Goal: Communication & Community: Answer question/provide support

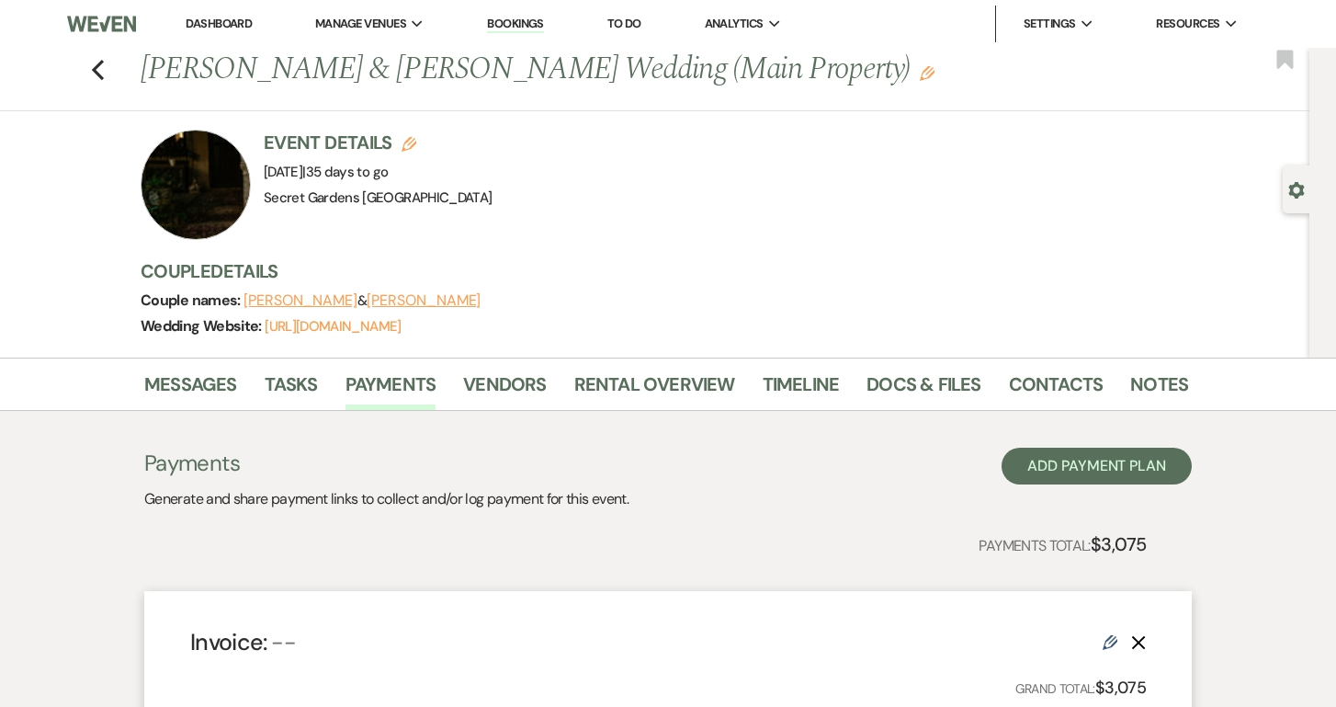
click at [217, 19] on link "Dashboard" at bounding box center [219, 24] width 66 height 16
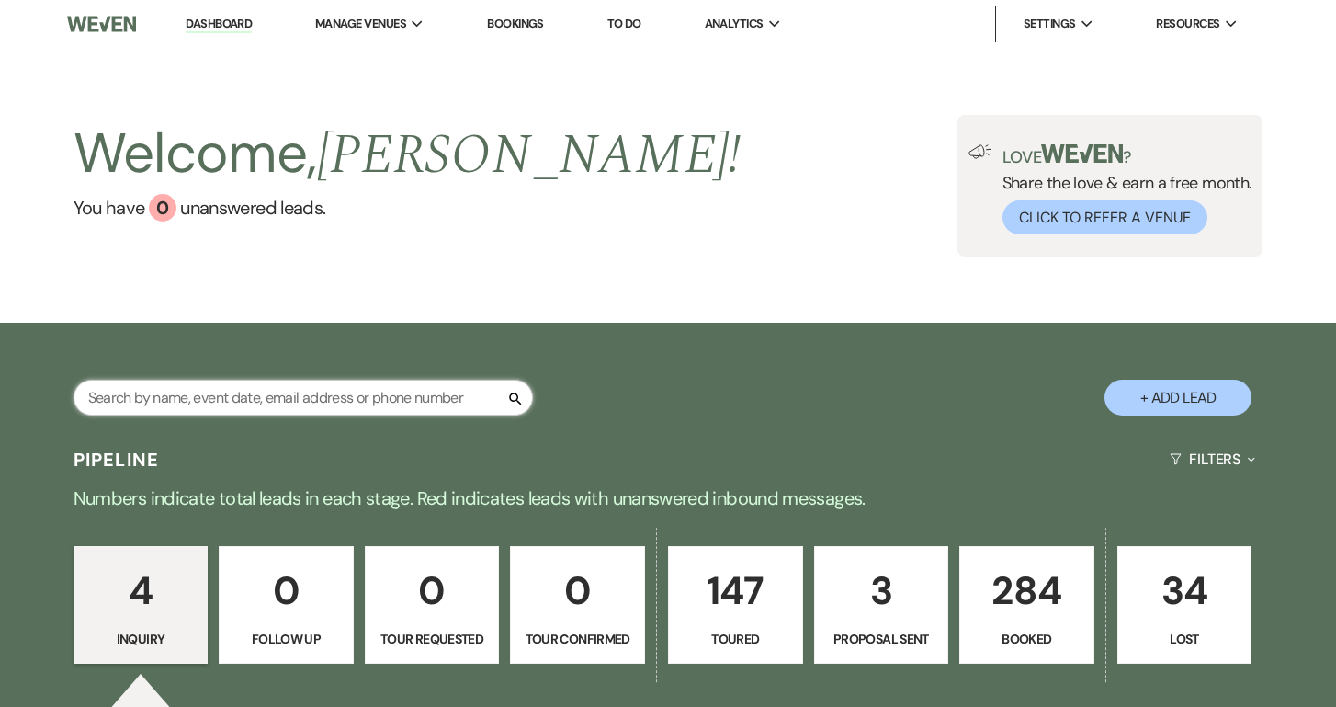
click at [262, 402] on input "text" at bounding box center [302, 397] width 459 height 36
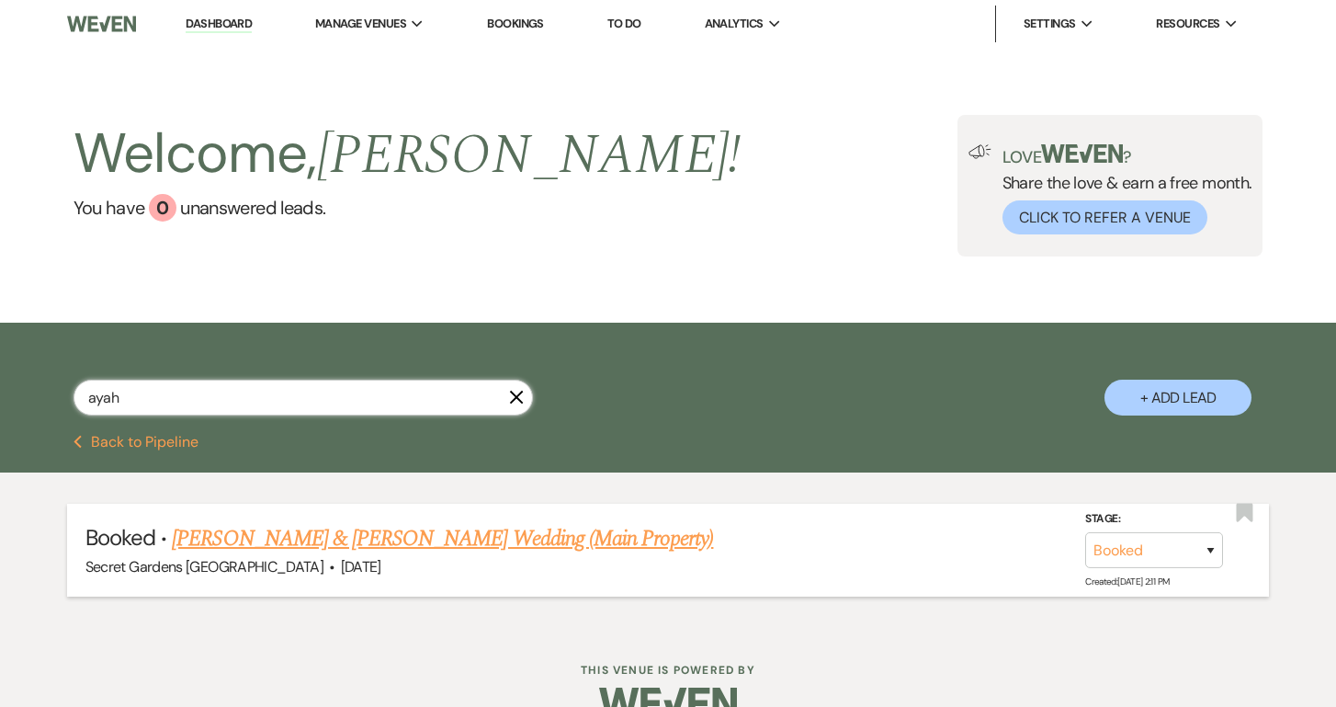
type input "ayah"
click at [348, 550] on link "[PERSON_NAME] & [PERSON_NAME] Wedding (Main Property)" at bounding box center [442, 538] width 541 height 33
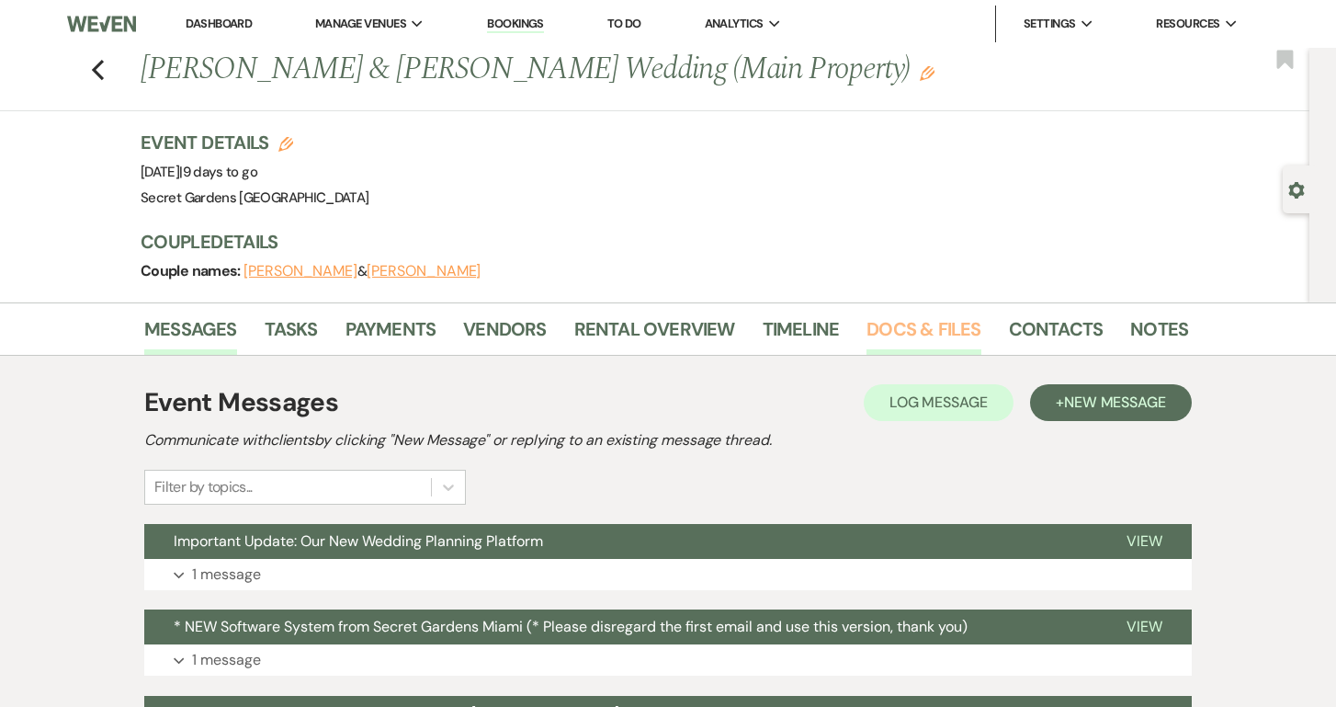
click at [934, 330] on link "Docs & Files" at bounding box center [923, 334] width 114 height 40
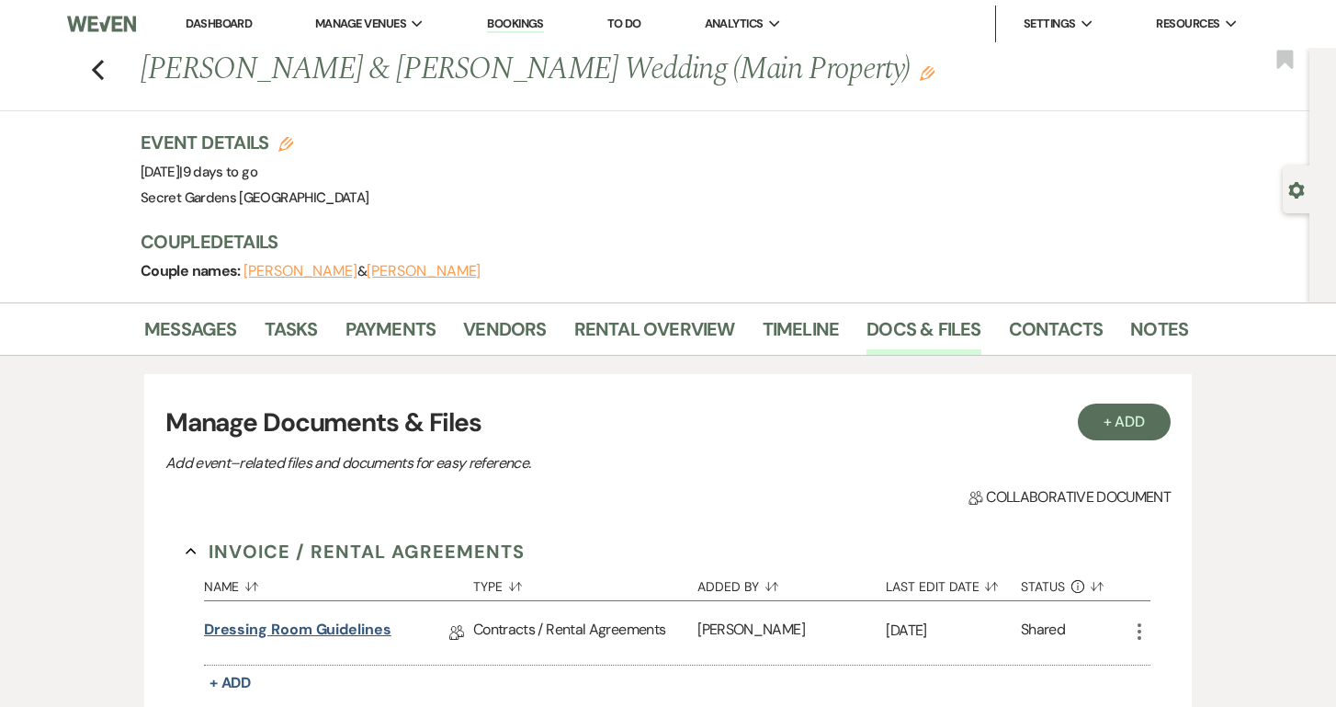
click at [362, 630] on link "Dressing Room Guidelines" at bounding box center [297, 632] width 187 height 28
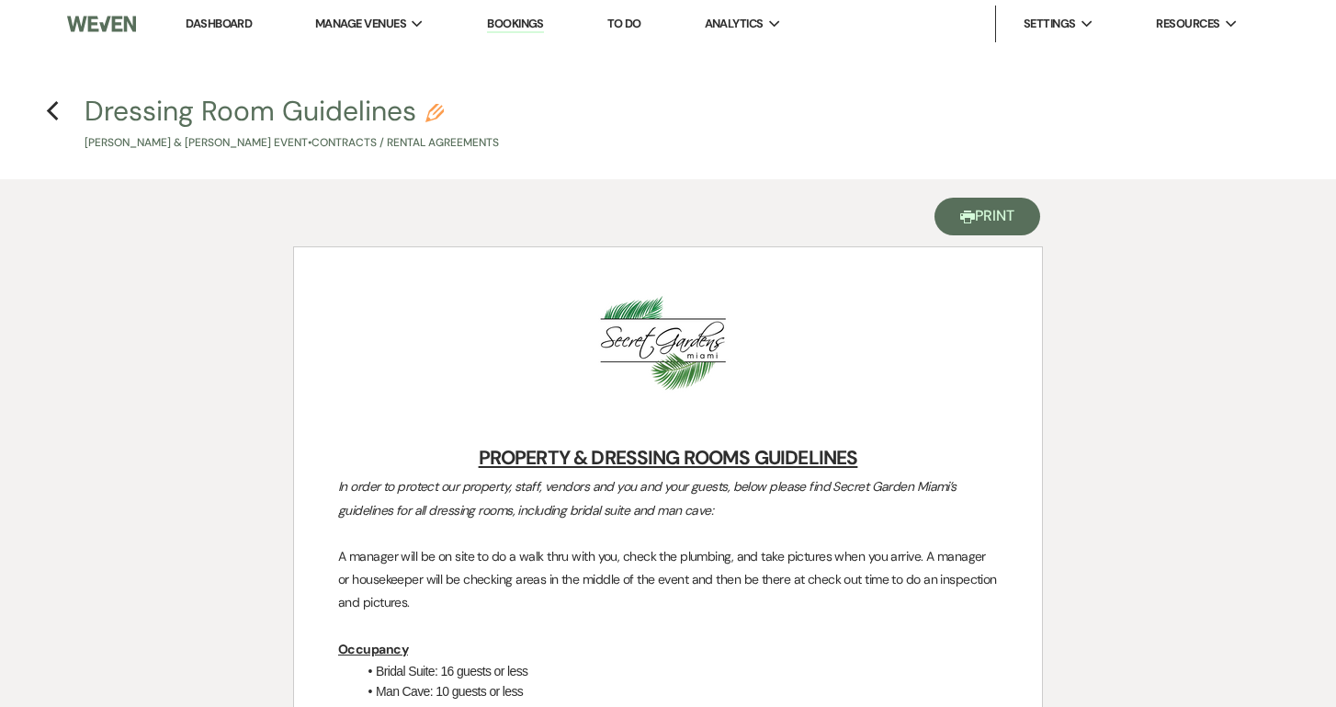
click at [985, 216] on button "Printer Print" at bounding box center [987, 217] width 106 height 38
click at [58, 109] on icon "Previous" at bounding box center [53, 111] width 14 height 22
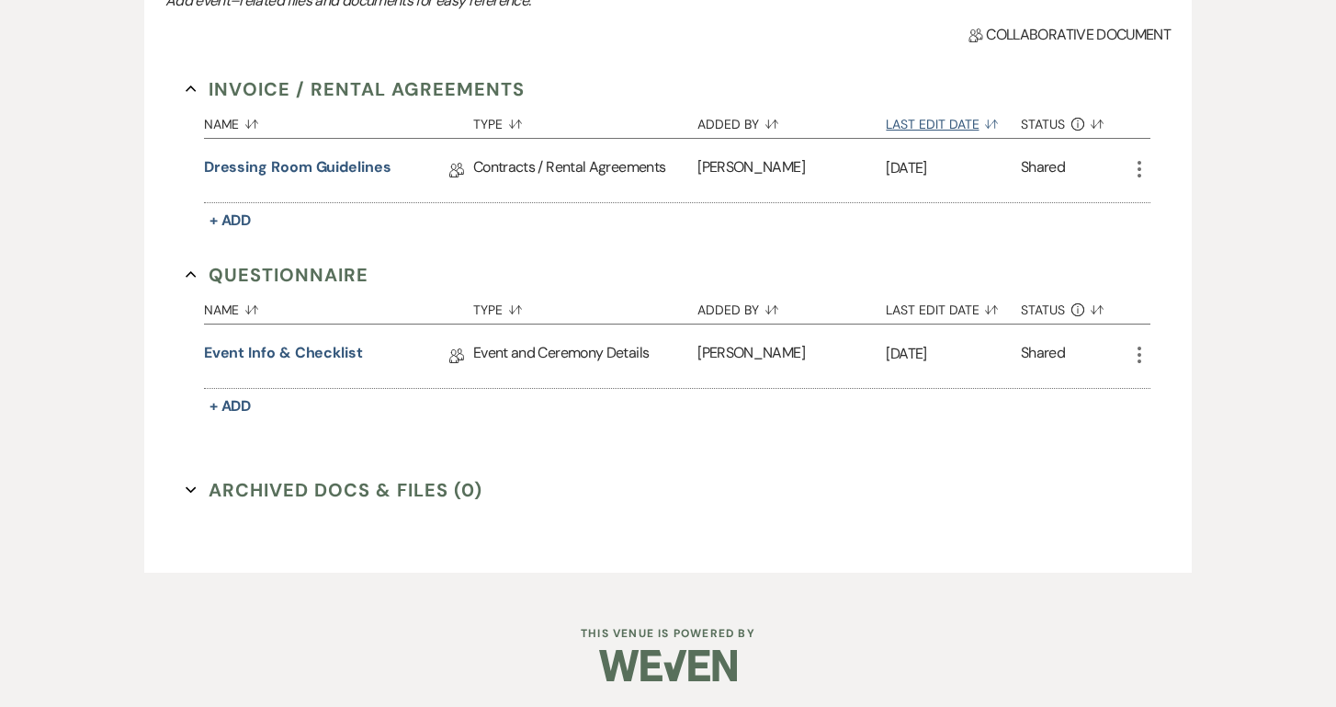
scroll to position [463, 0]
click at [319, 353] on link "Event Info & Checklist" at bounding box center [283, 355] width 159 height 28
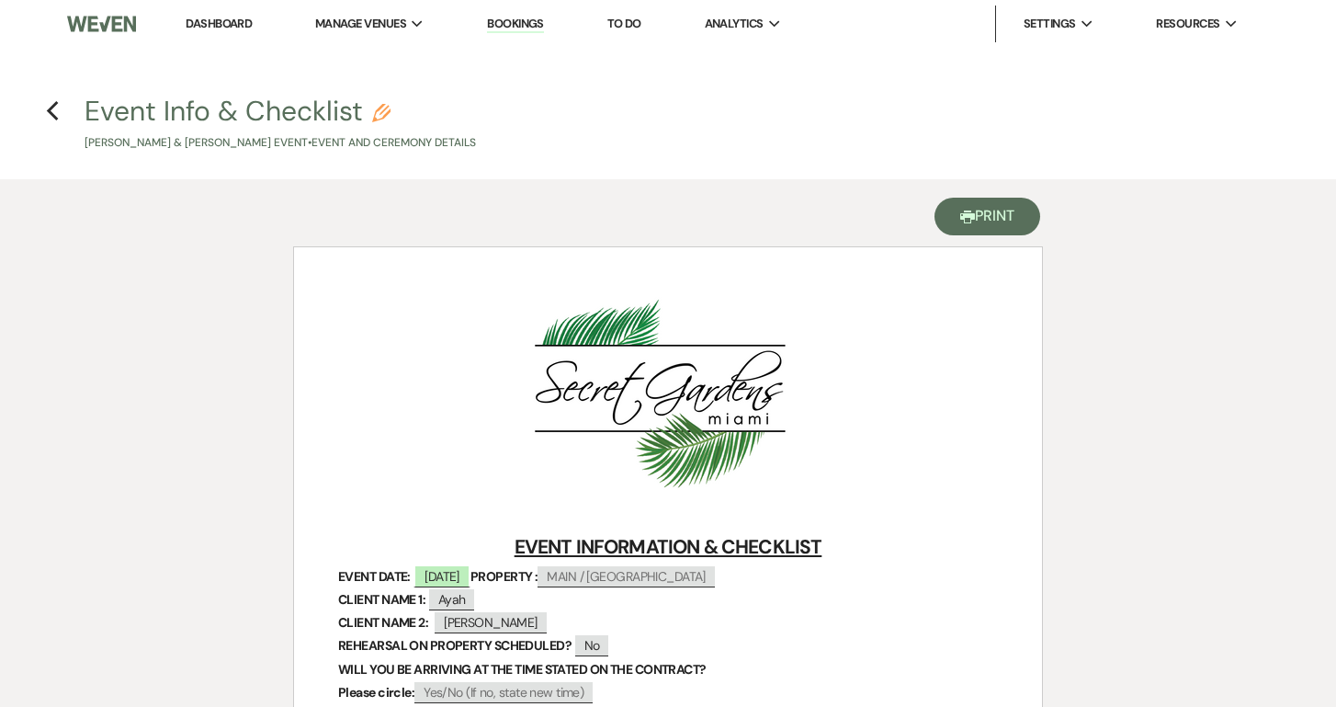
click at [997, 215] on button "Printer Print" at bounding box center [987, 217] width 106 height 38
click at [958, 639] on p "REHEARSAL ON PROPERTY SCHEDULED? ﻿ No ﻿" at bounding box center [668, 645] width 660 height 23
click at [57, 108] on icon "Previous" at bounding box center [53, 111] width 14 height 22
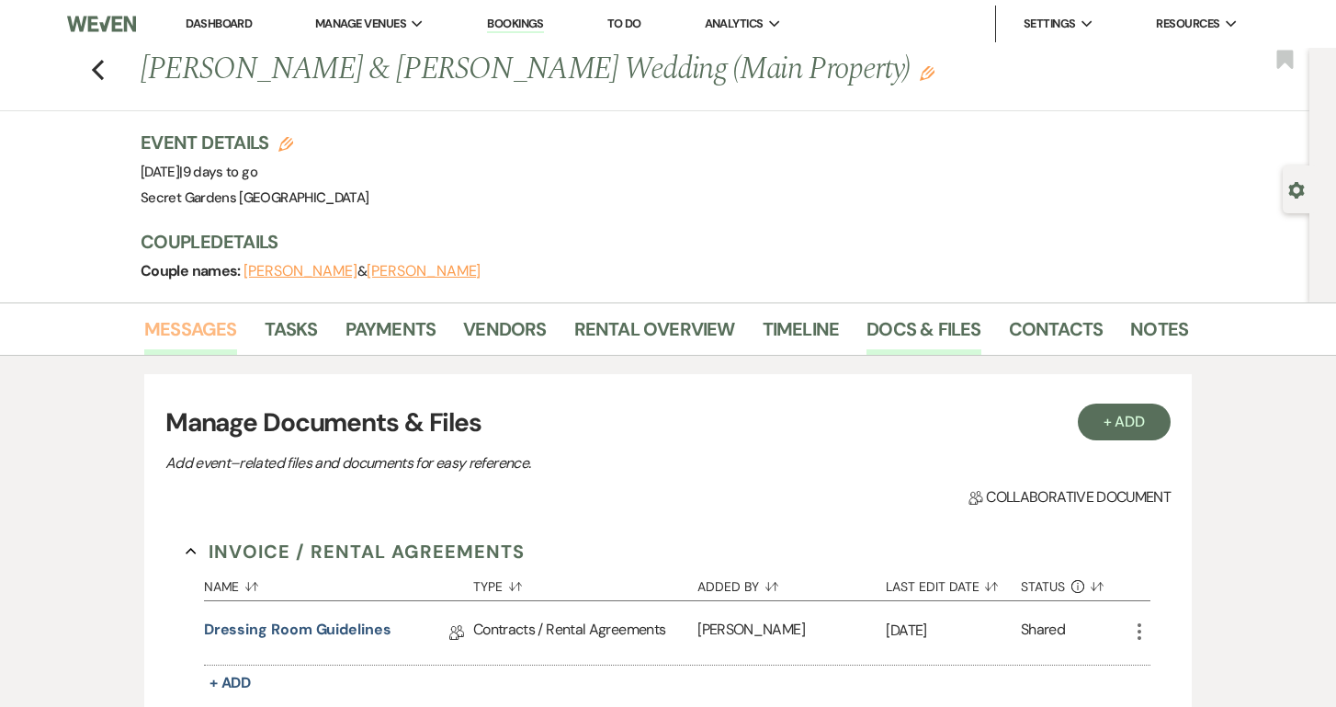
click at [190, 324] on link "Messages" at bounding box center [190, 334] width 93 height 40
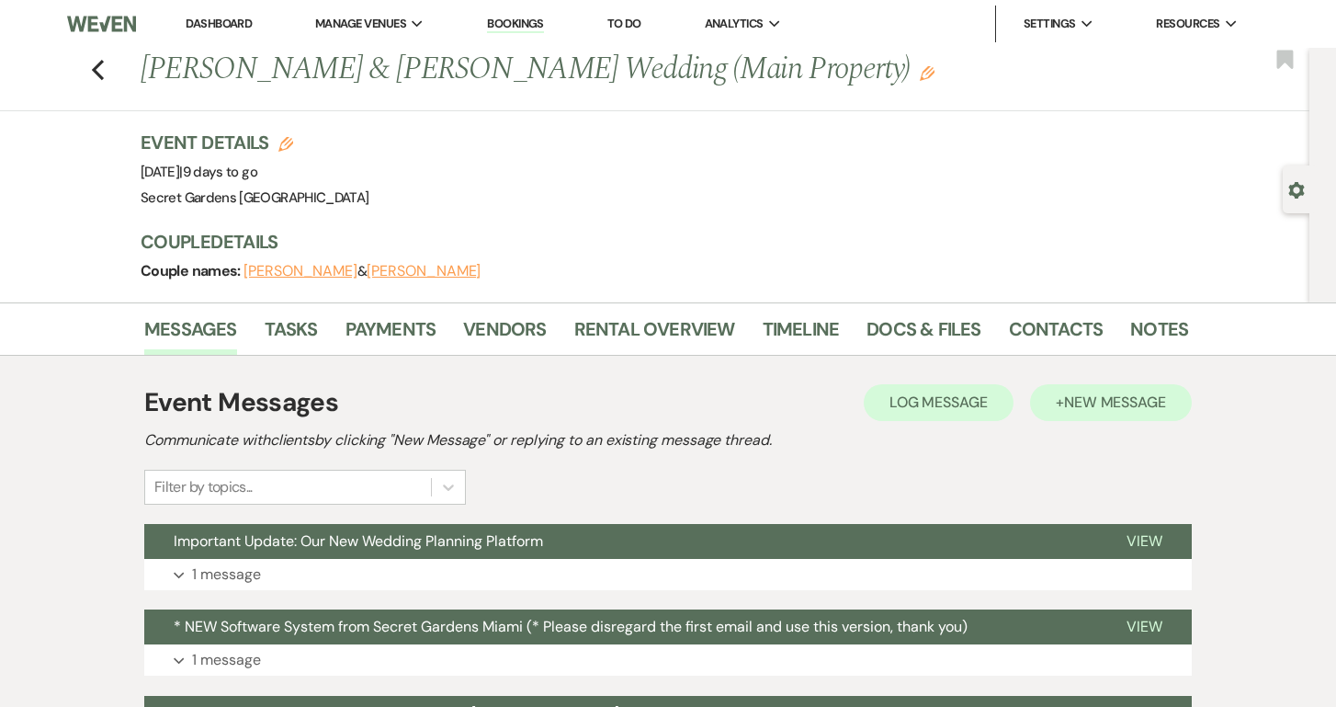
click at [1099, 405] on span "New Message" at bounding box center [1115, 401] width 102 height 19
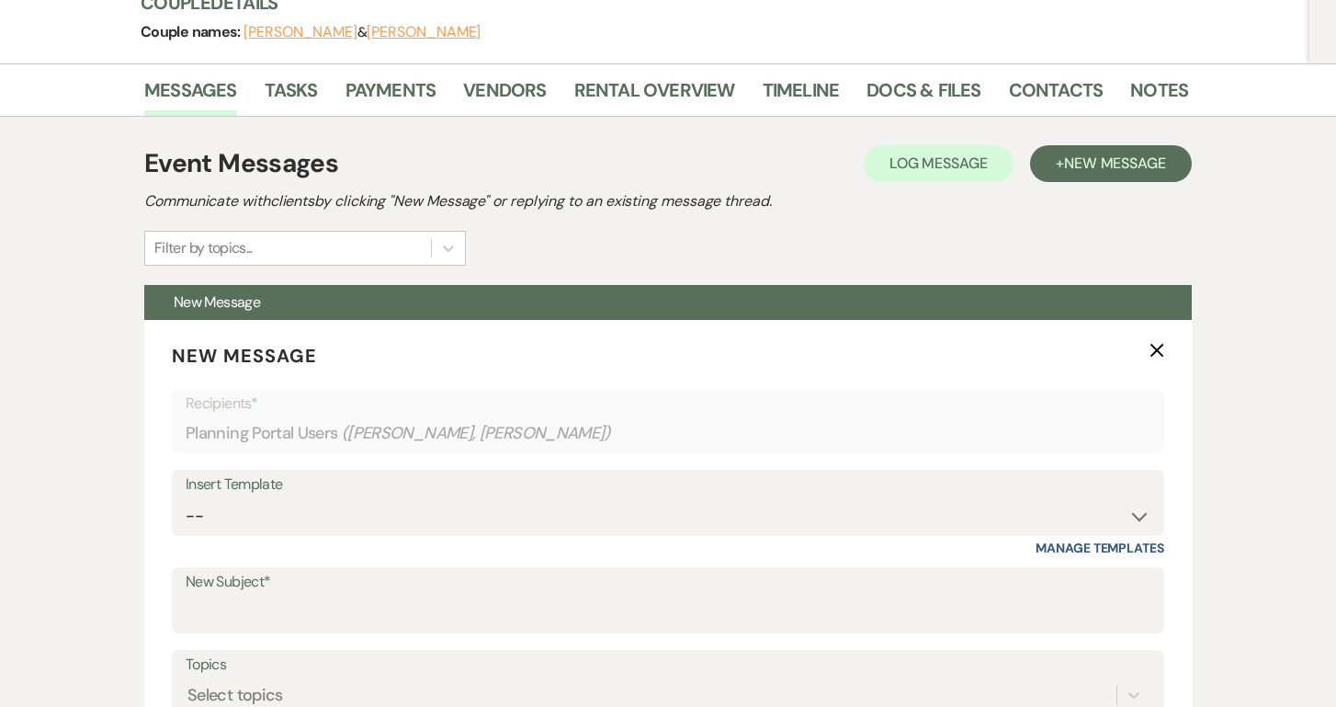
scroll to position [241, 0]
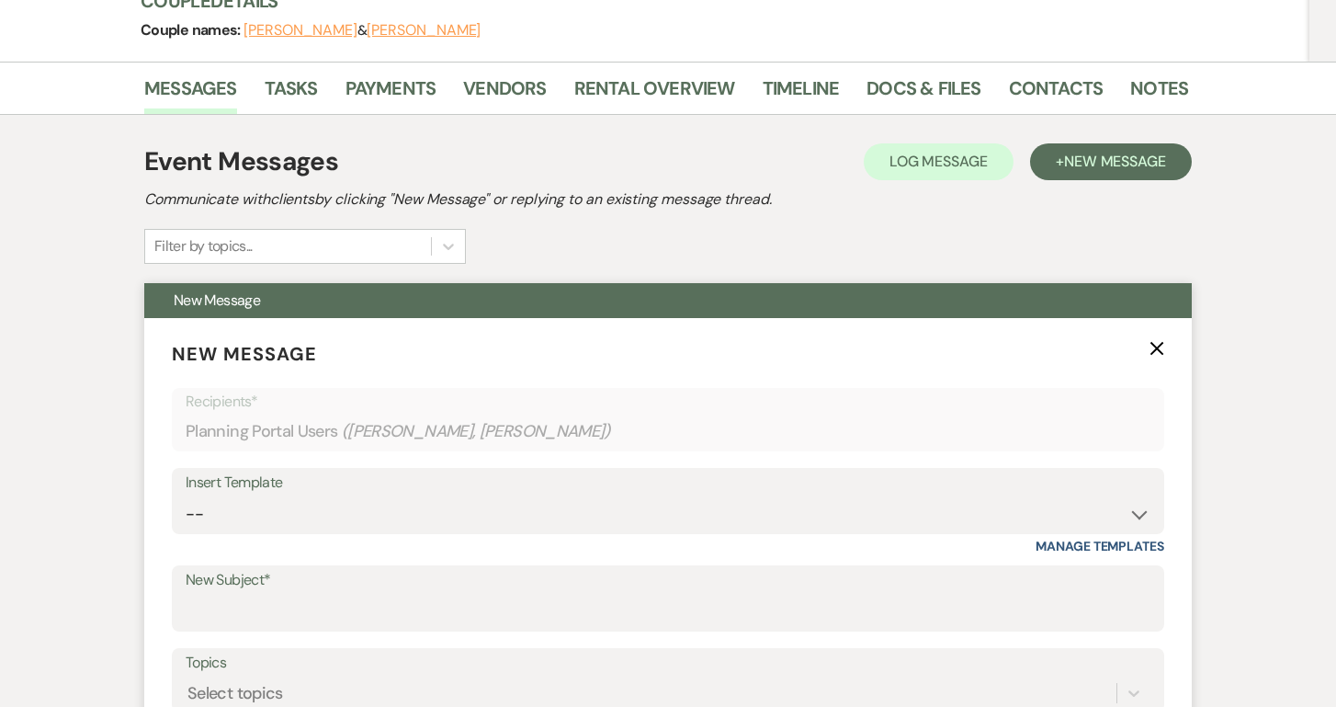
click at [481, 587] on label "New Subject*" at bounding box center [668, 580] width 965 height 27
click at [481, 594] on input "New Subject*" at bounding box center [668, 612] width 965 height 36
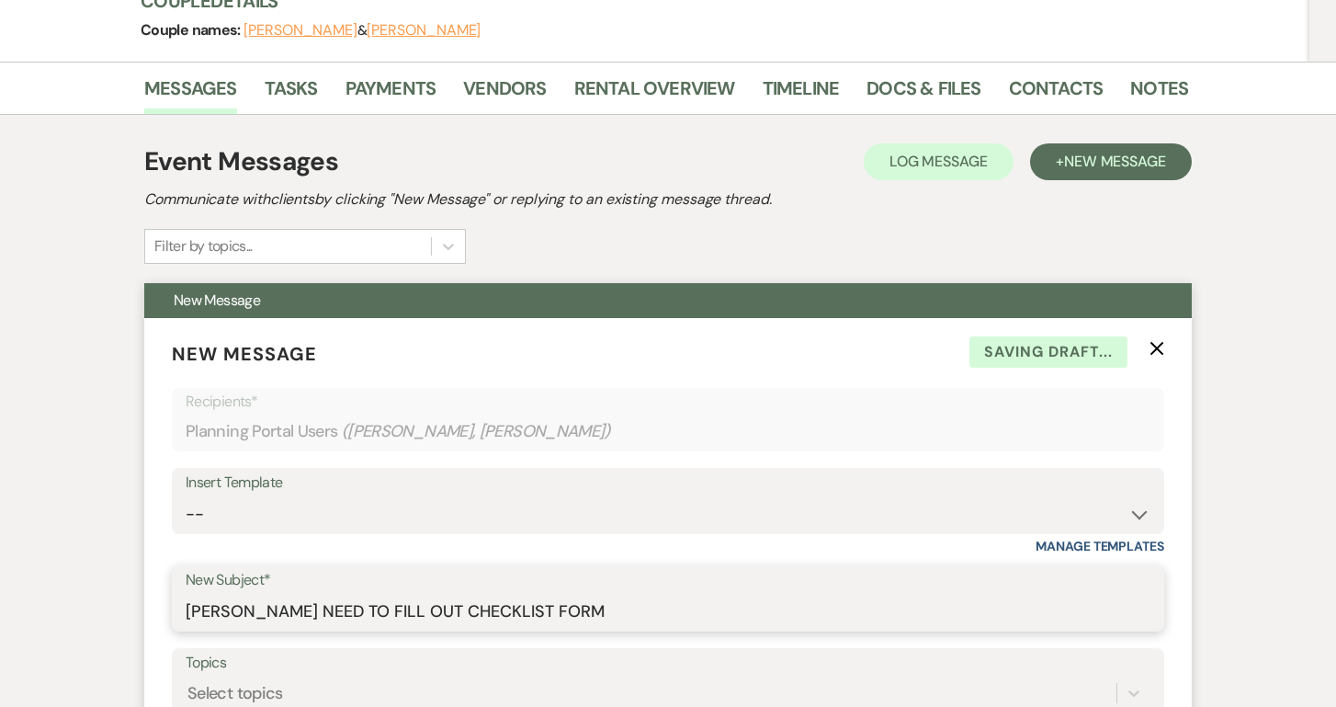
click at [208, 609] on input "YU NEED TO FILL OUT CHECKLIST FORM" at bounding box center [668, 612] width 965 height 36
type input "YOU NEED TO FILL OUT CHECKLIST FORM"
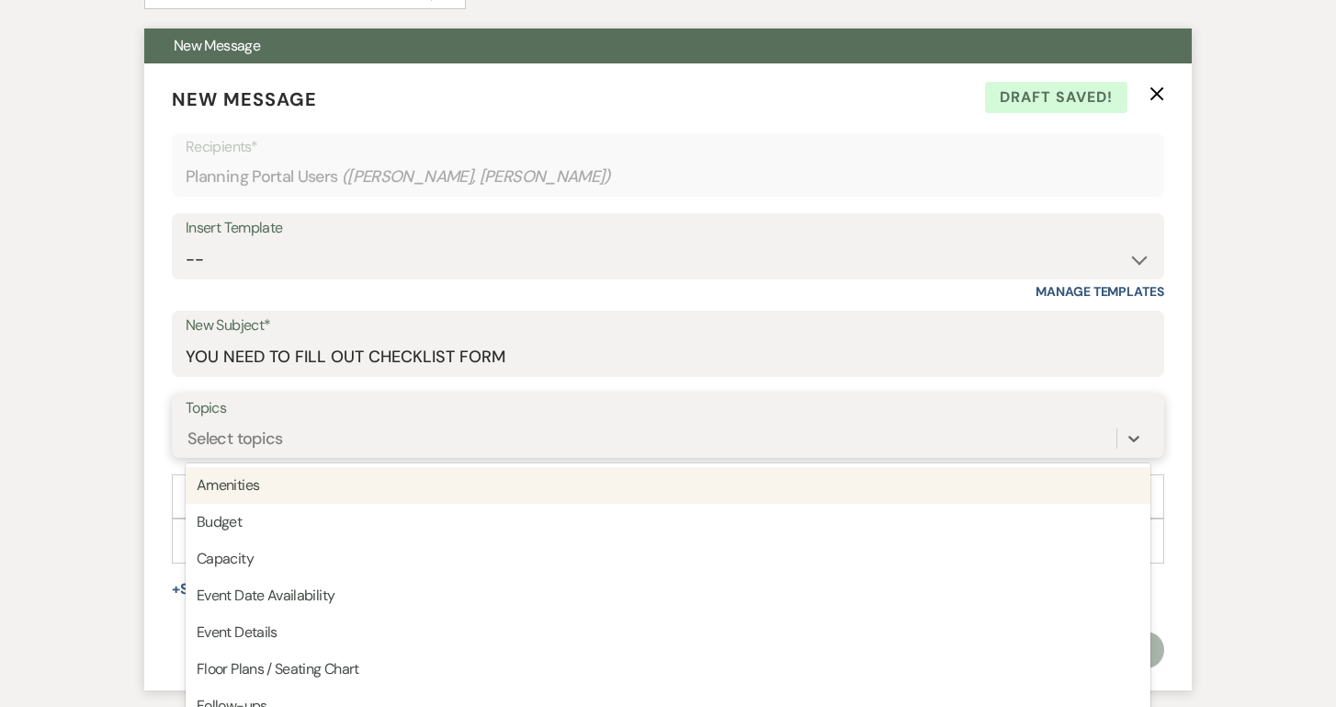
click at [977, 456] on div "option Amenities focused, 1 of 20. 20 results available. Use Up and Down to cho…" at bounding box center [668, 438] width 965 height 35
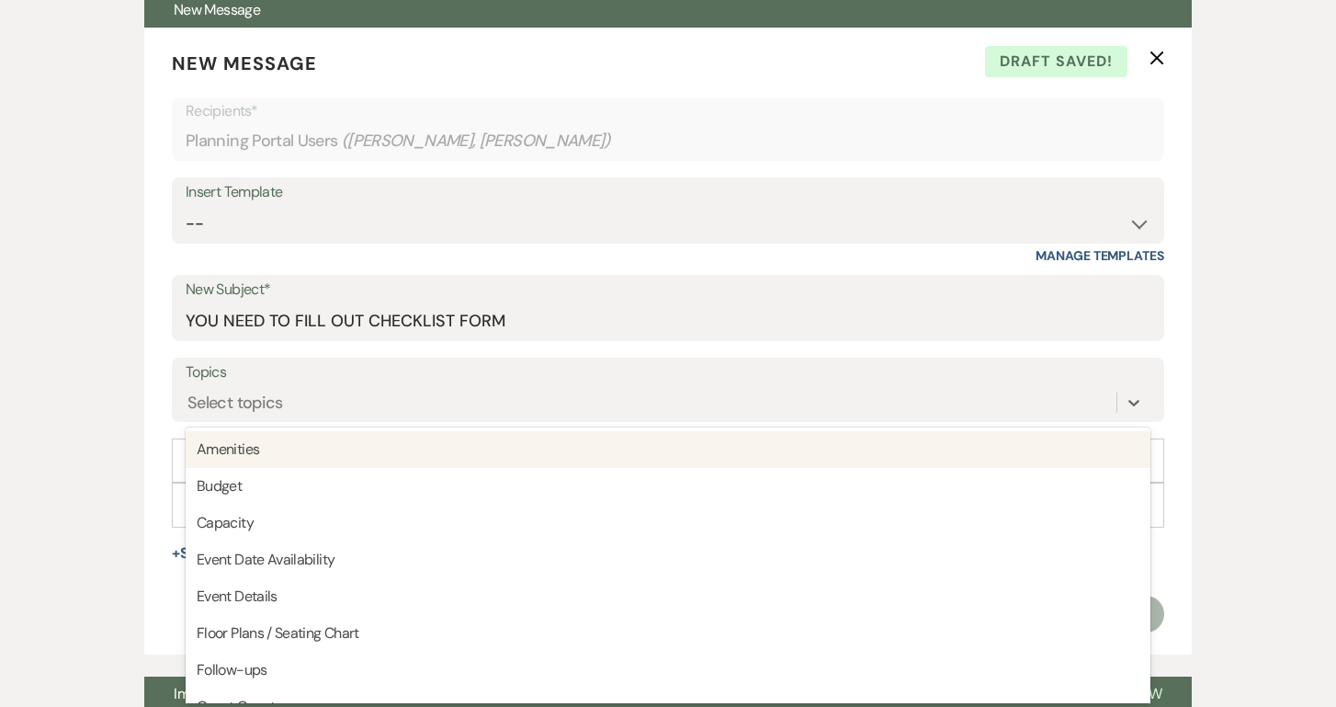
click at [1285, 441] on div "Messages Tasks Payments Vendors Rental Overview Timeline Docs & Files Contacts …" at bounding box center [668, 356] width 1336 height 1170
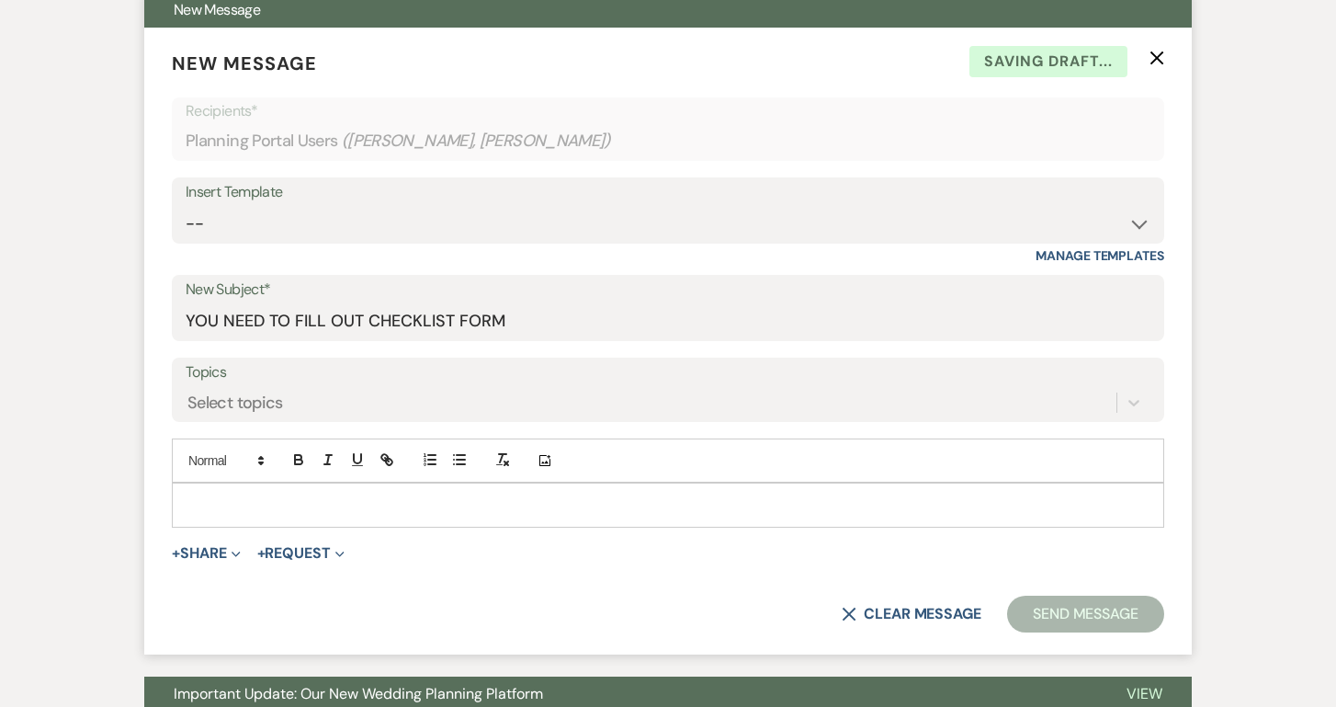
click at [370, 494] on p at bounding box center [668, 504] width 963 height 20
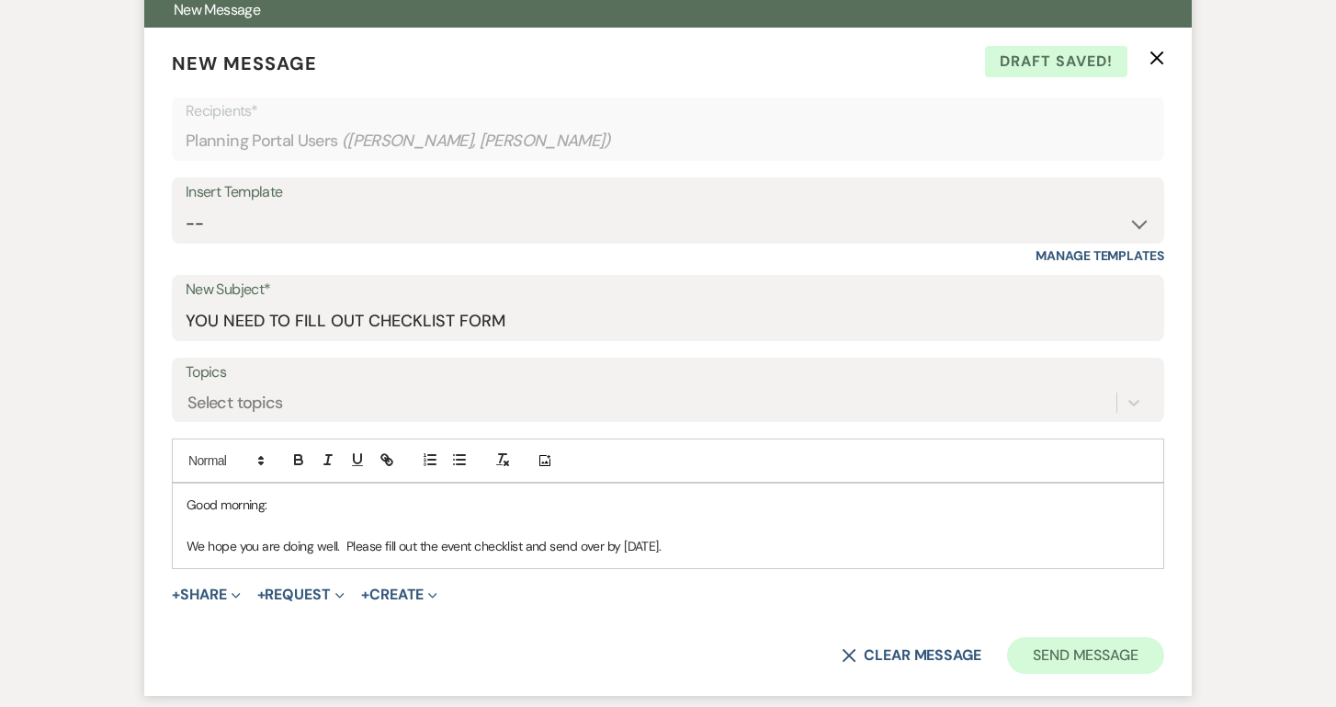
click at [1062, 648] on button "Send Message" at bounding box center [1085, 655] width 157 height 37
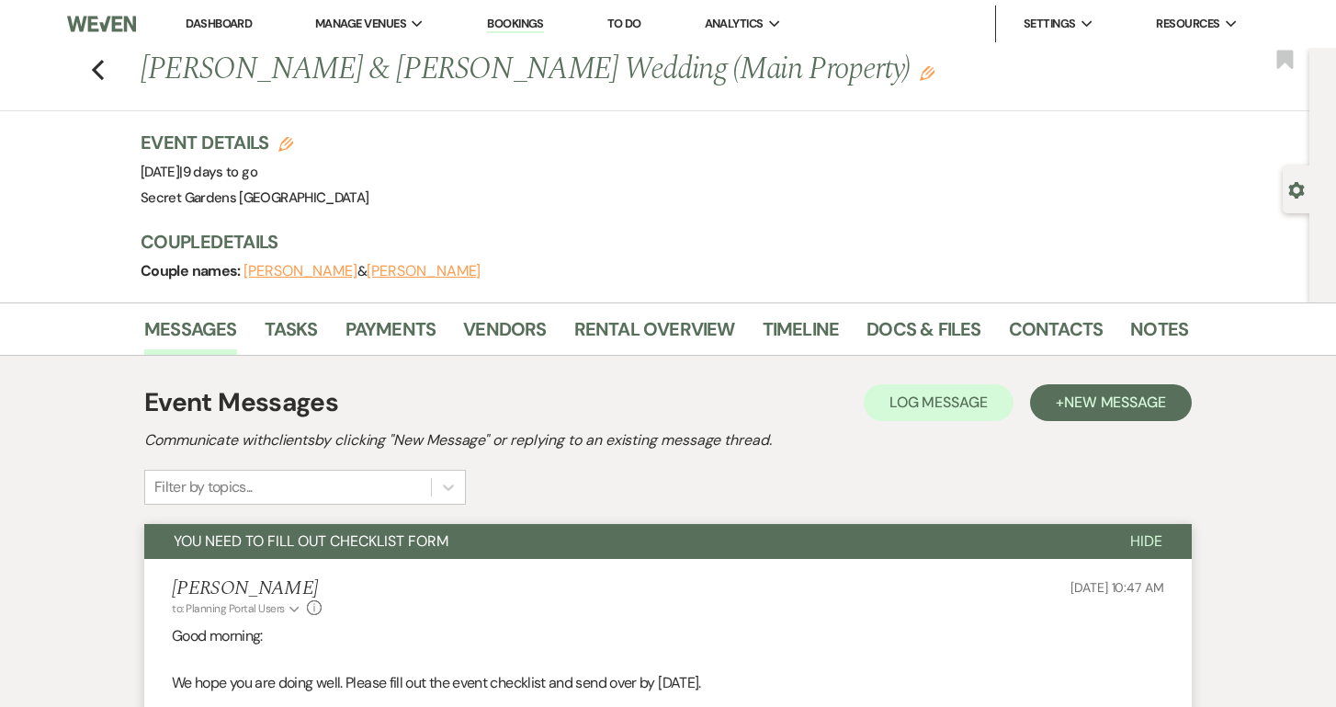
scroll to position [0, 0]
click at [211, 17] on link "Dashboard" at bounding box center [219, 24] width 66 height 16
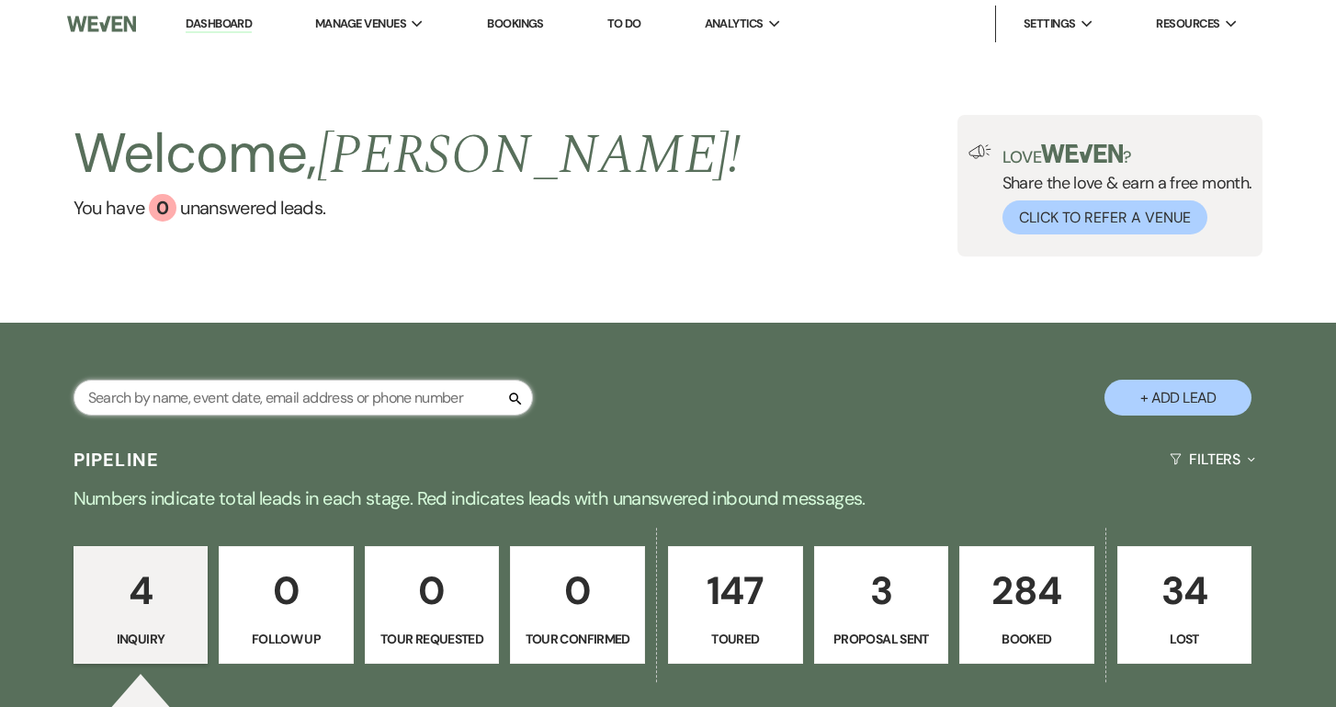
click at [483, 402] on input "text" at bounding box center [302, 397] width 459 height 36
click at [375, 393] on input "text" at bounding box center [302, 397] width 459 height 36
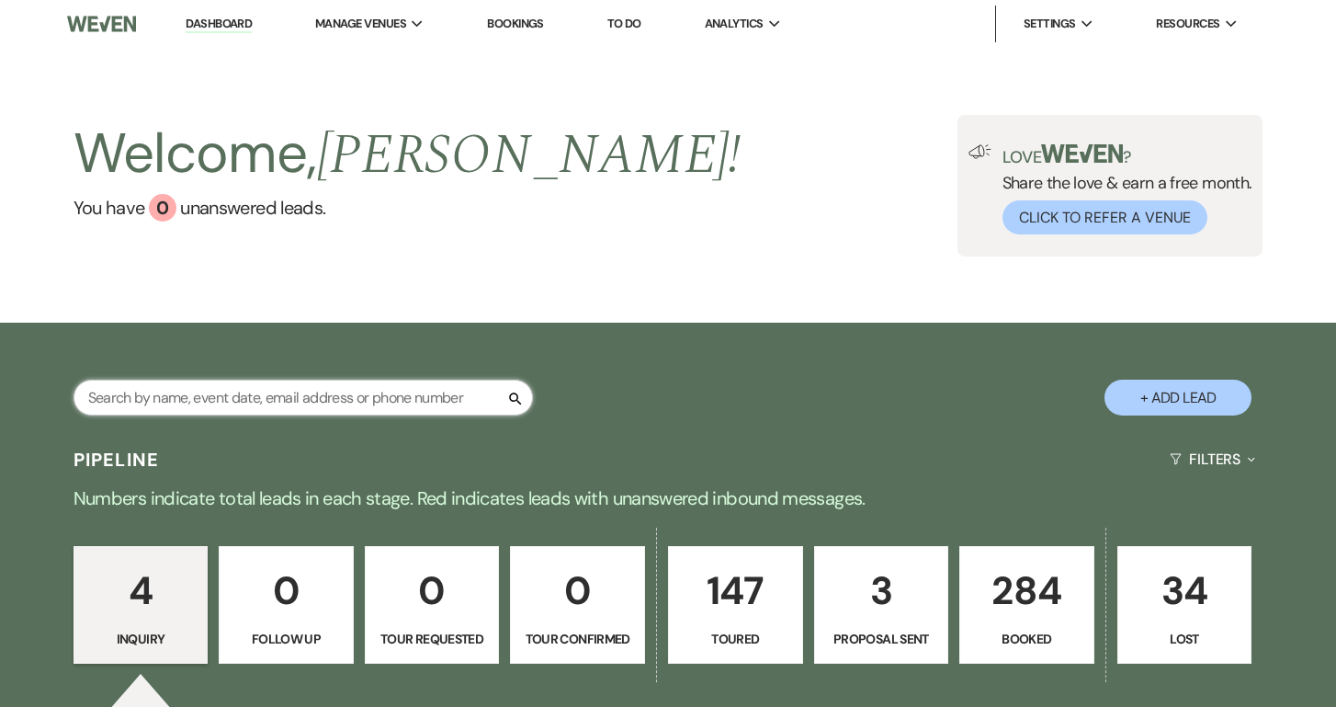
click at [375, 393] on input "text" at bounding box center [302, 397] width 459 height 36
click at [381, 393] on input "text" at bounding box center [302, 397] width 459 height 36
click at [472, 398] on input "text" at bounding box center [302, 397] width 459 height 36
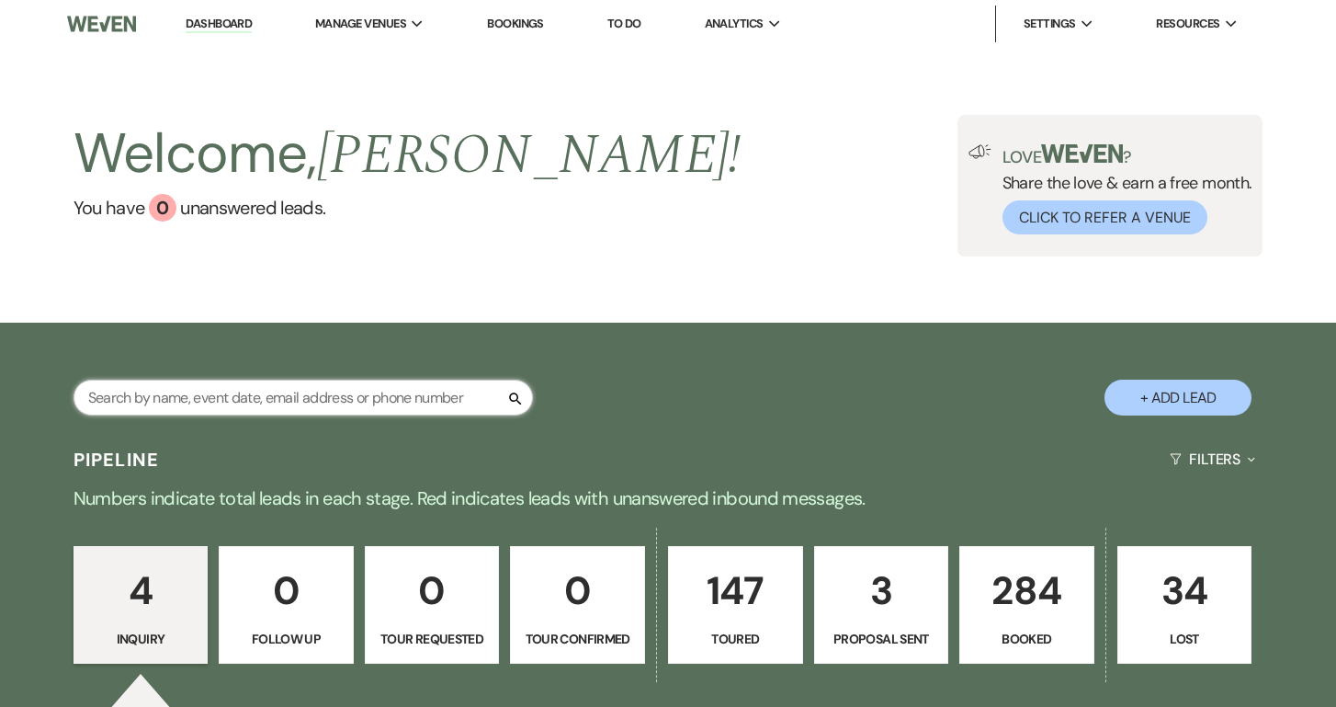
click at [472, 398] on input "text" at bounding box center [302, 397] width 459 height 36
type input "ti"
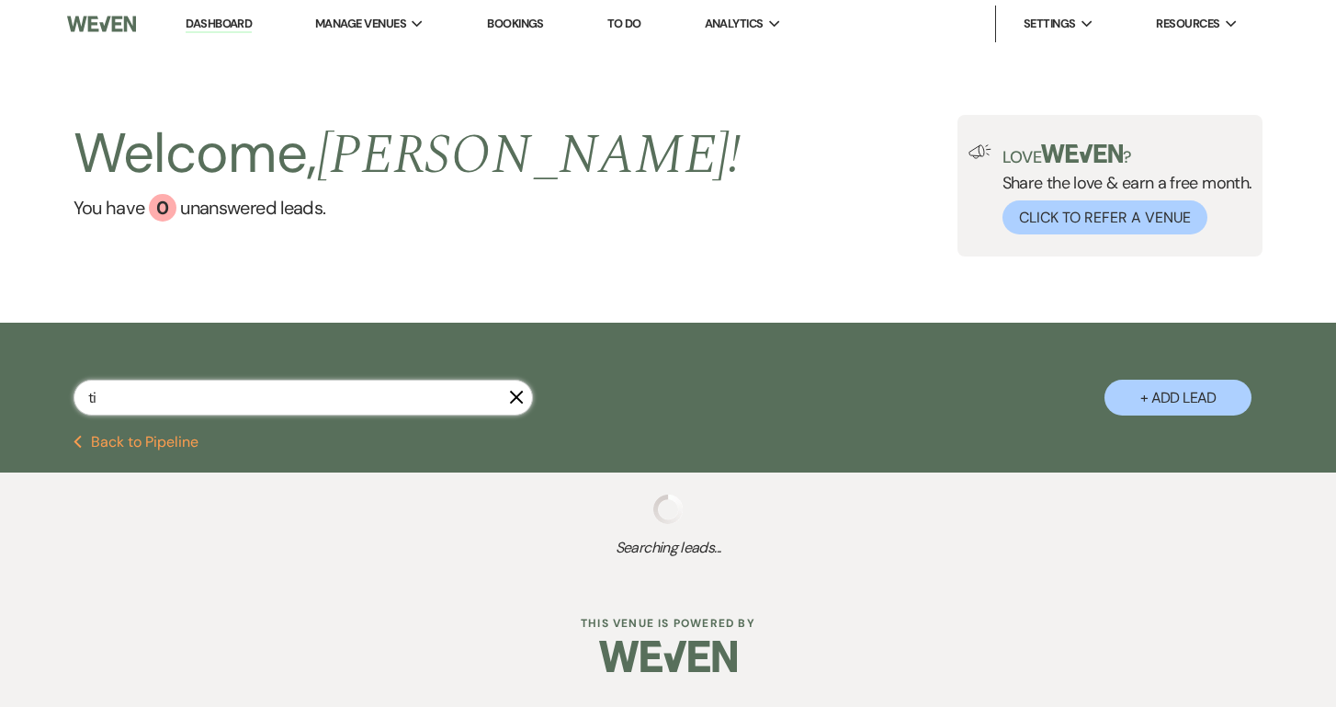
select select "5"
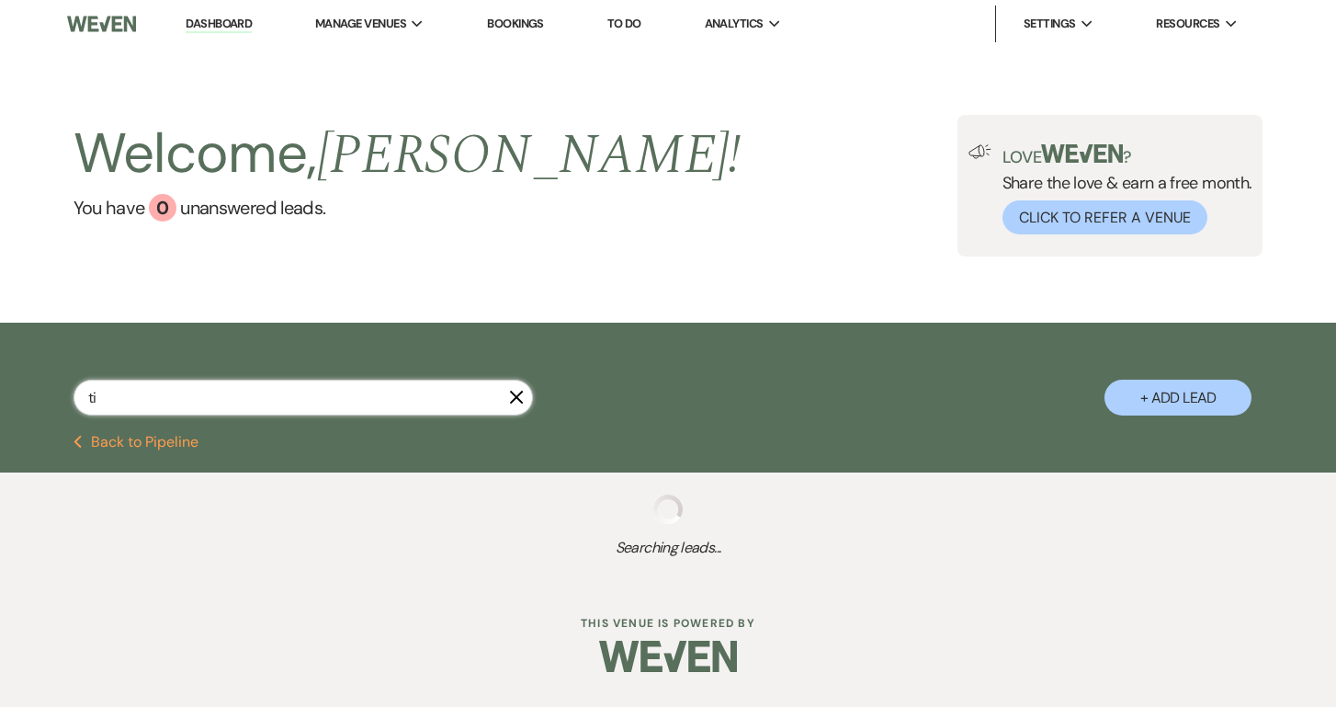
select select "6"
select select "5"
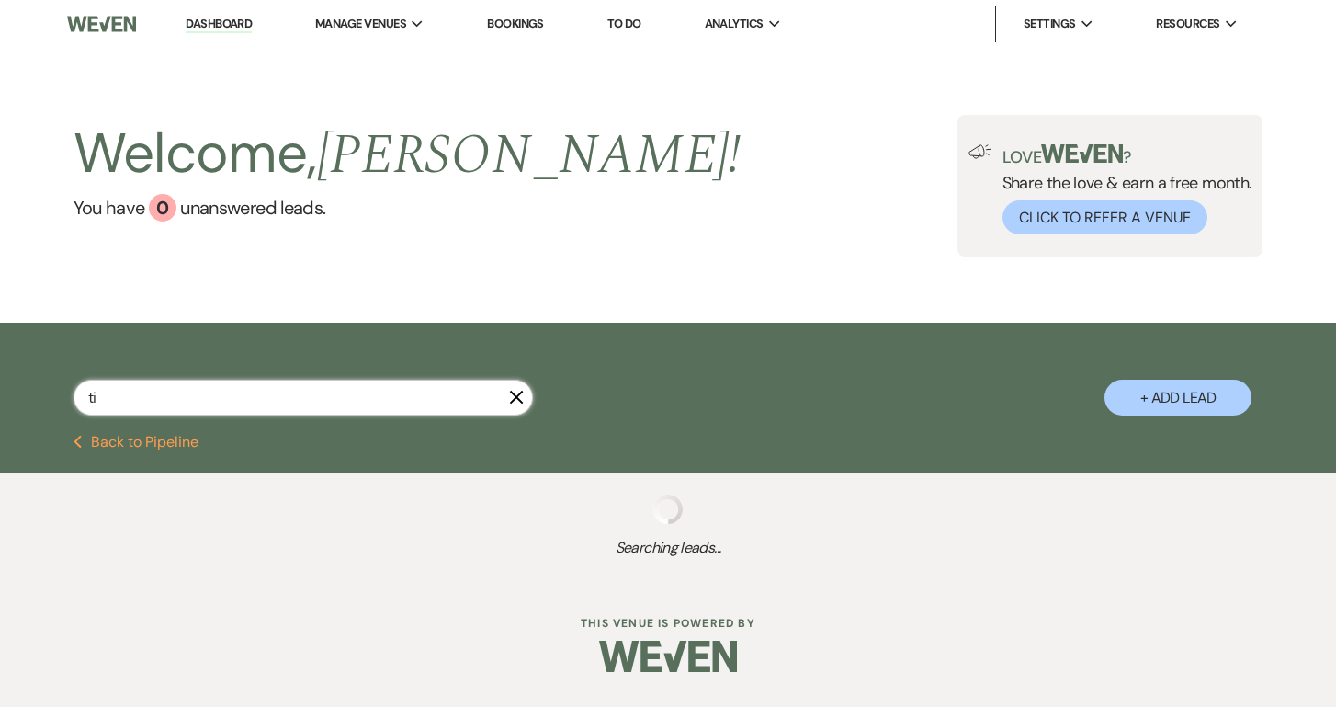
select select "5"
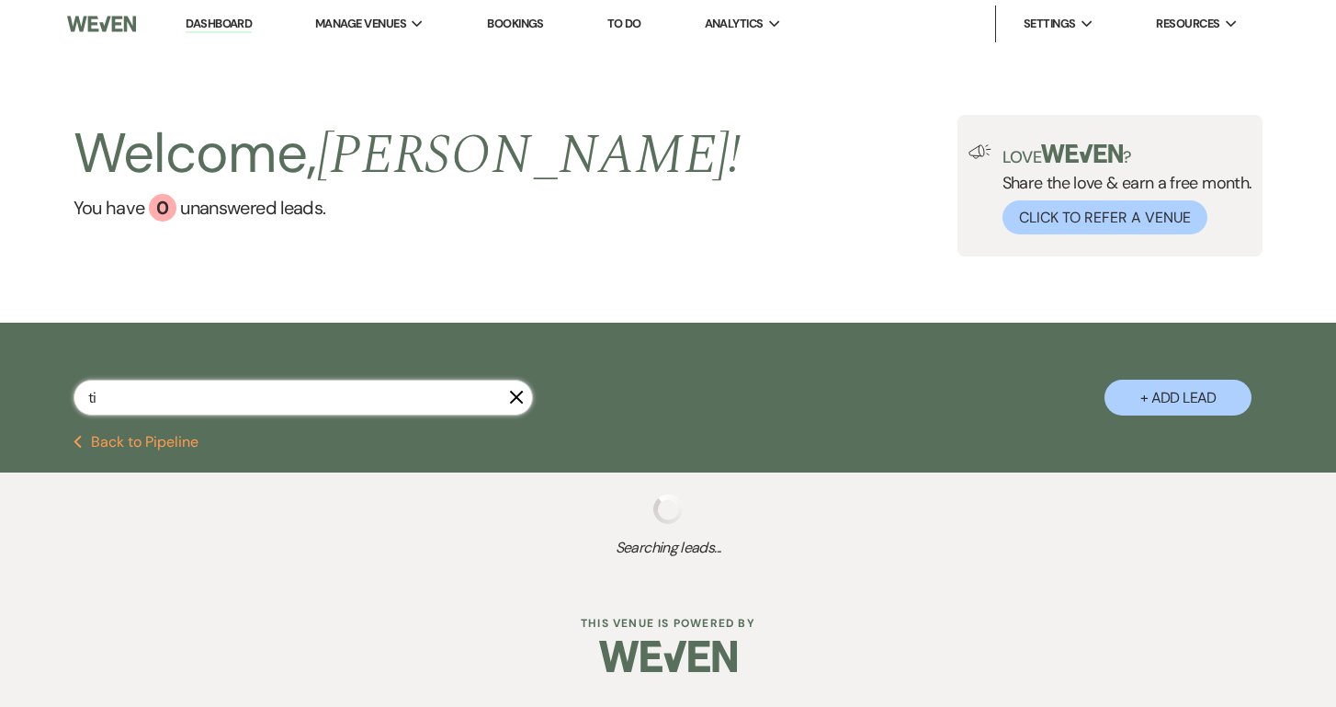
select select "5"
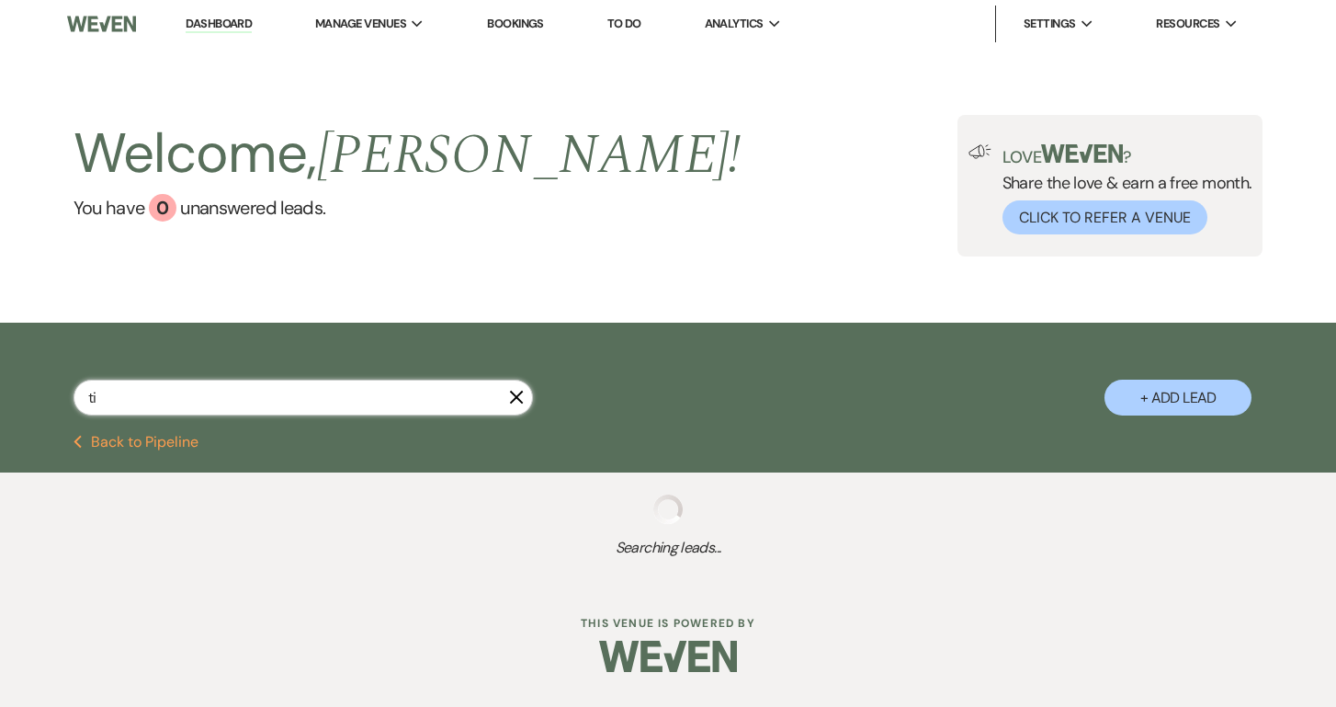
select select "5"
select select "8"
select select "1"
select select "5"
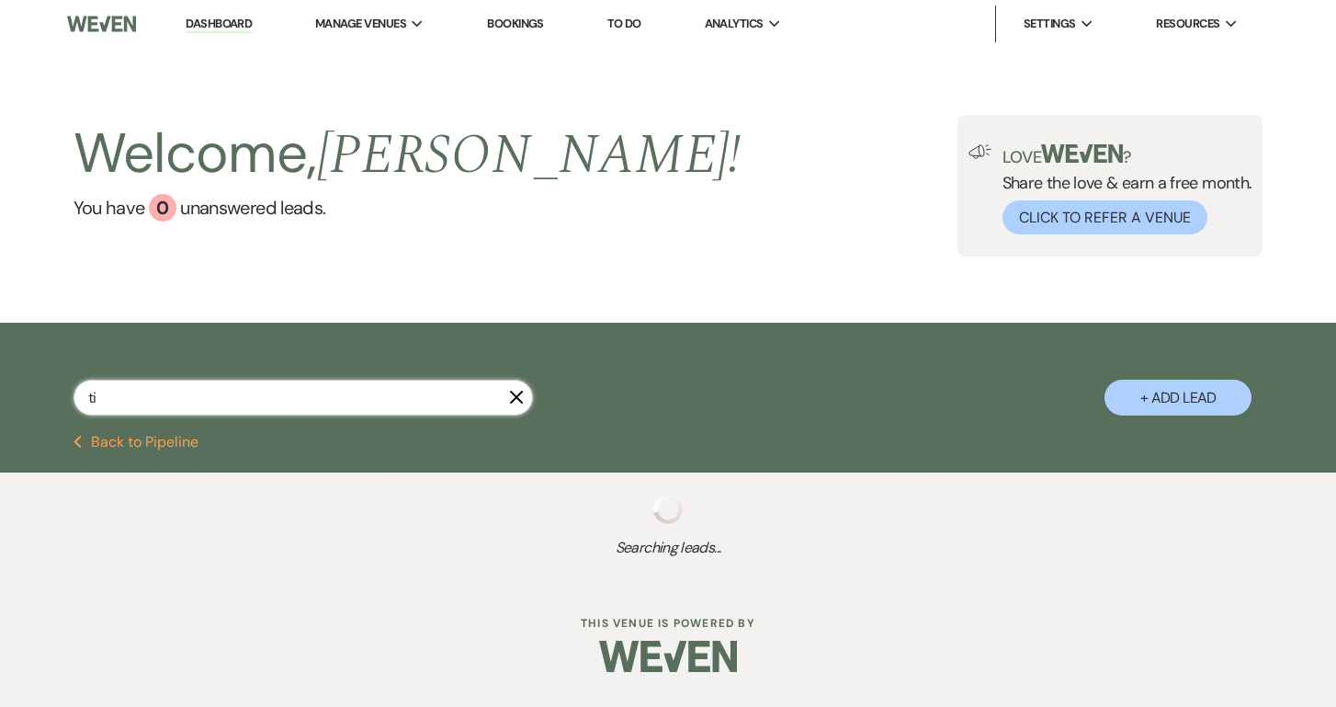
select select "5"
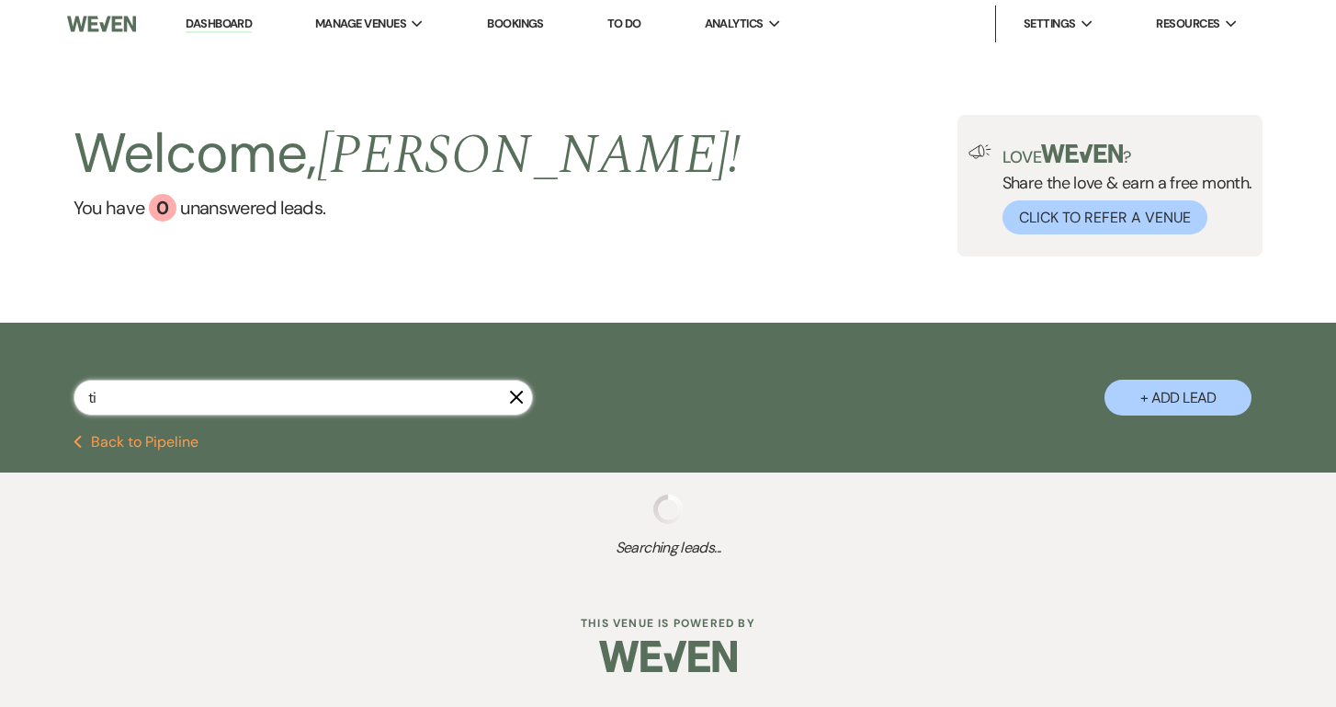
select select "5"
select select "8"
select select "11"
select select "8"
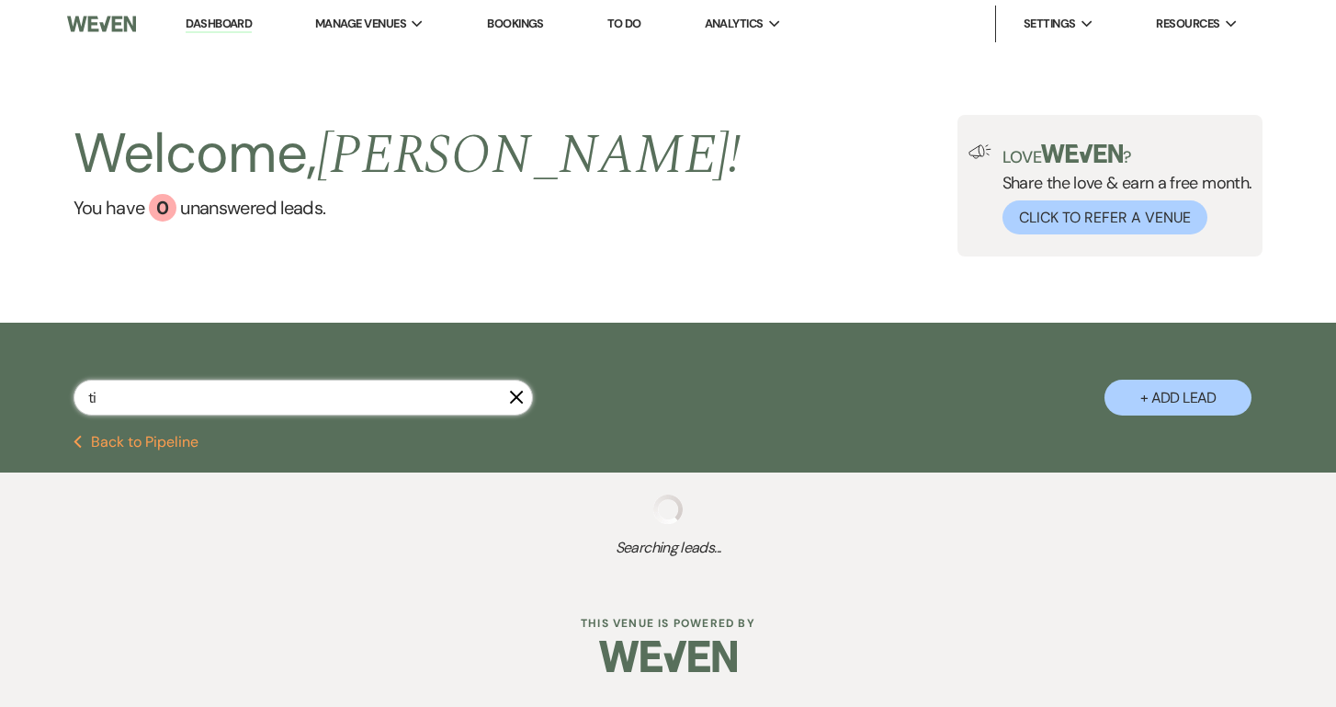
select select "5"
select select "8"
select select "1"
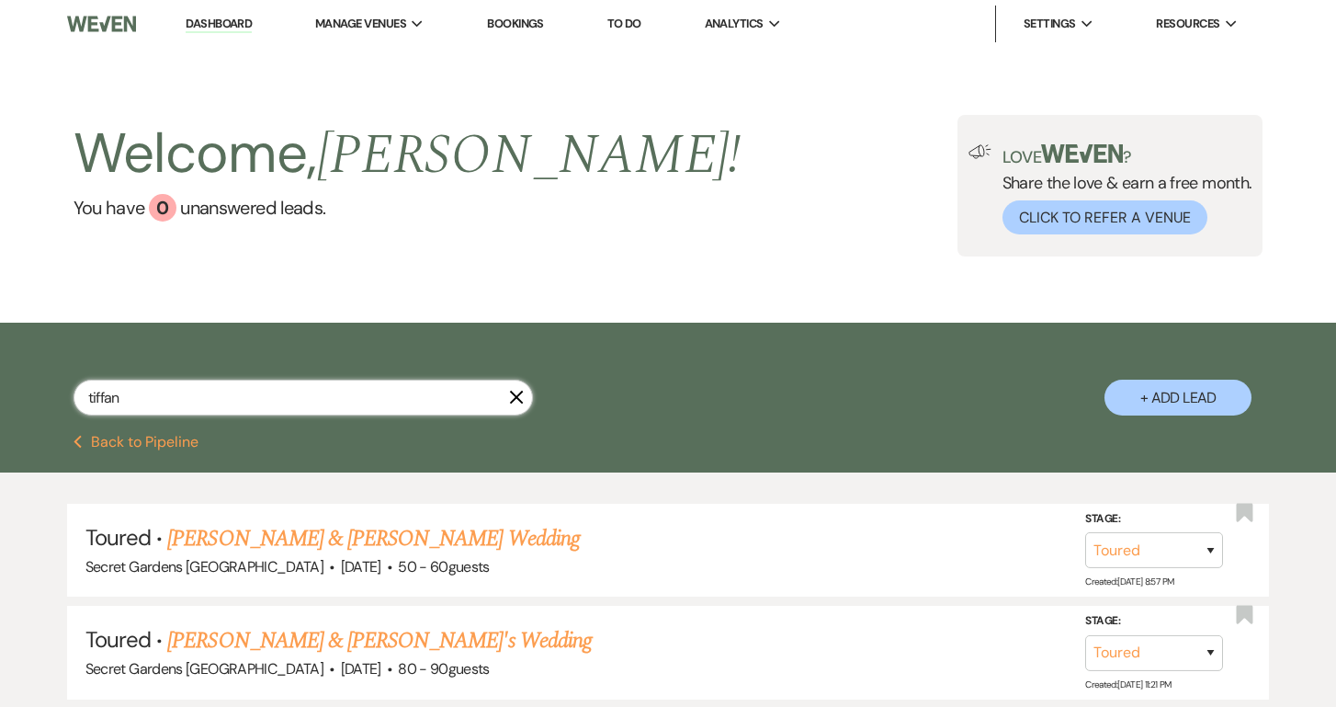
type input "tiffany"
select select "5"
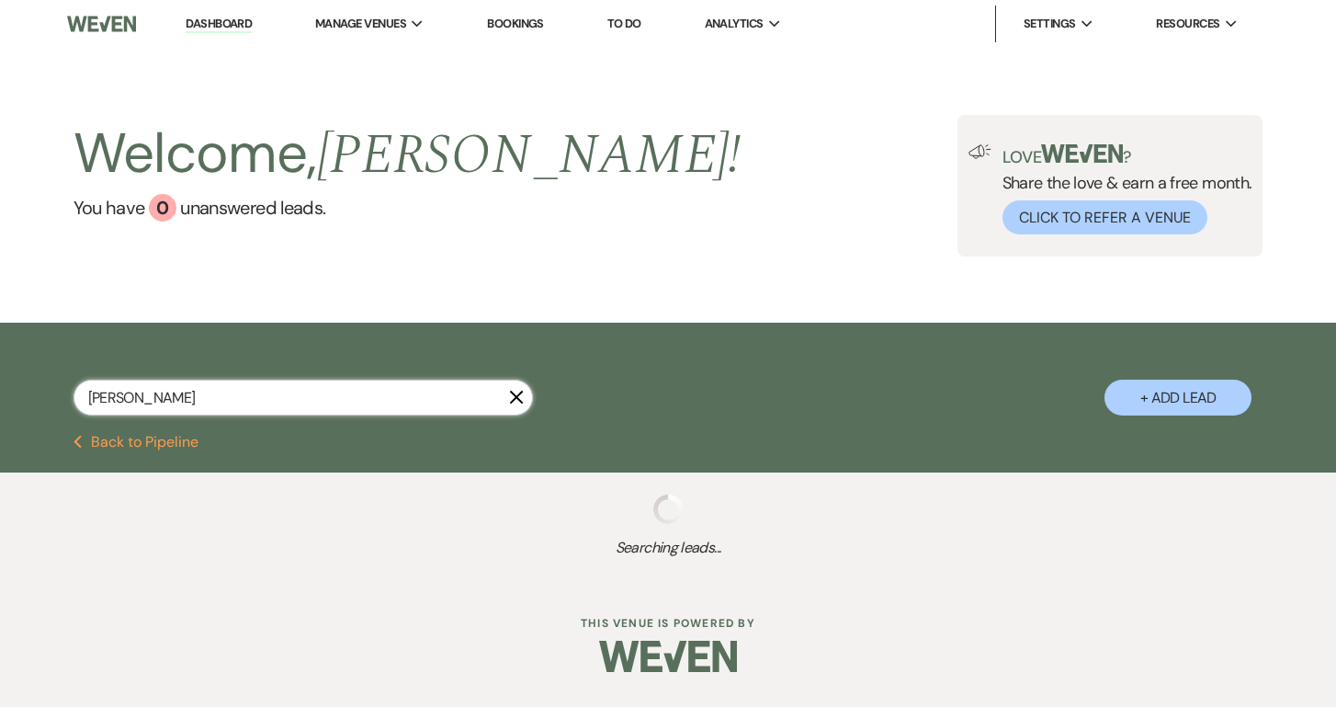
type input "Tiffany calz"
select select "5"
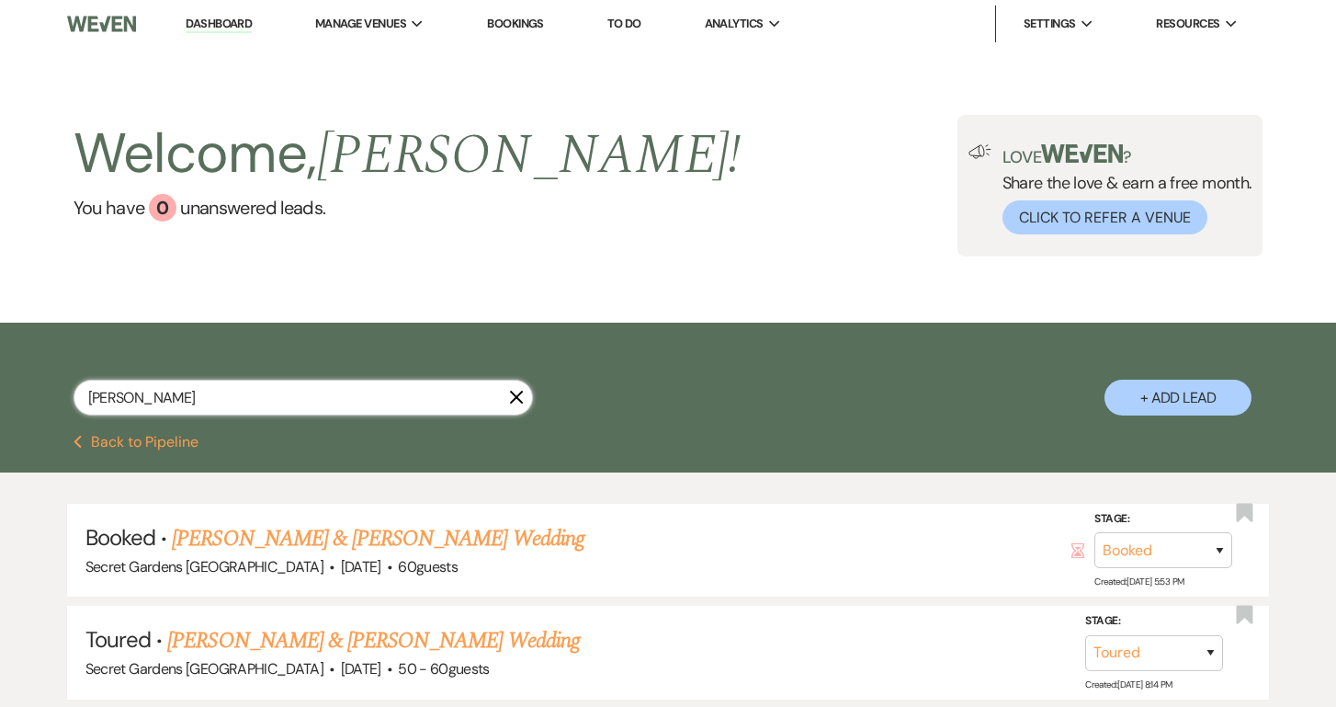
type input "Tiffany calza"
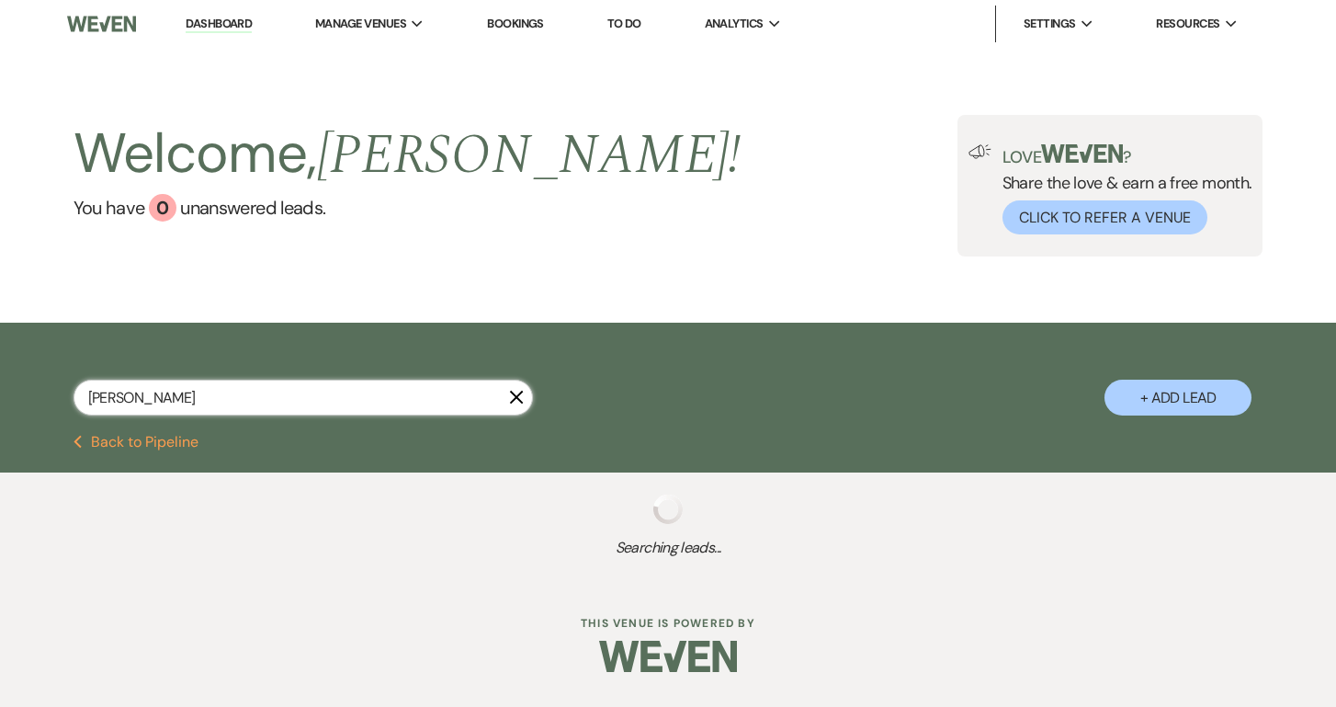
select select "5"
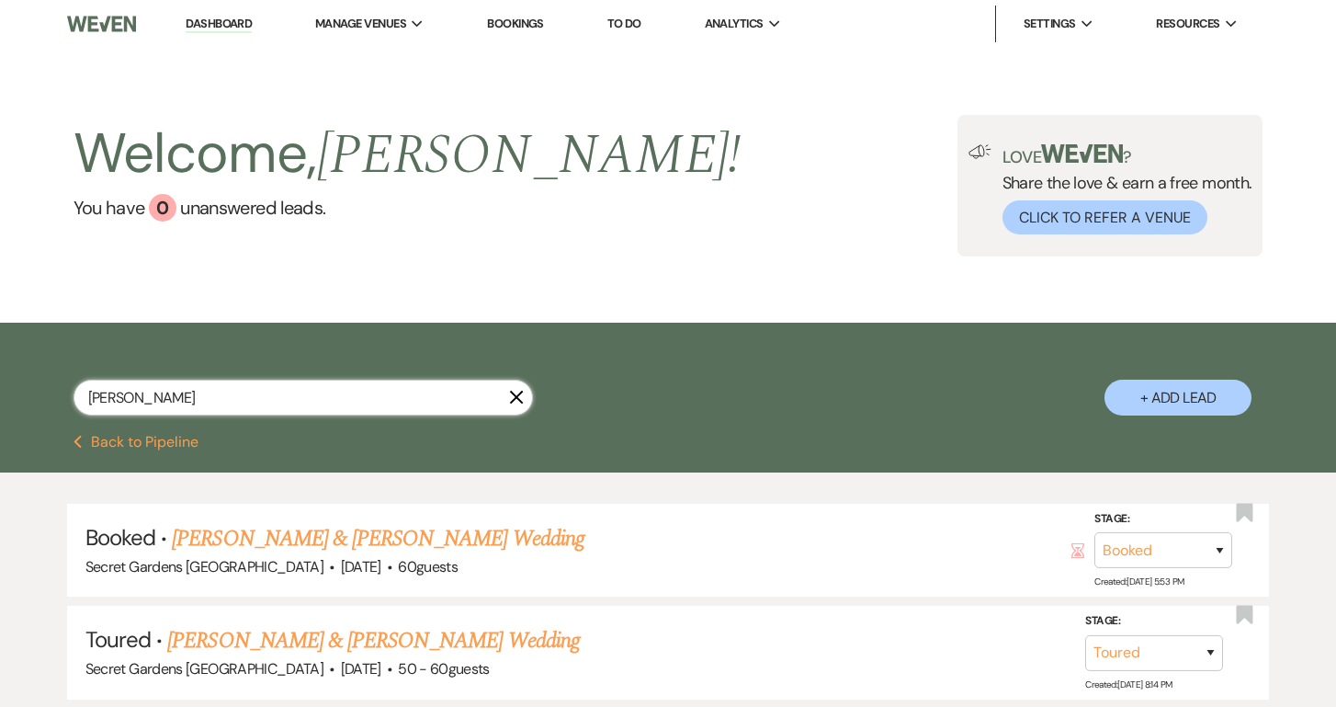
type input "Tiffany calzadilla"
select select "5"
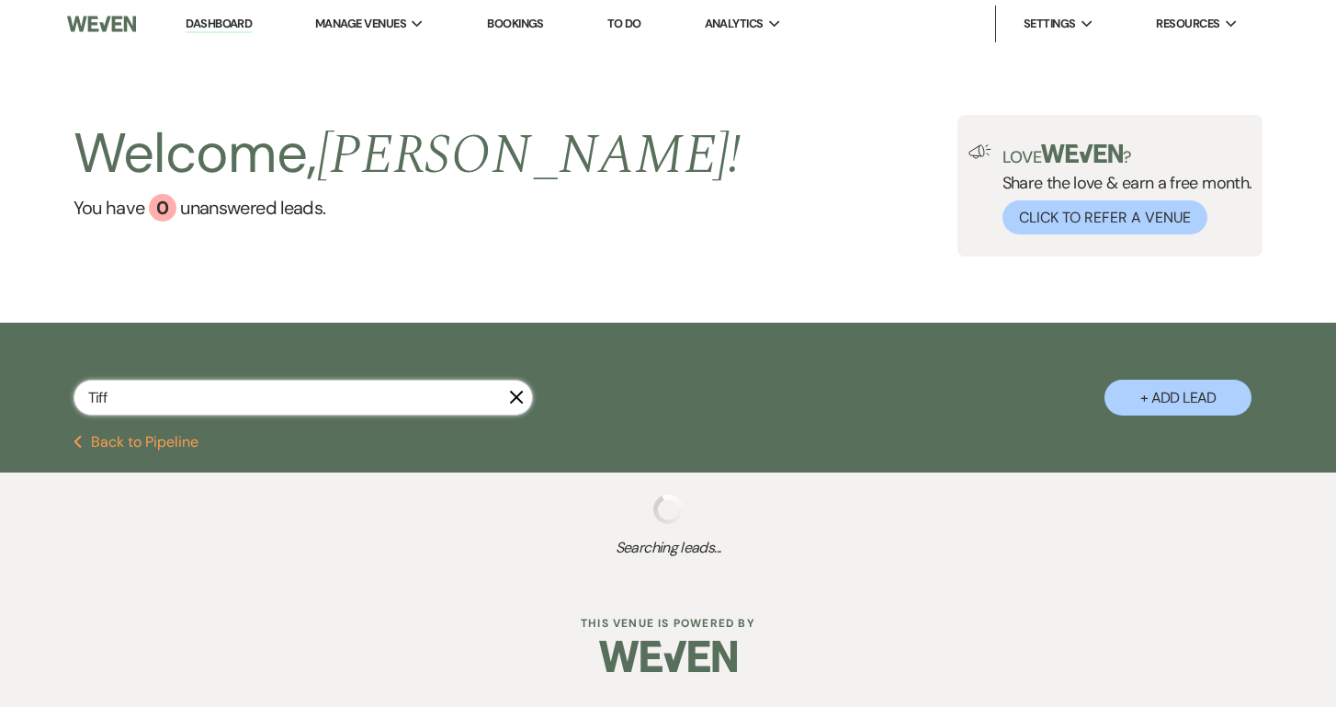
type input "Tif"
select select "5"
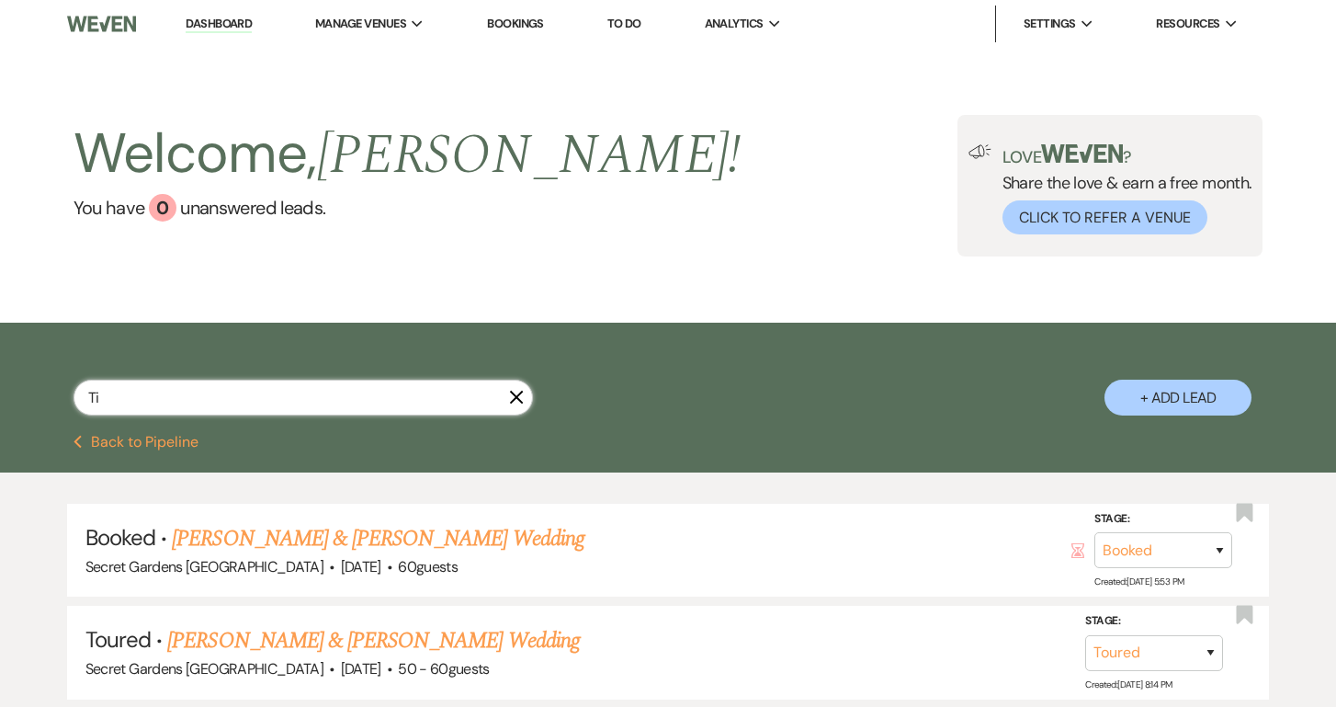
type input "T"
type input "Luis var"
select select "5"
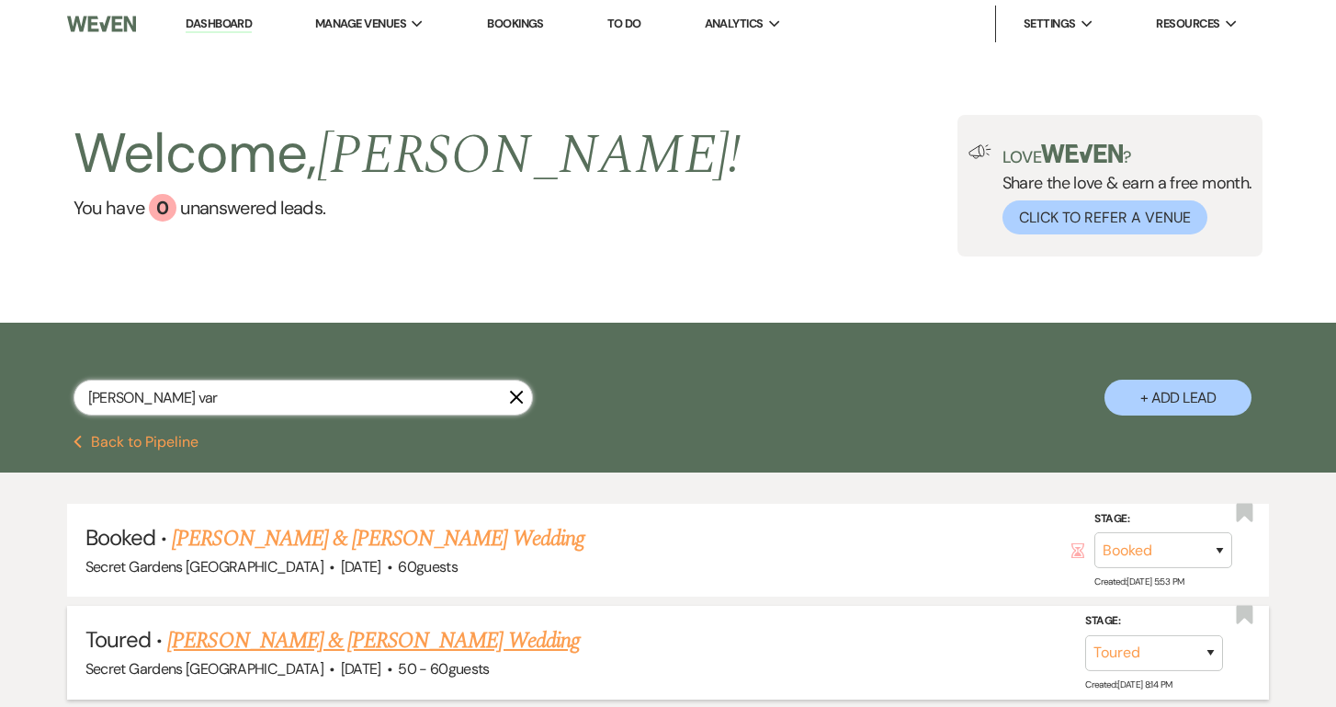
select select "8"
select select "7"
select select "5"
type input "Luis vargas"
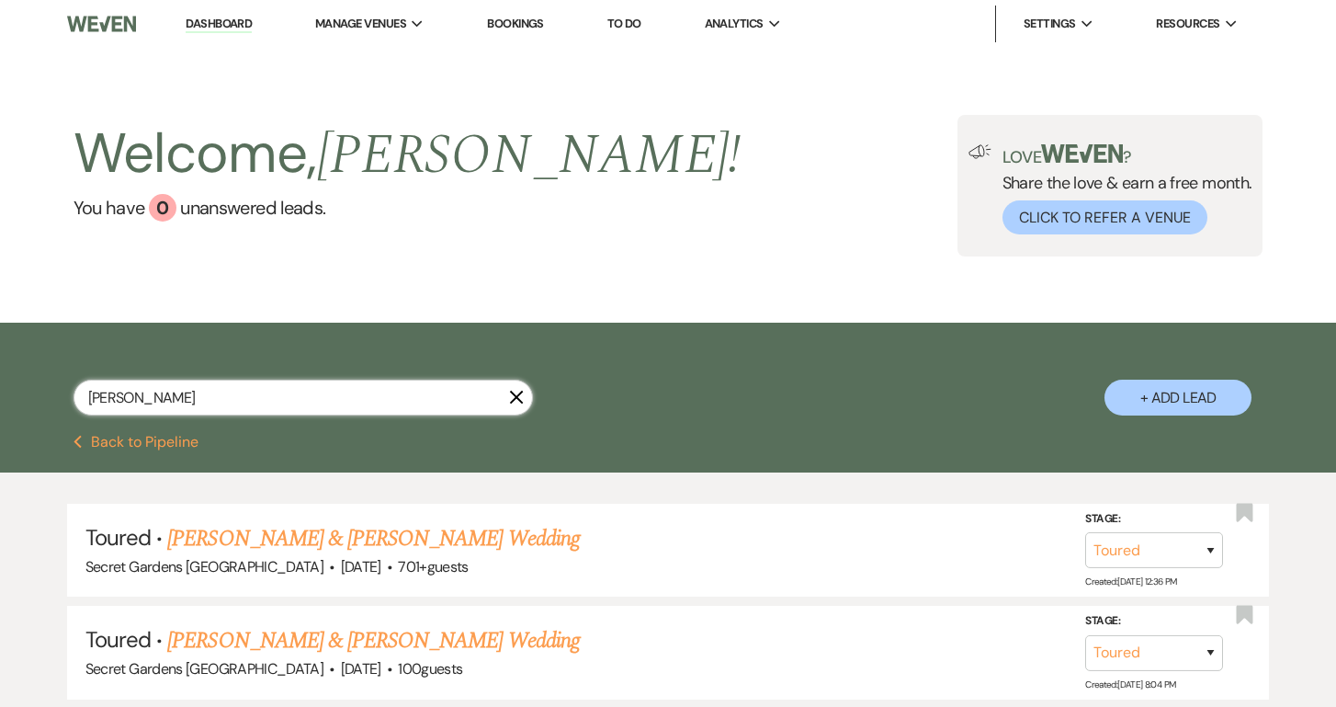
select select "5"
select select "8"
select select "7"
select select "5"
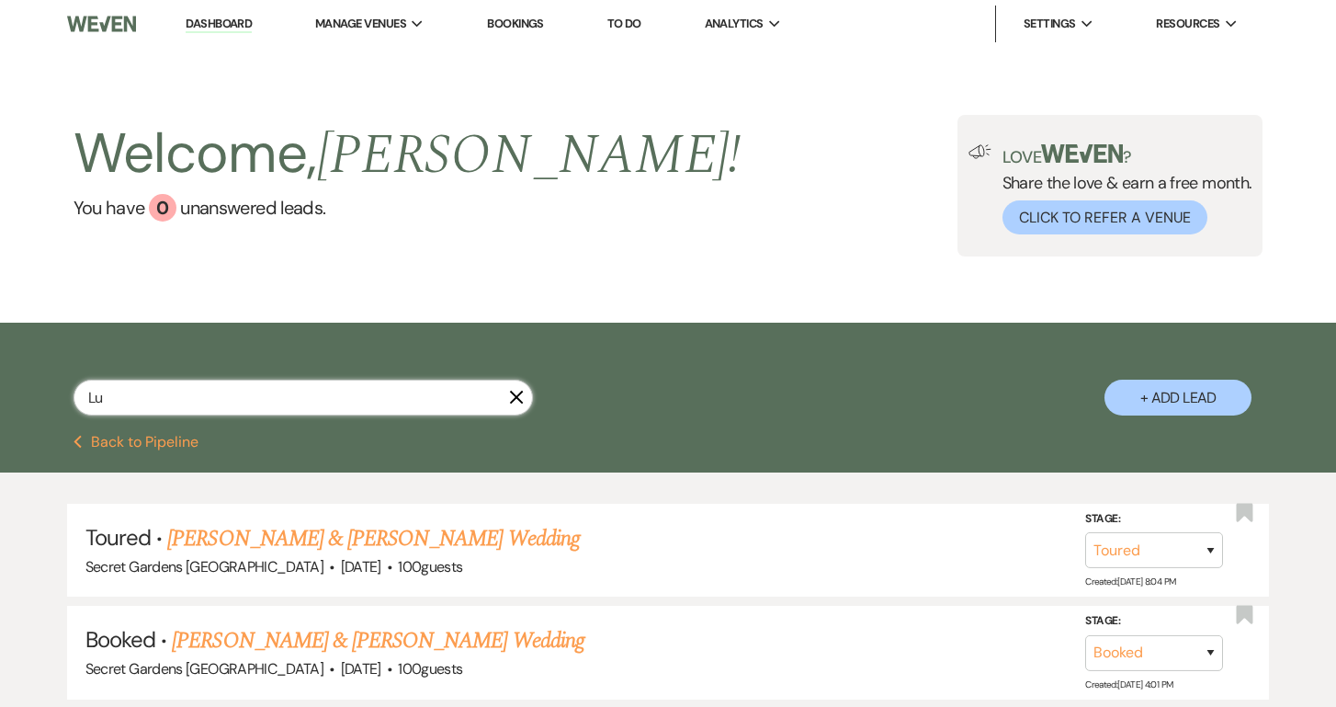
type input "L"
type input "v"
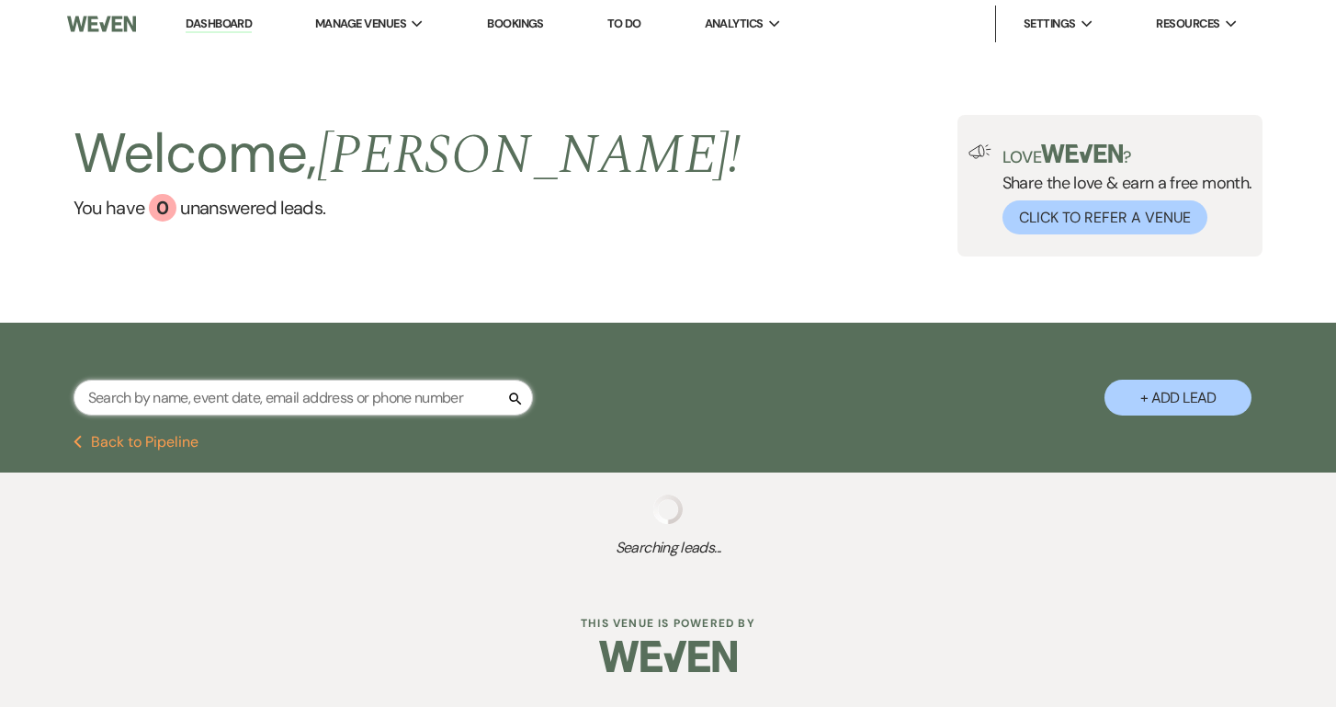
select select "5"
select select "6"
select select "5"
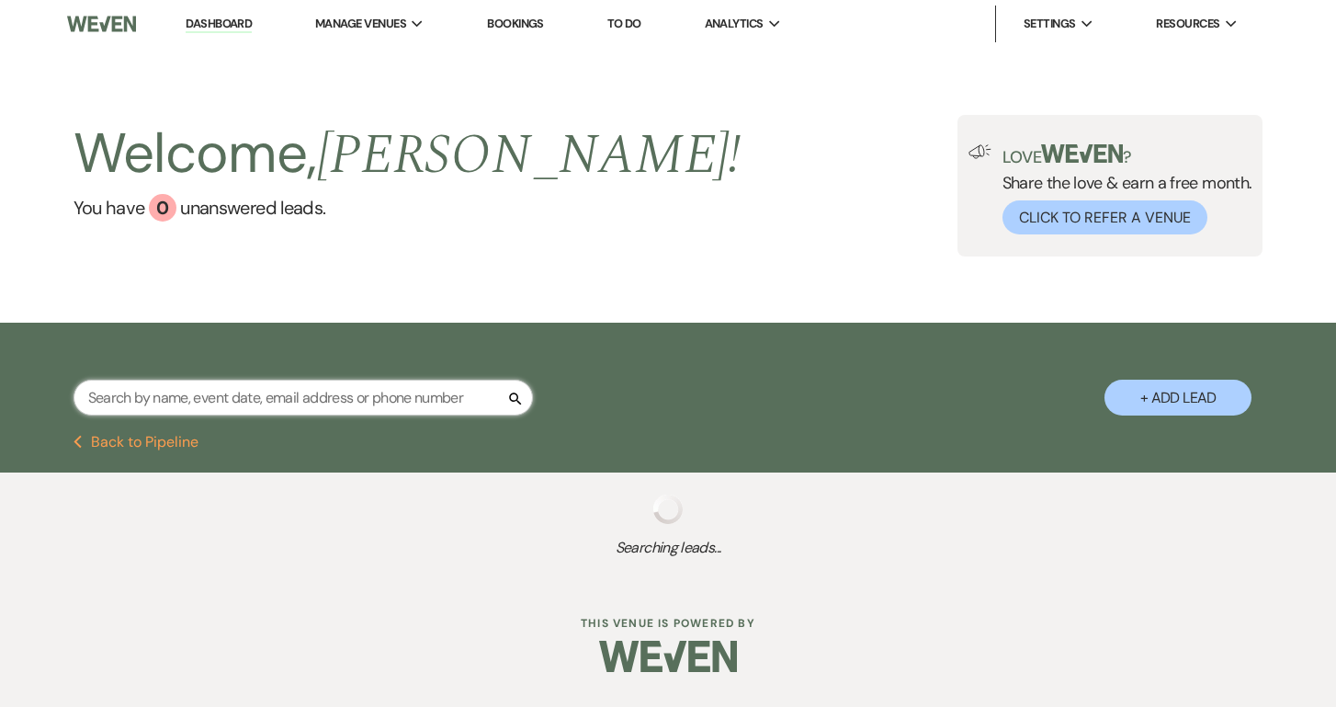
select select "5"
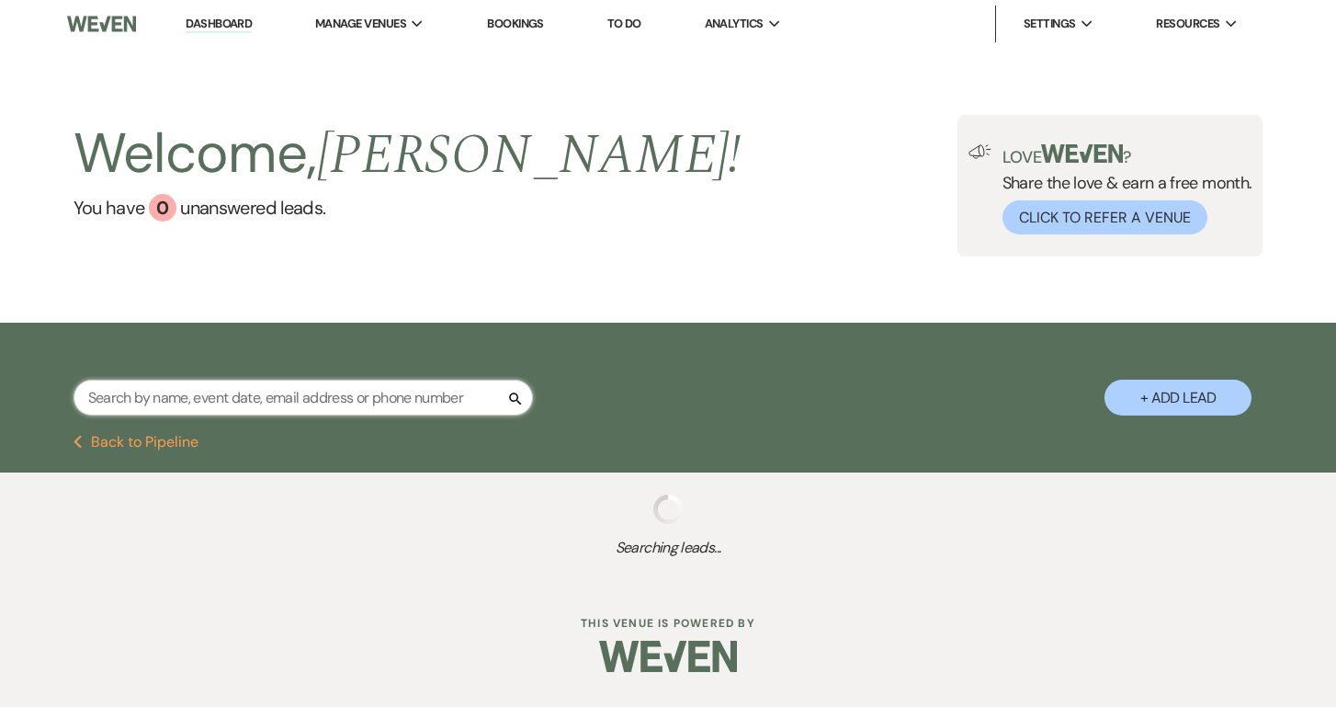
select select "5"
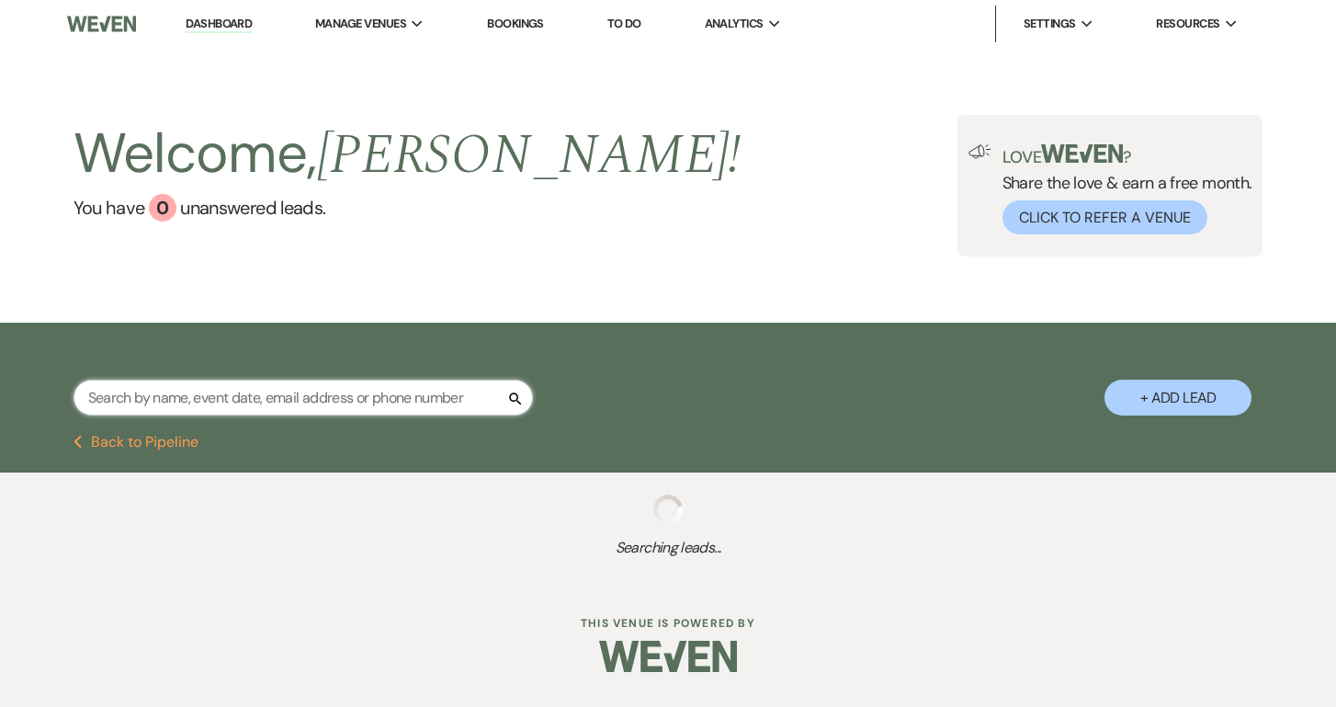
select select "8"
select select "6"
select select "8"
select select "7"
select select "8"
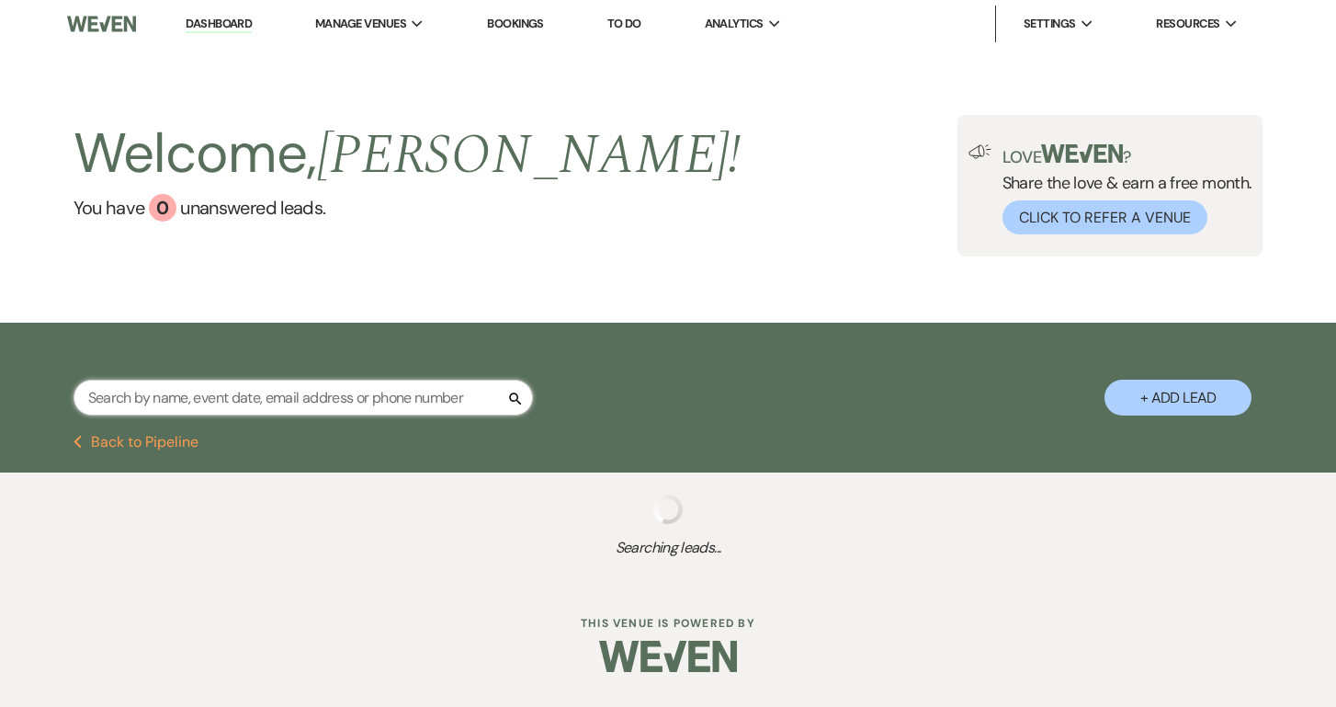
select select "6"
select select "5"
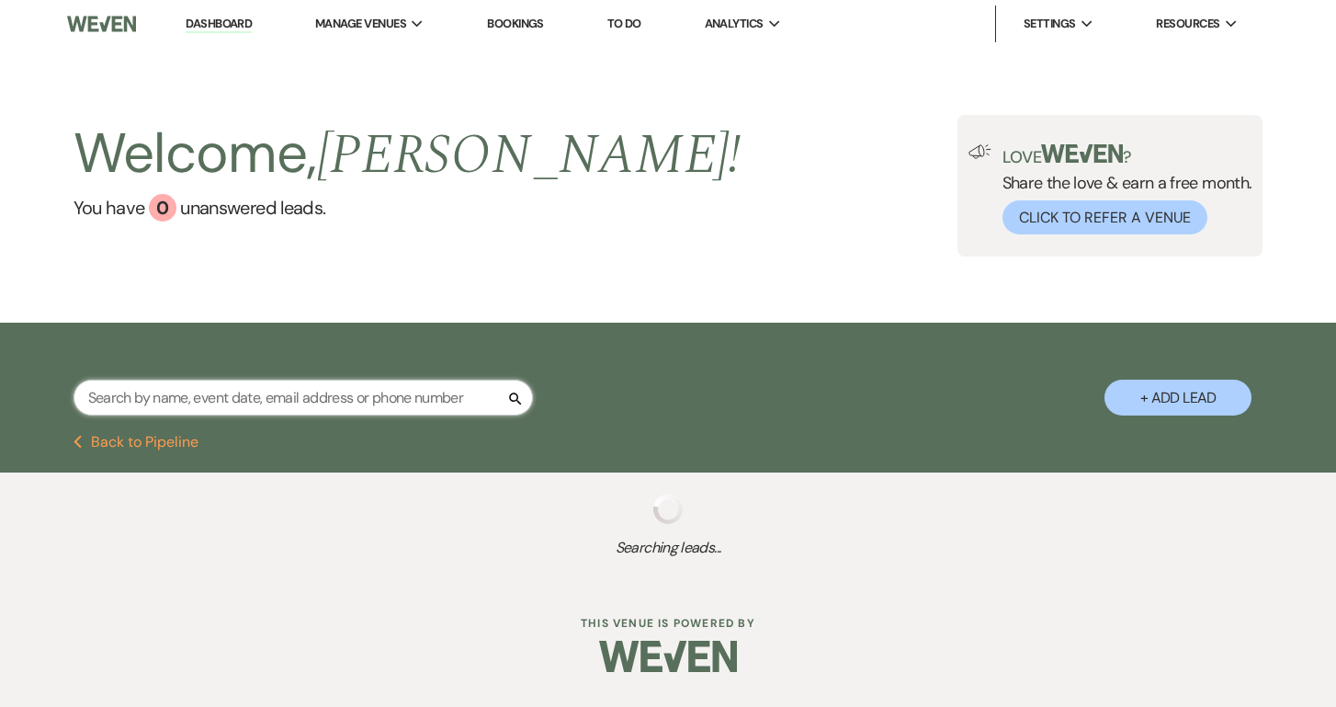
select select "5"
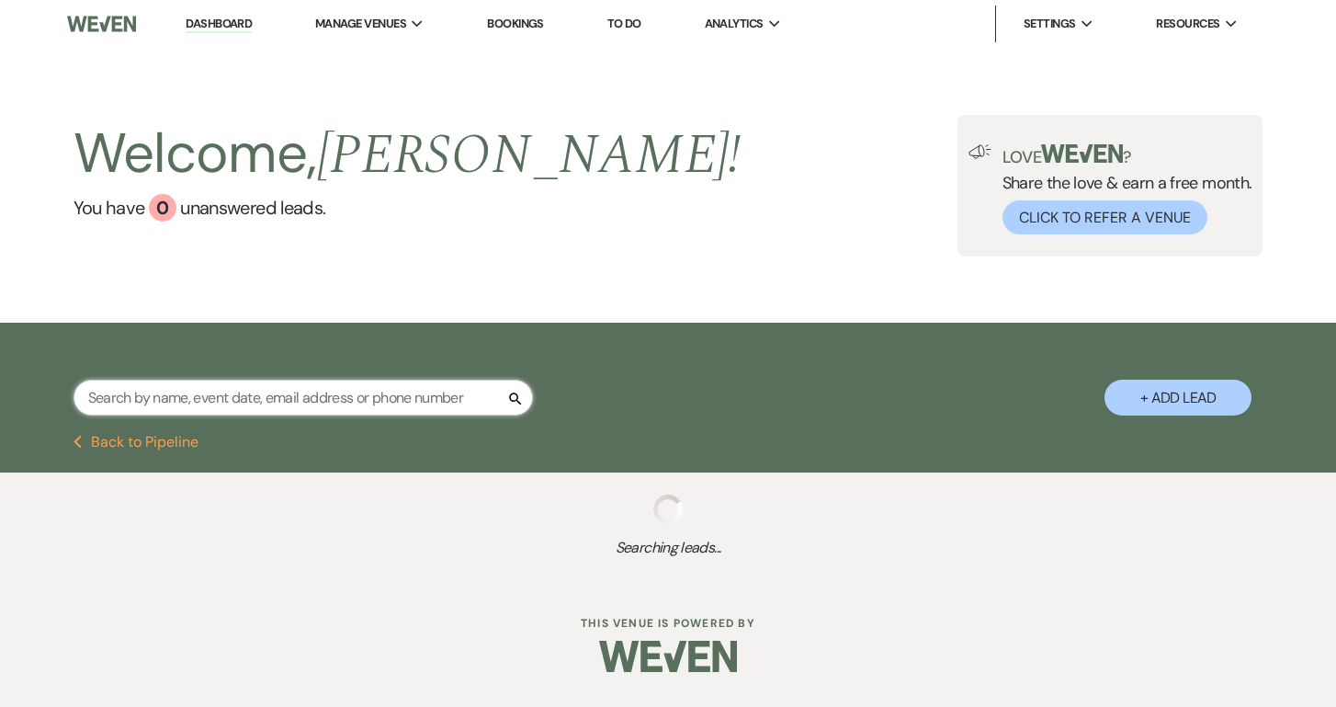
select select "5"
select select "8"
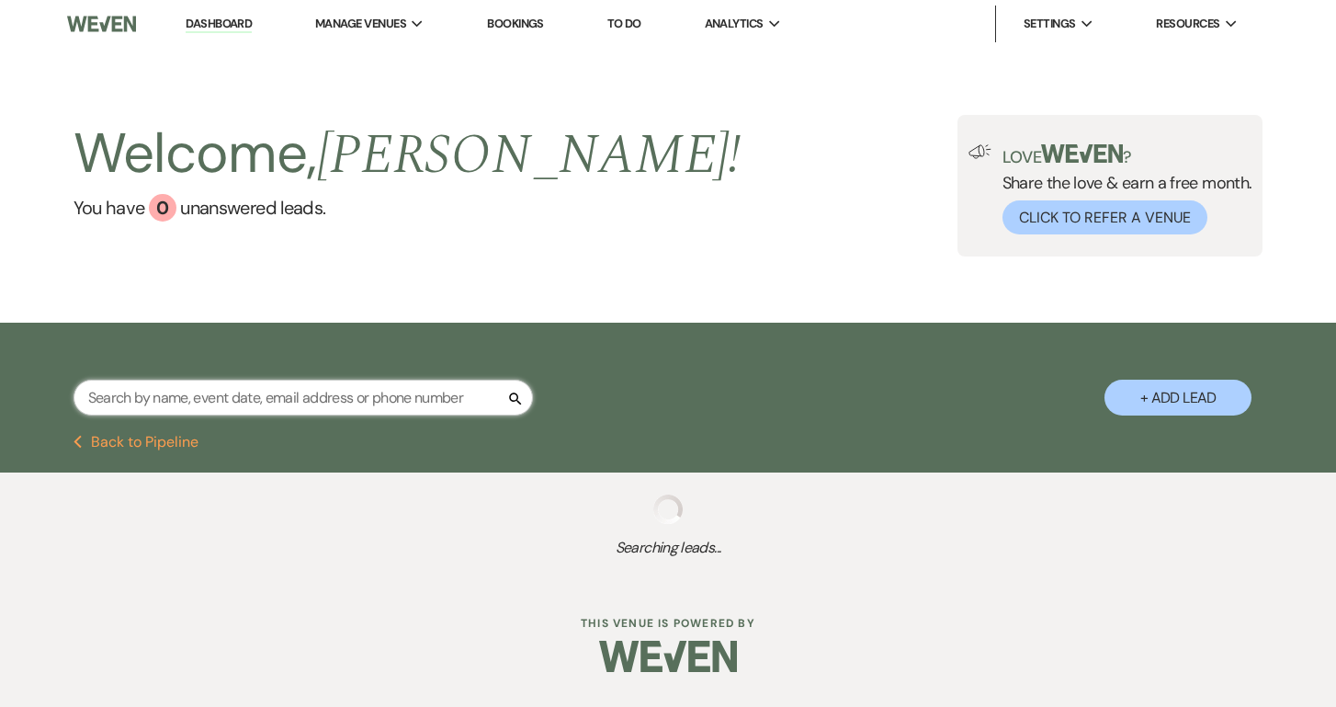
select select "5"
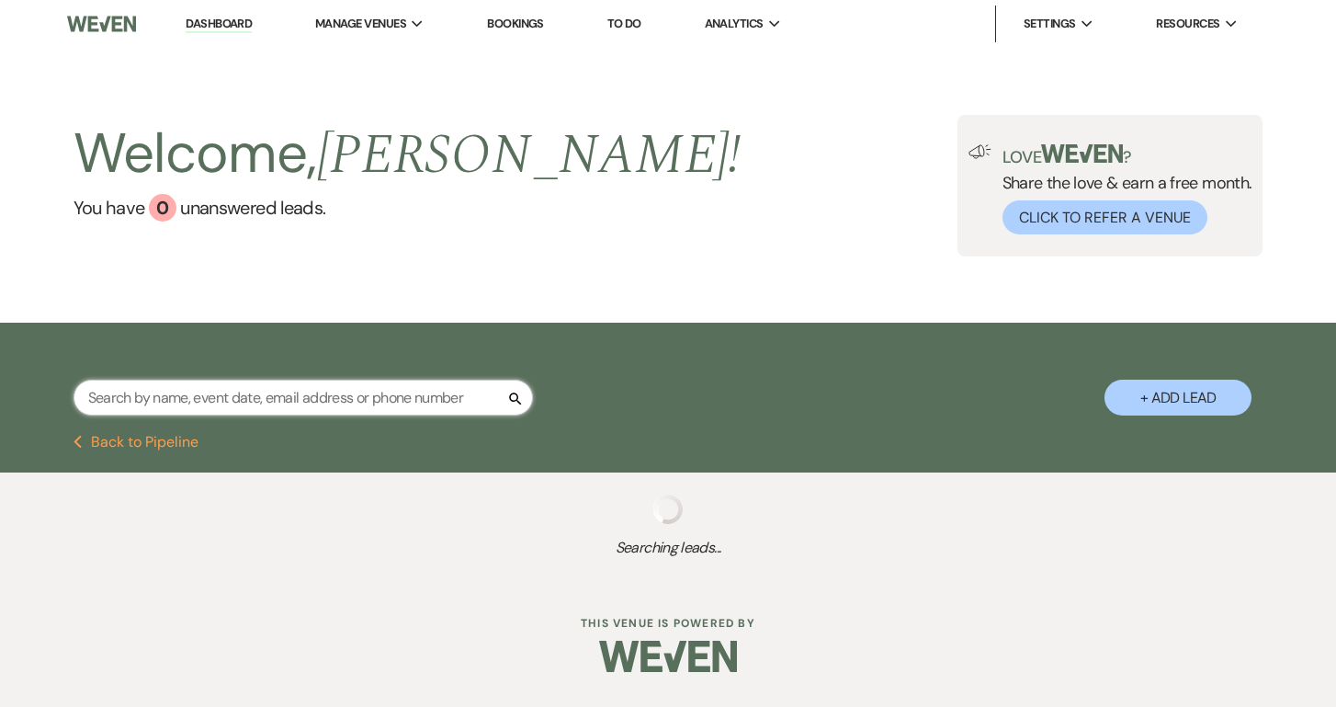
select select "5"
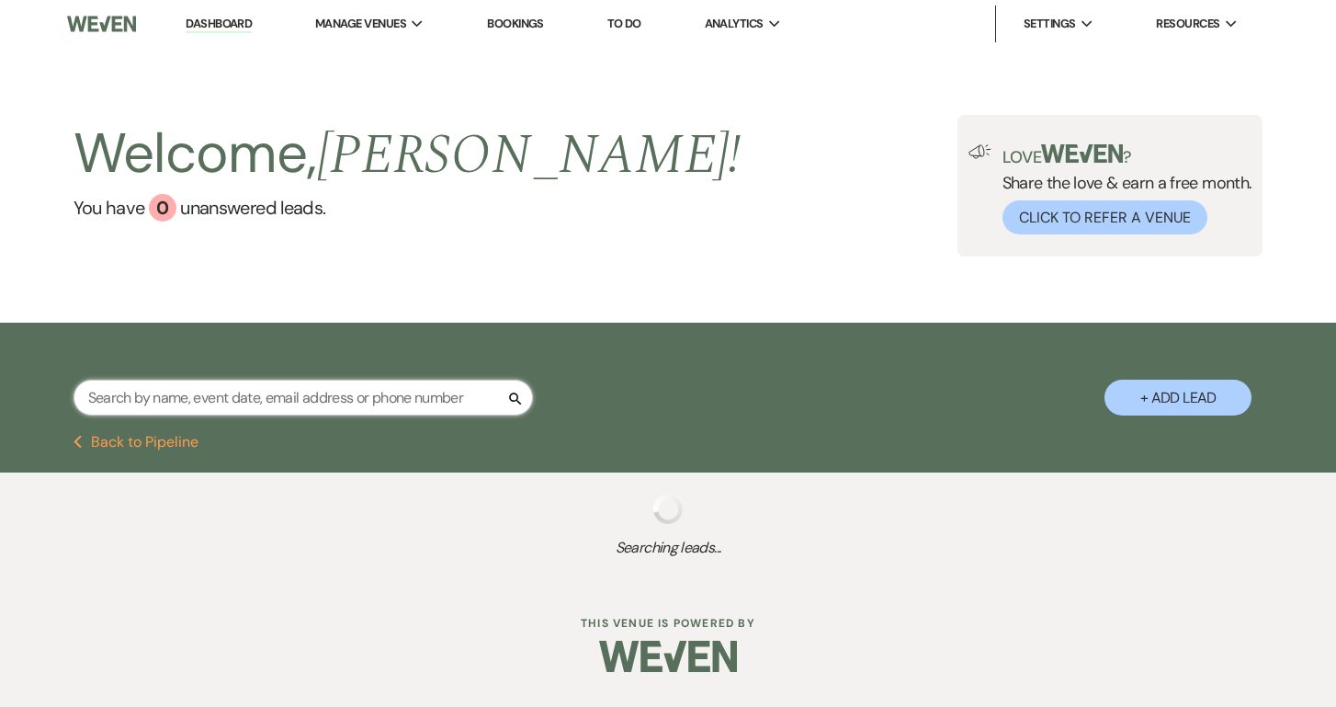
select select "5"
select select "8"
select select "11"
select select "8"
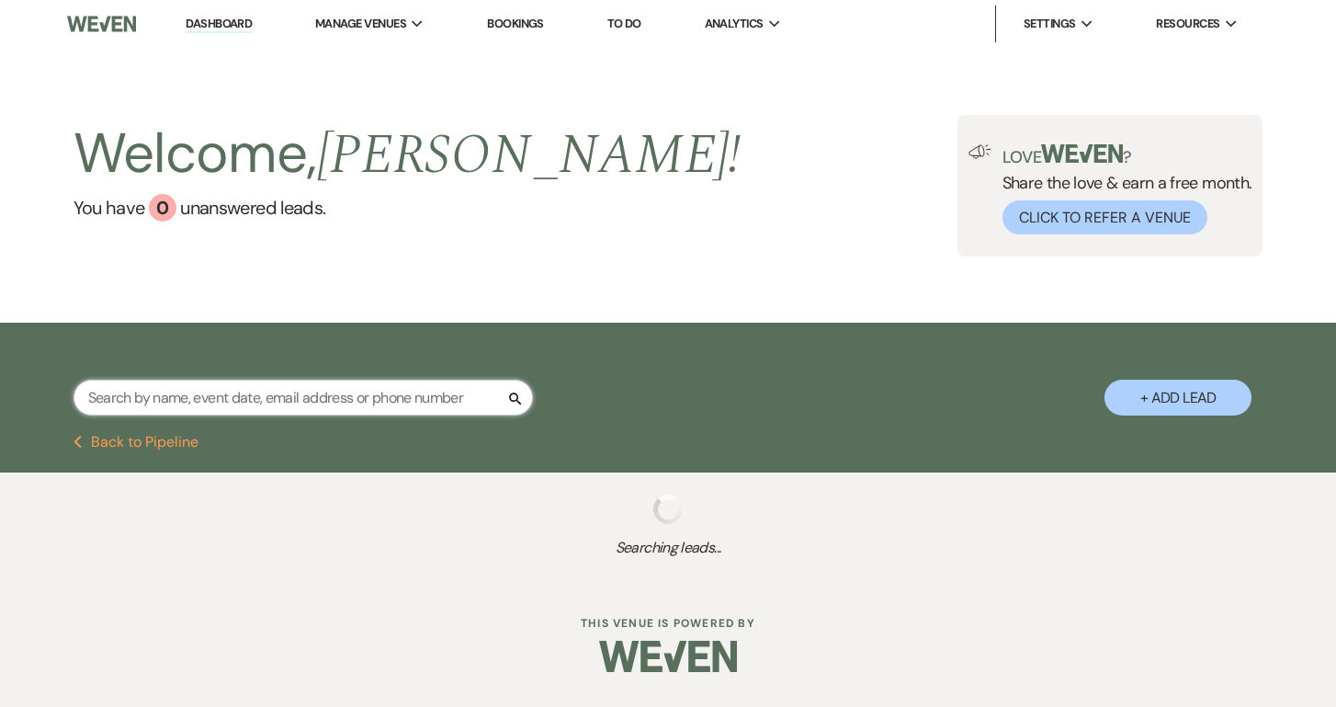
select select "1"
select select "5"
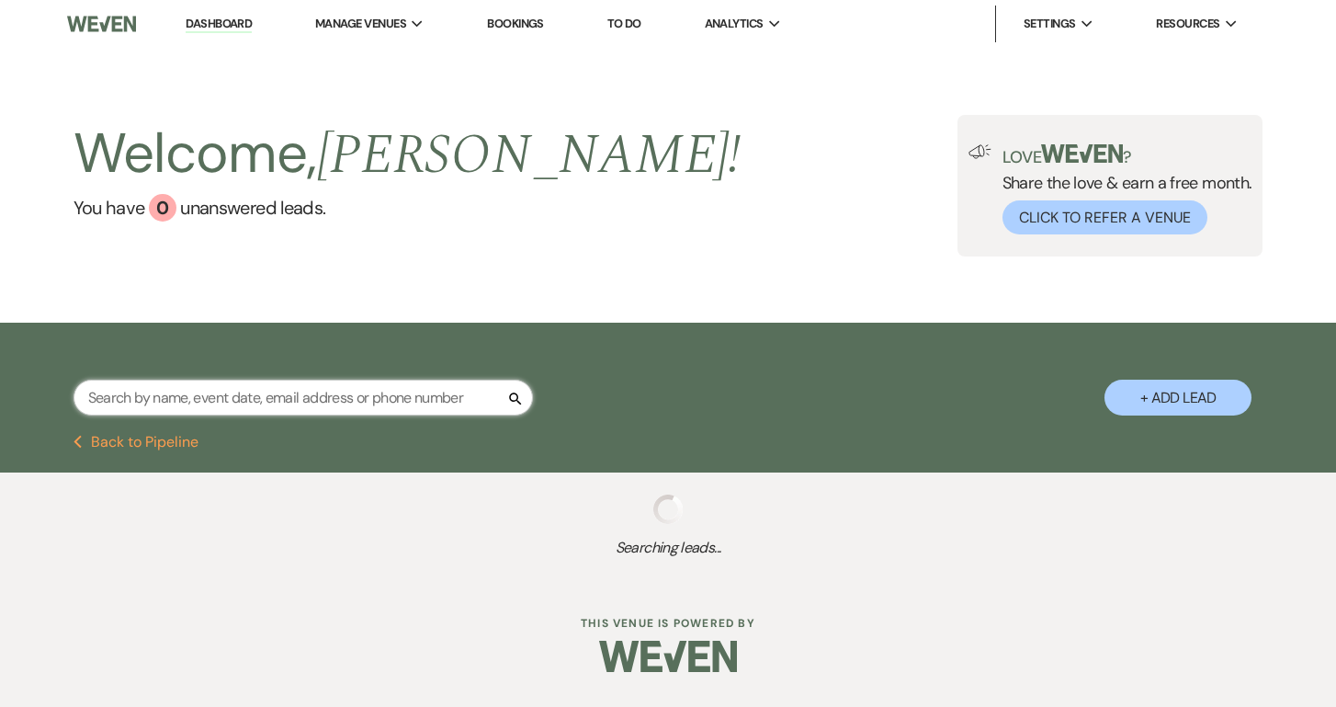
select select "8"
select select "1"
select select "8"
select select "11"
select select "8"
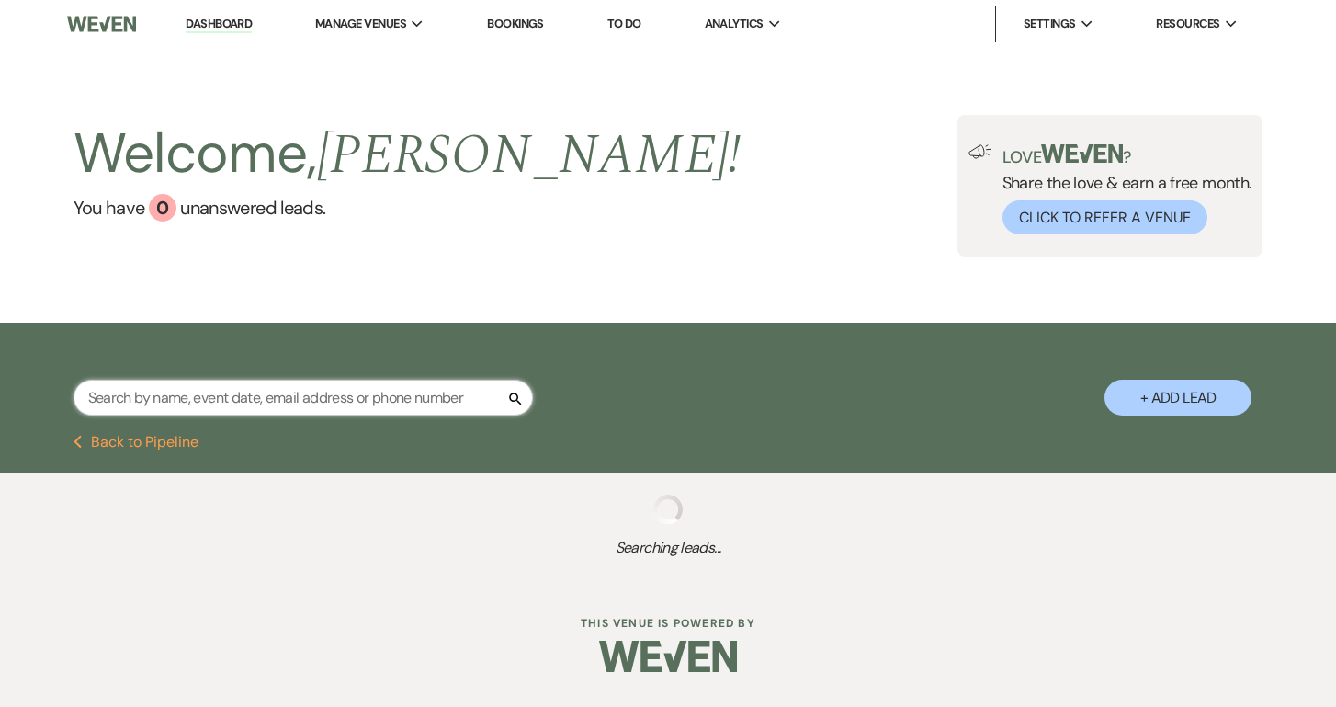
select select "1"
select select "8"
select select "11"
select select "8"
select select "1"
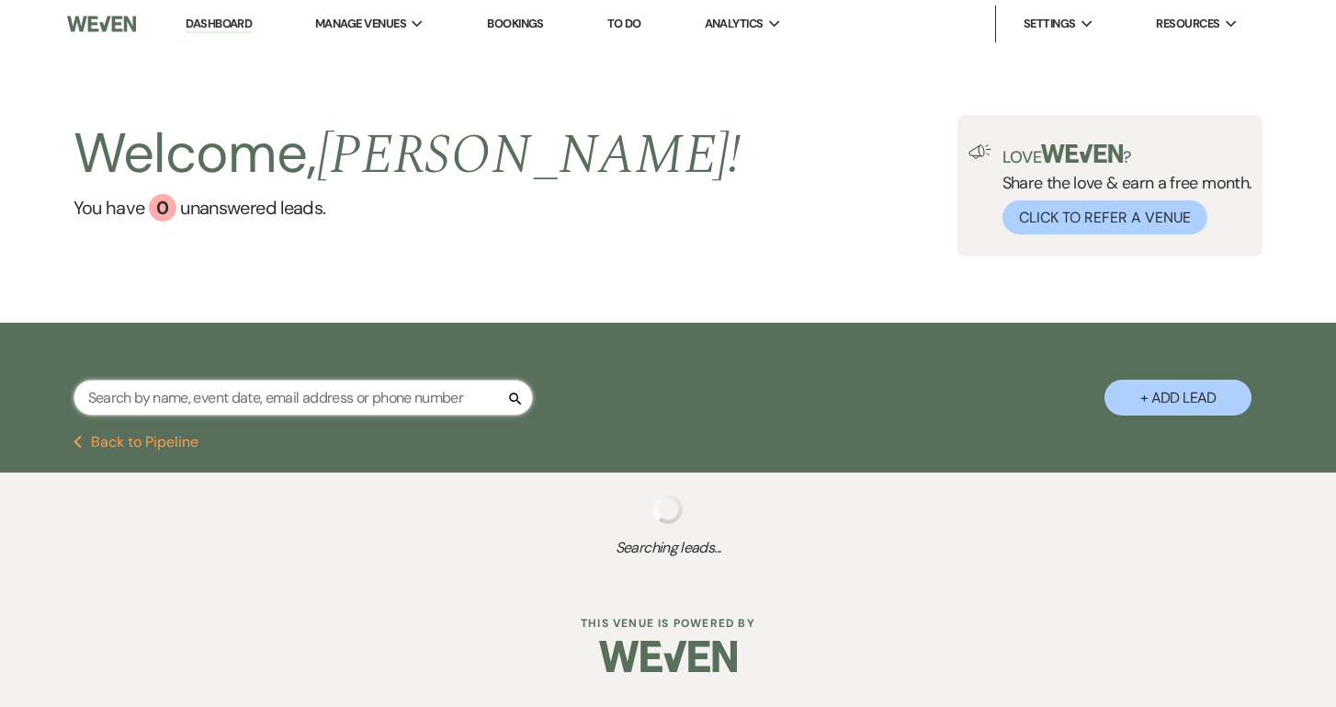
select select "8"
select select "1"
select select "8"
select select "1"
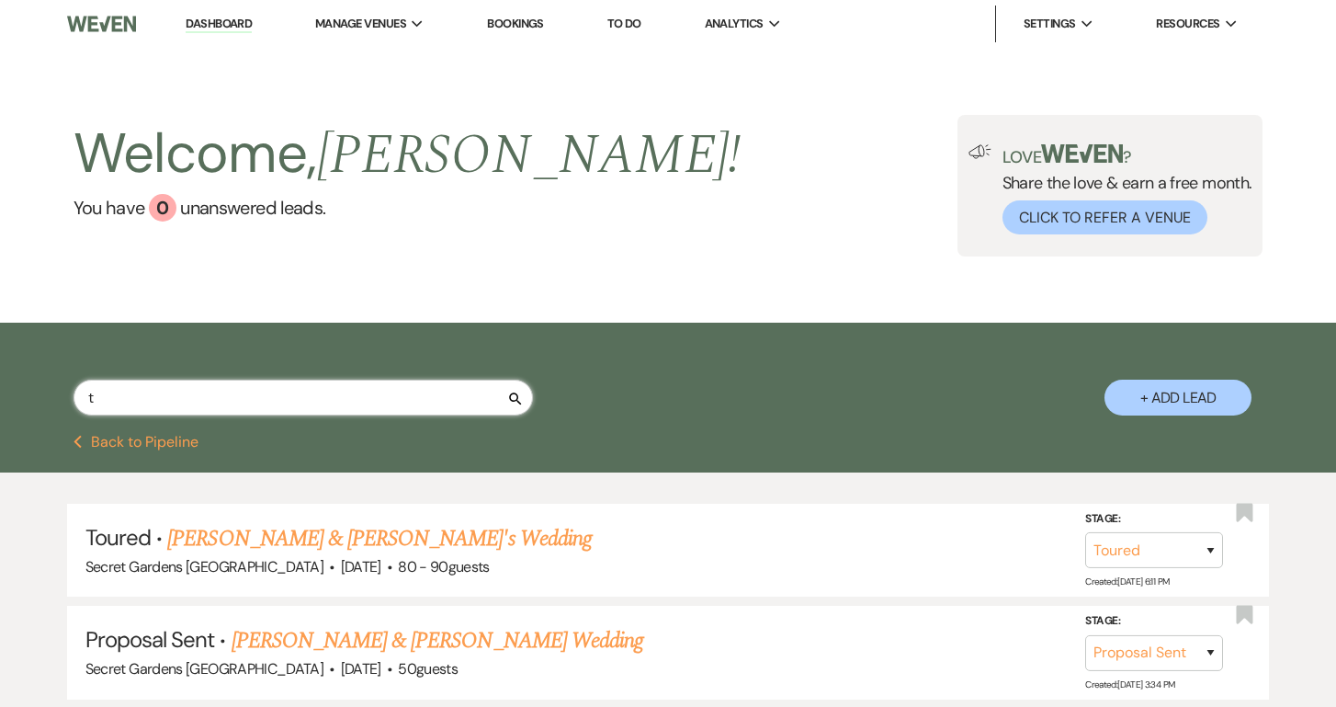
type input "ti"
select select "5"
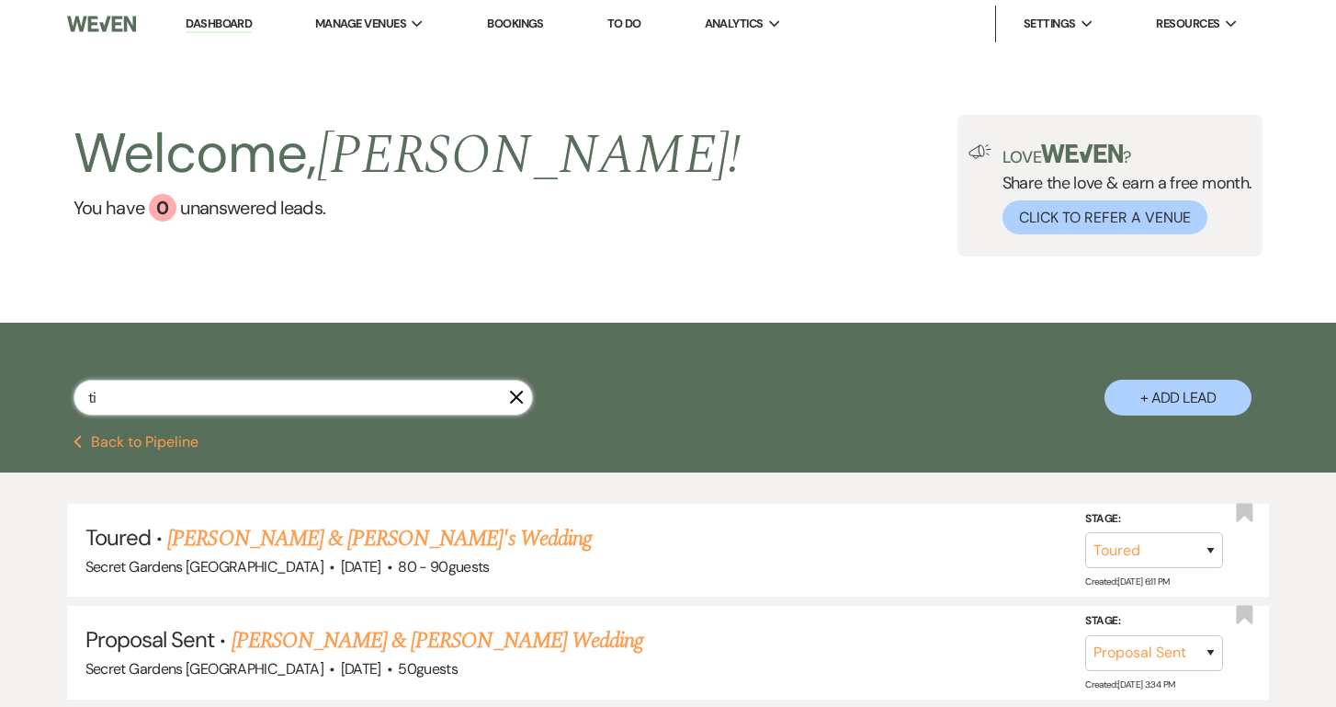
select select "6"
select select "5"
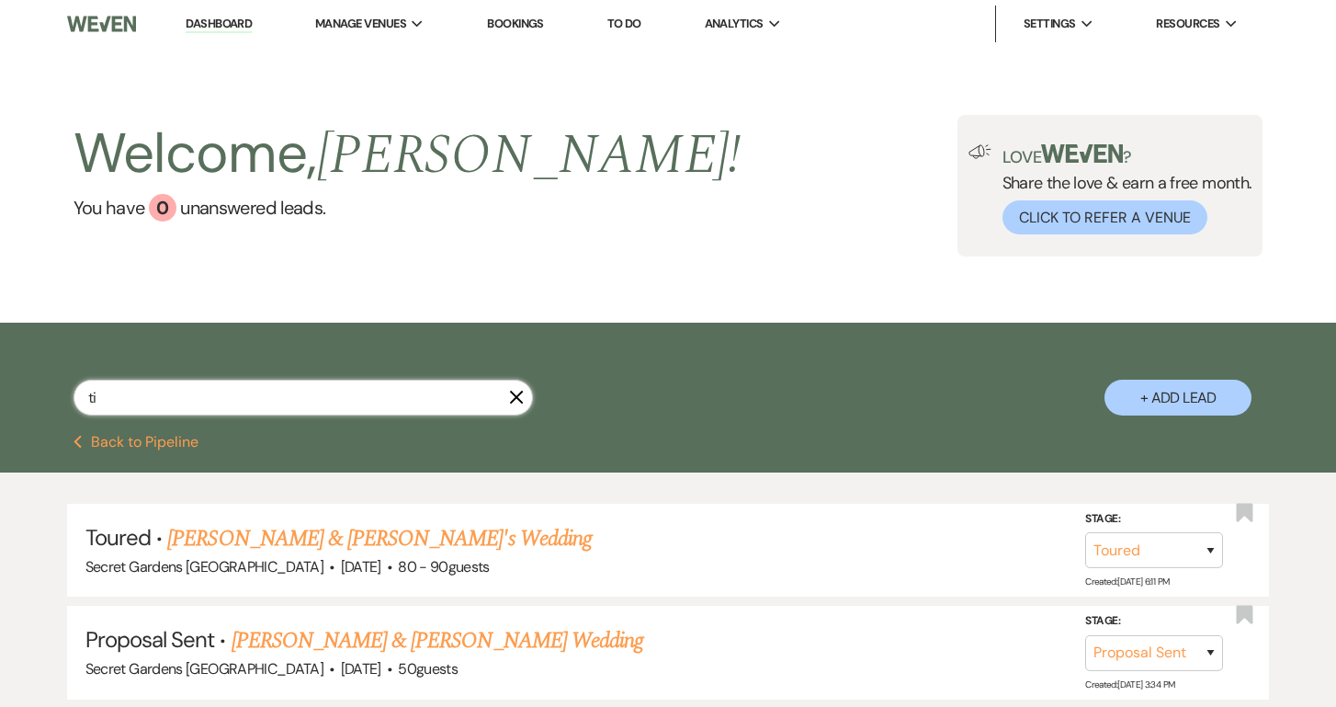
select select "5"
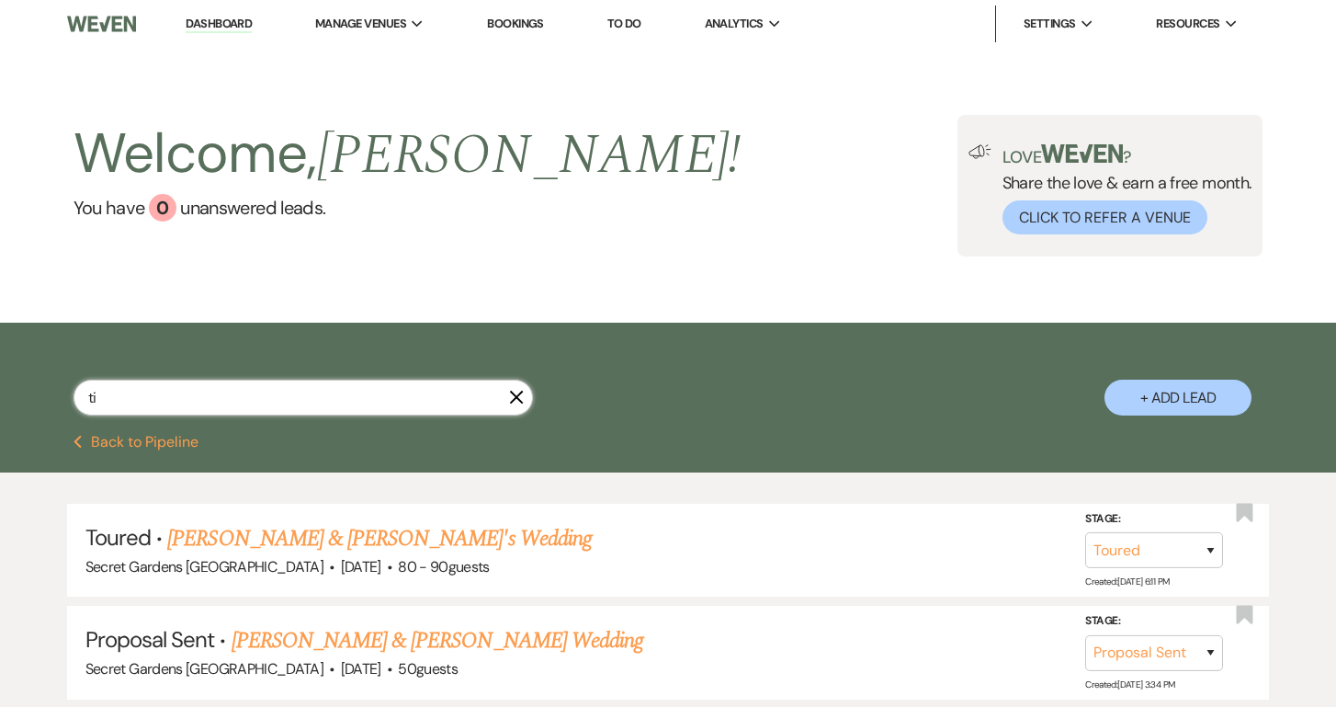
select select "5"
select select "8"
select select "1"
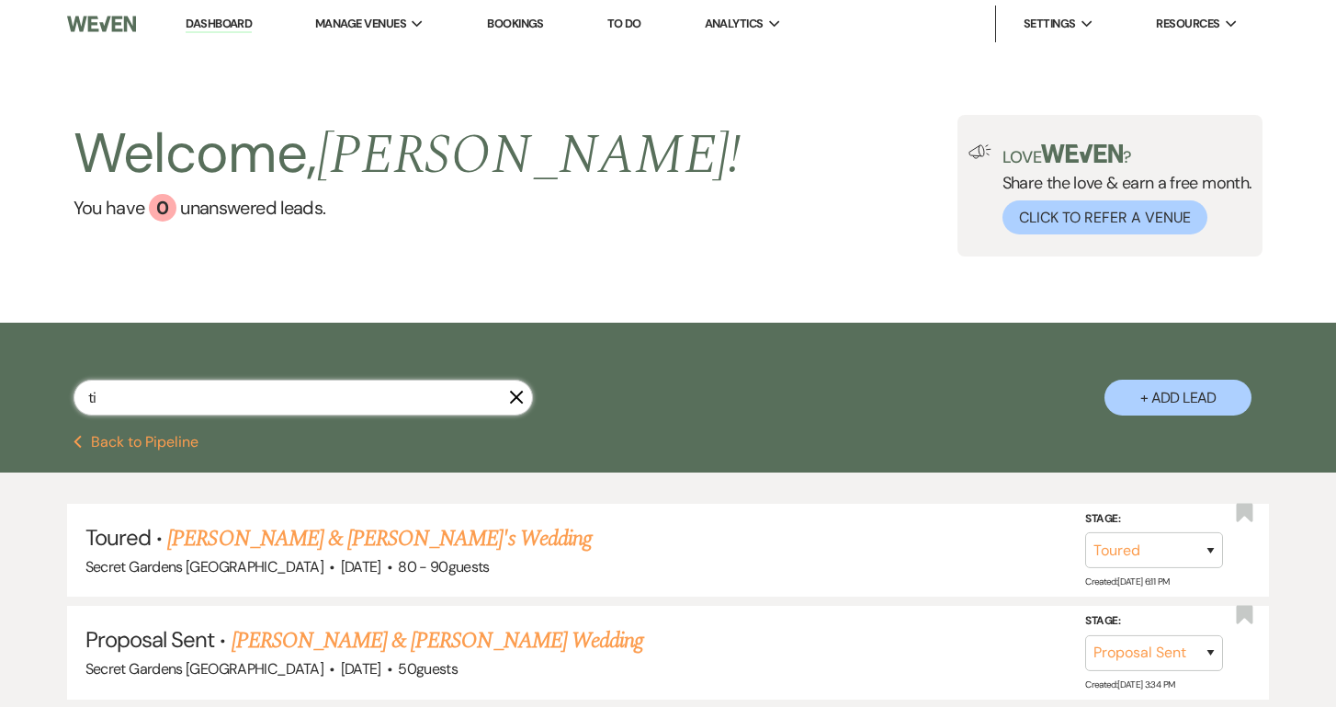
select select "5"
select select "8"
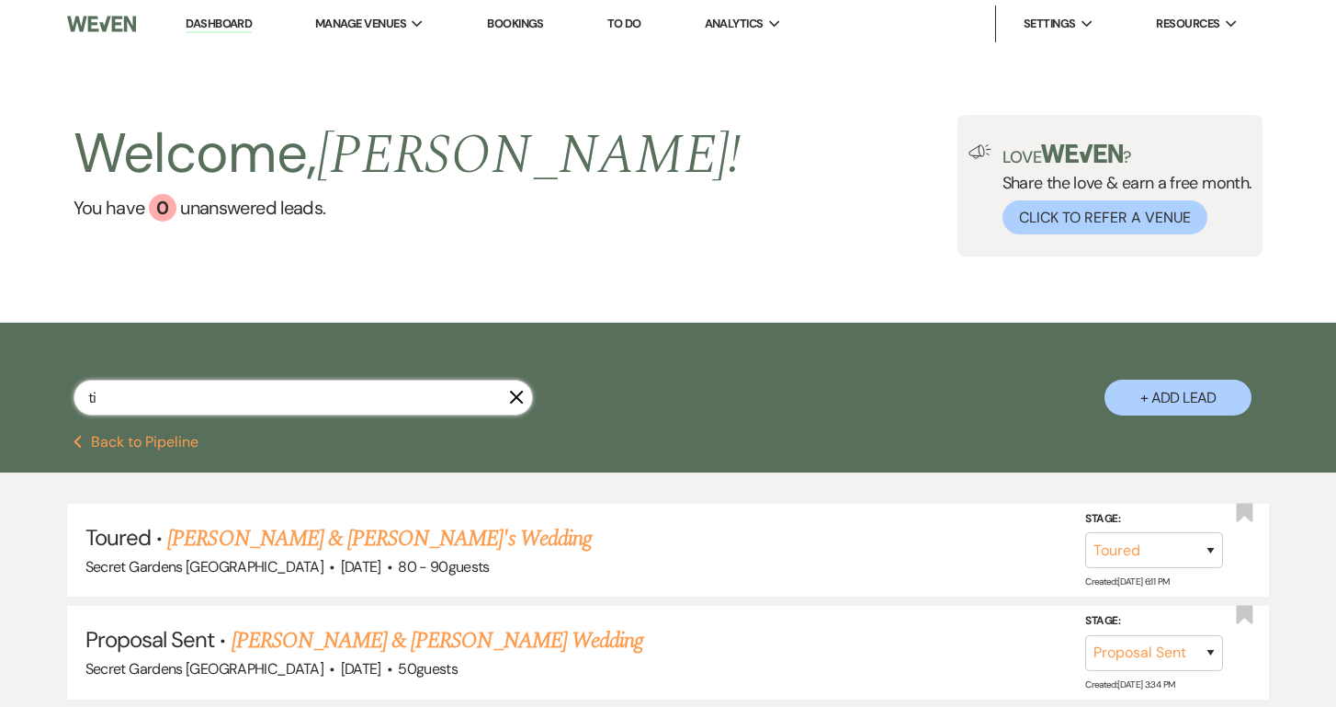
select select "5"
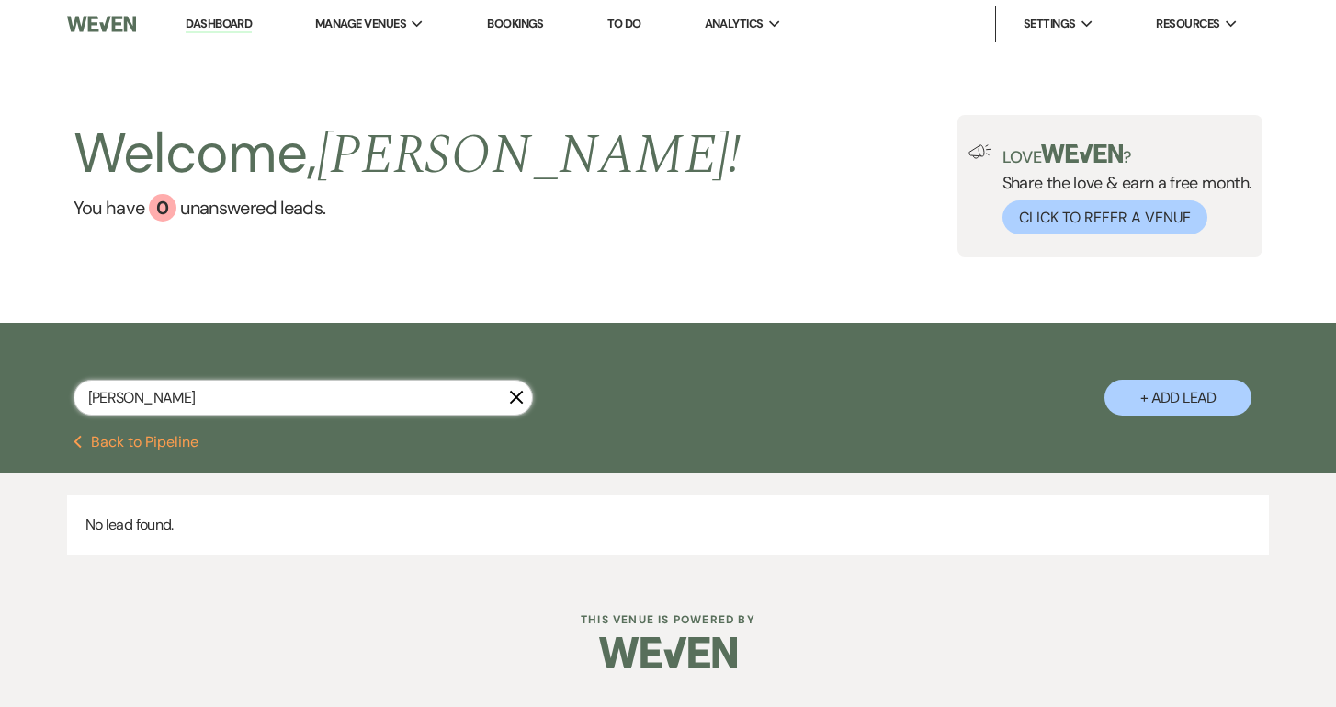
type input "Tiffany"
select select "5"
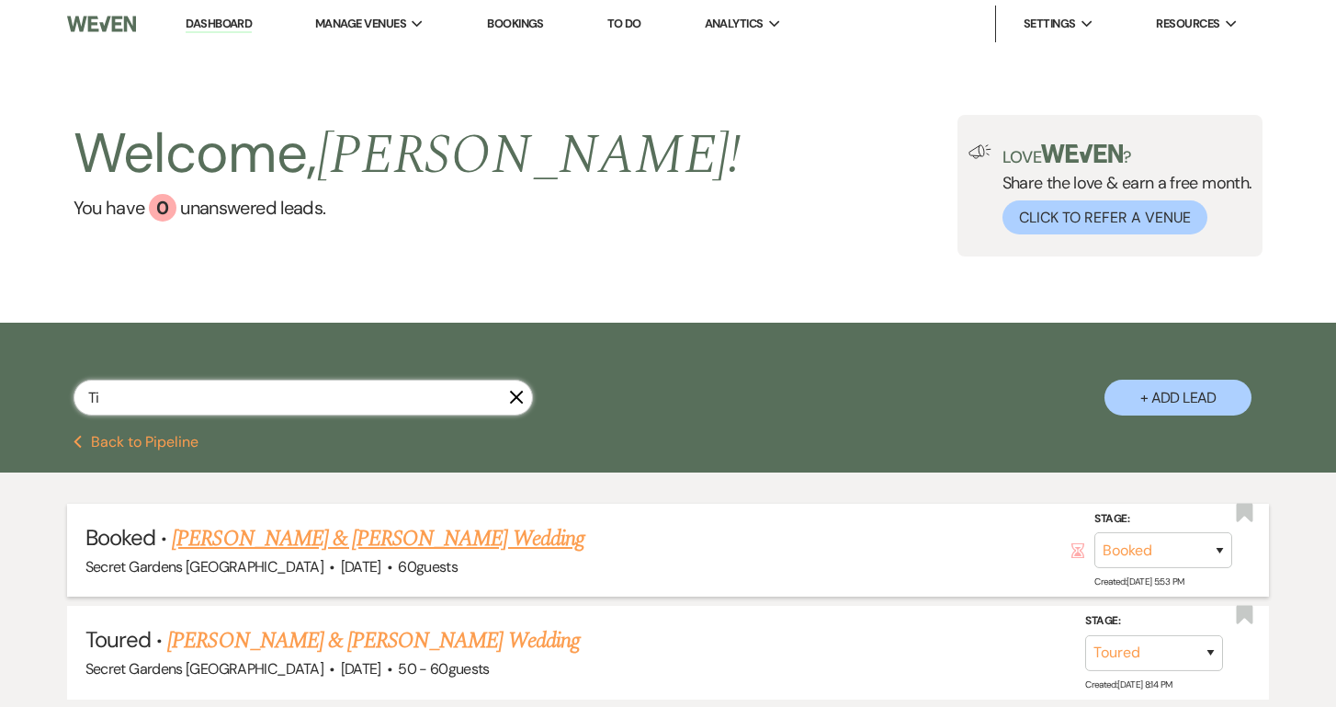
type input "T"
type input "Luis vargas"
select select "5"
select select "8"
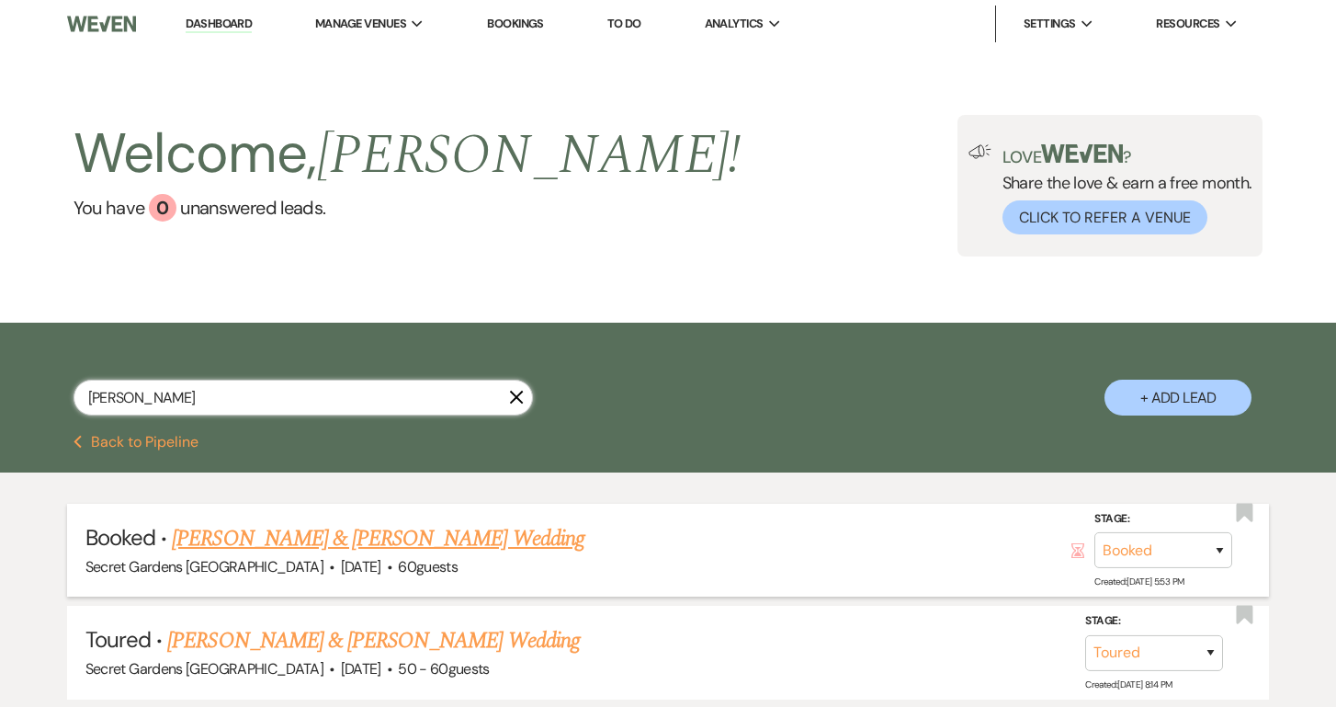
select select "7"
select select "5"
type input "L"
type input "Rachel main"
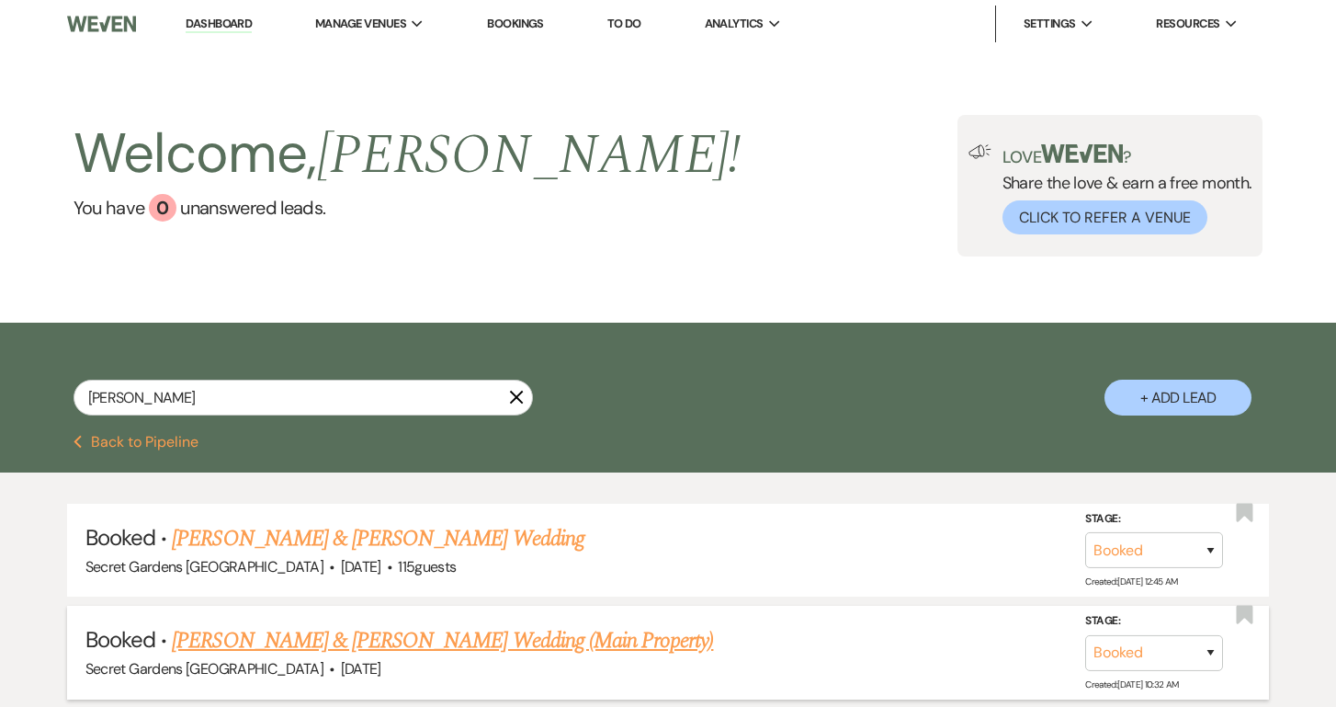
drag, startPoint x: 650, startPoint y: 594, endPoint x: 910, endPoint y: 630, distance: 262.6
click at [910, 630] on h5 "Booked · Rachel Gavilan & Andrew Gervolino's Wedding (Main Property)" at bounding box center [668, 640] width 1166 height 33
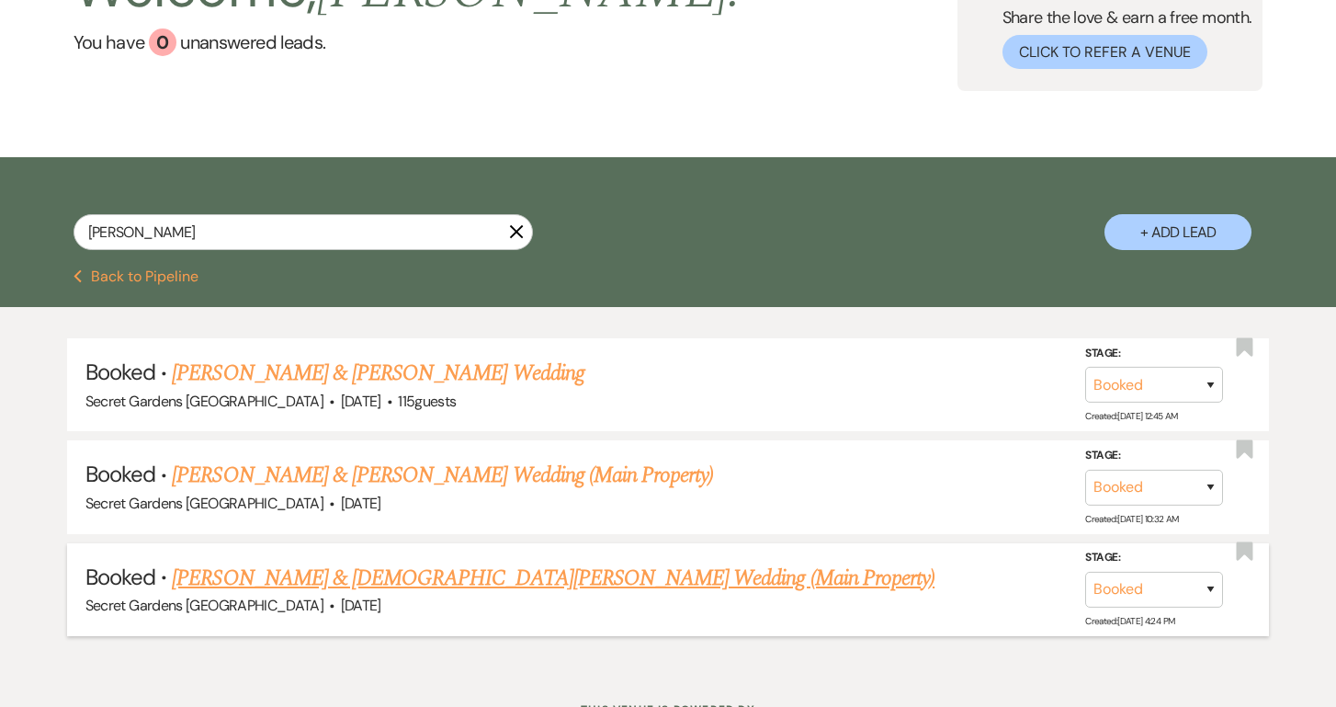
scroll to position [167, 0]
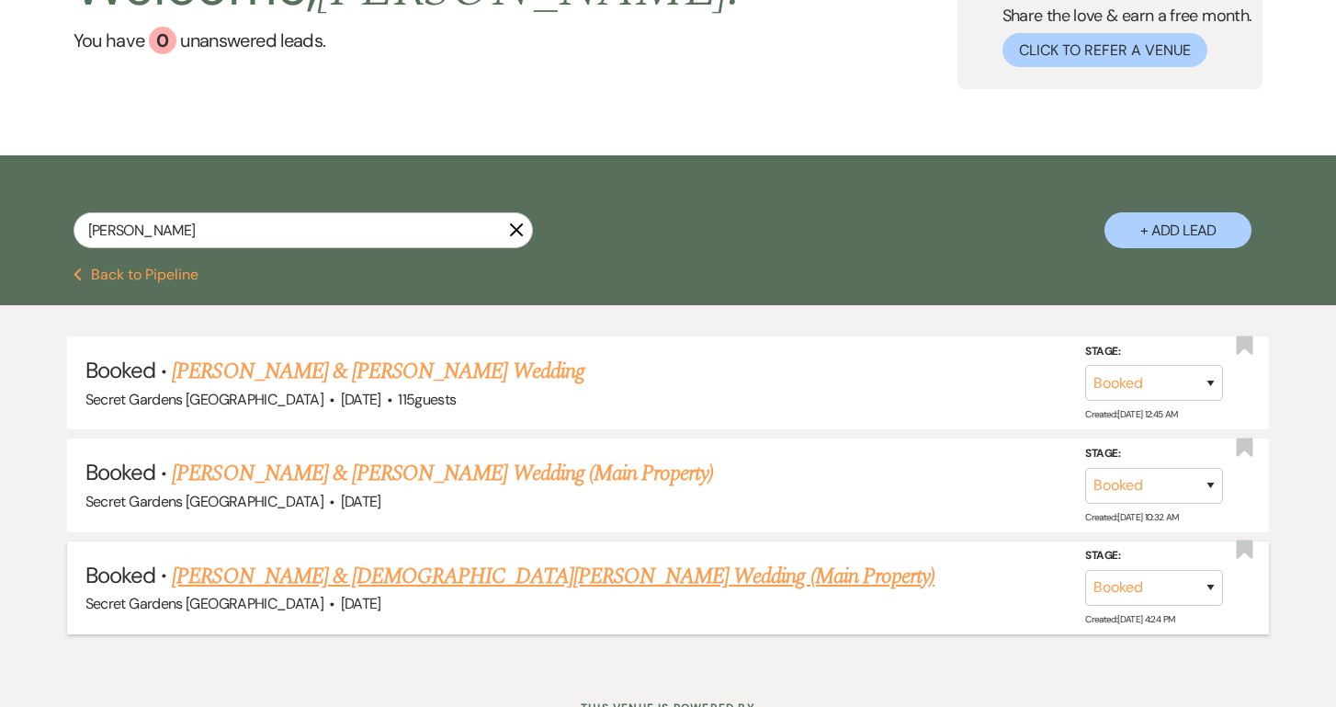
click at [263, 579] on link "Rachel Mawn & Christian Tenorio's Wedding (Main Property)" at bounding box center [553, 576] width 763 height 33
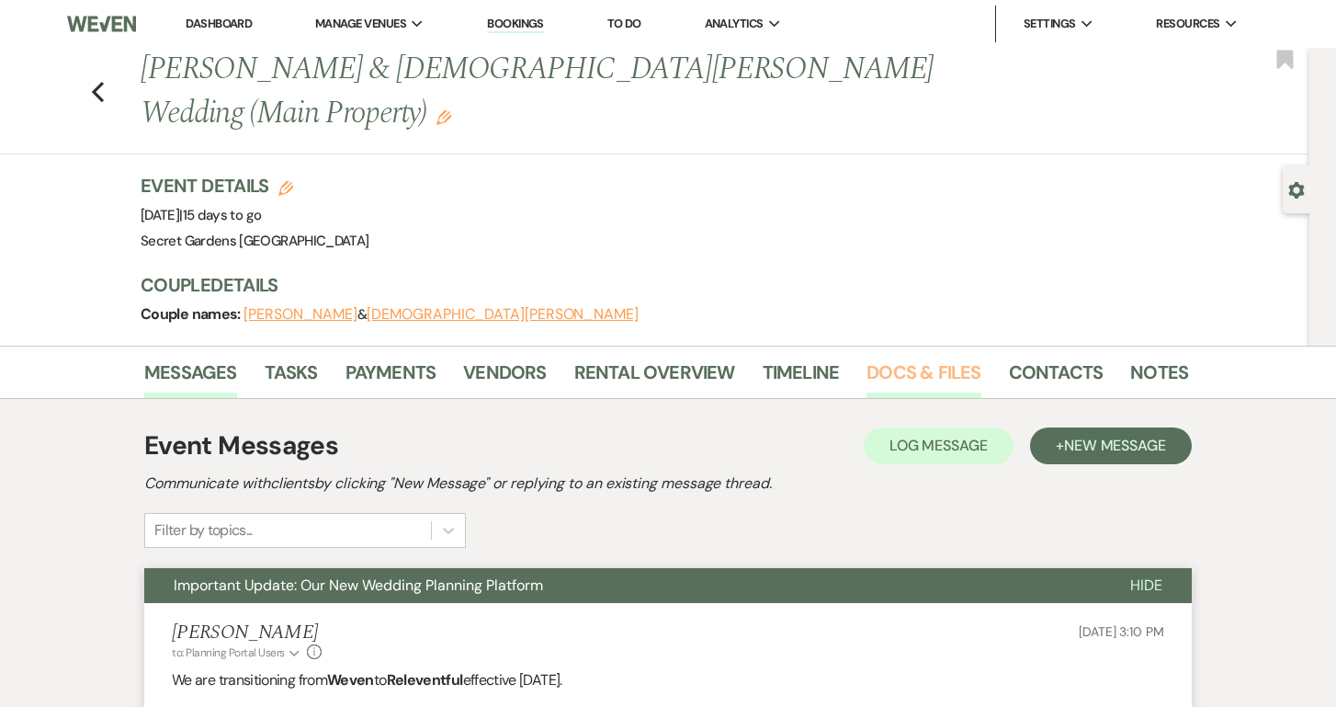
click at [896, 357] on link "Docs & Files" at bounding box center [923, 377] width 114 height 40
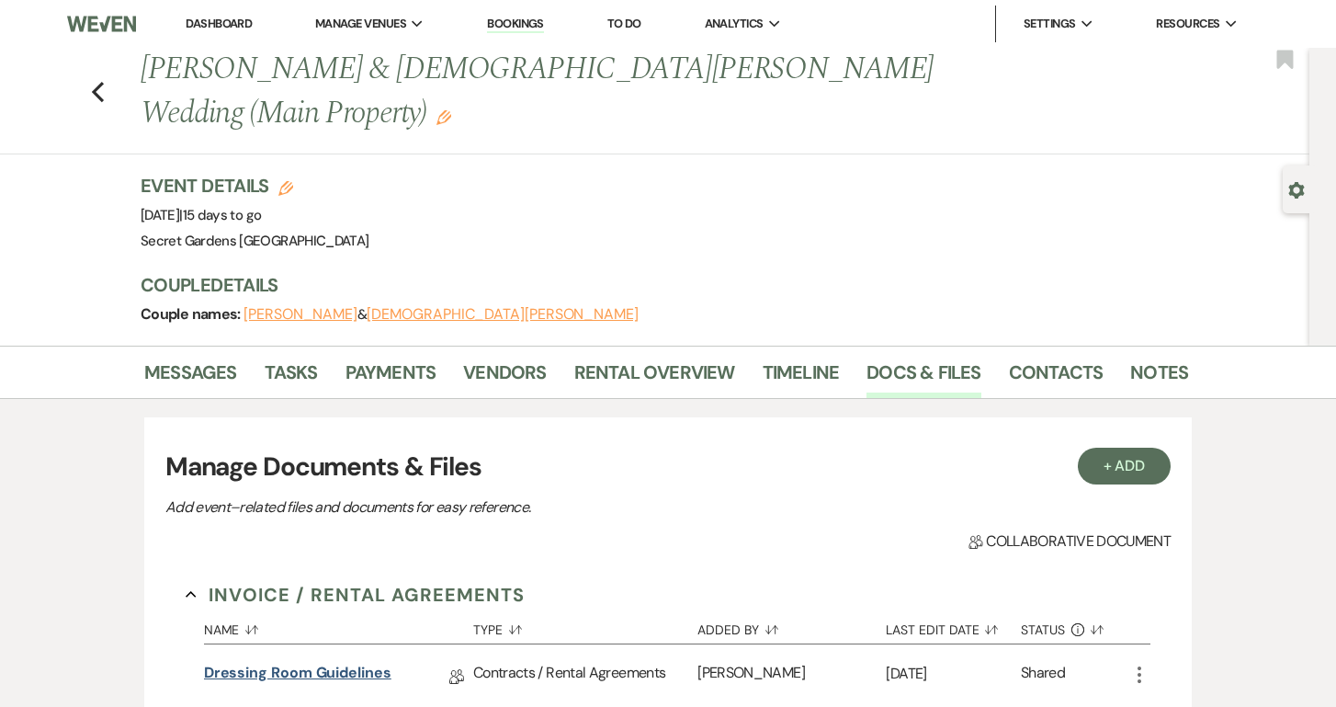
click at [337, 661] on link "Dressing Room Guidelines" at bounding box center [297, 675] width 187 height 28
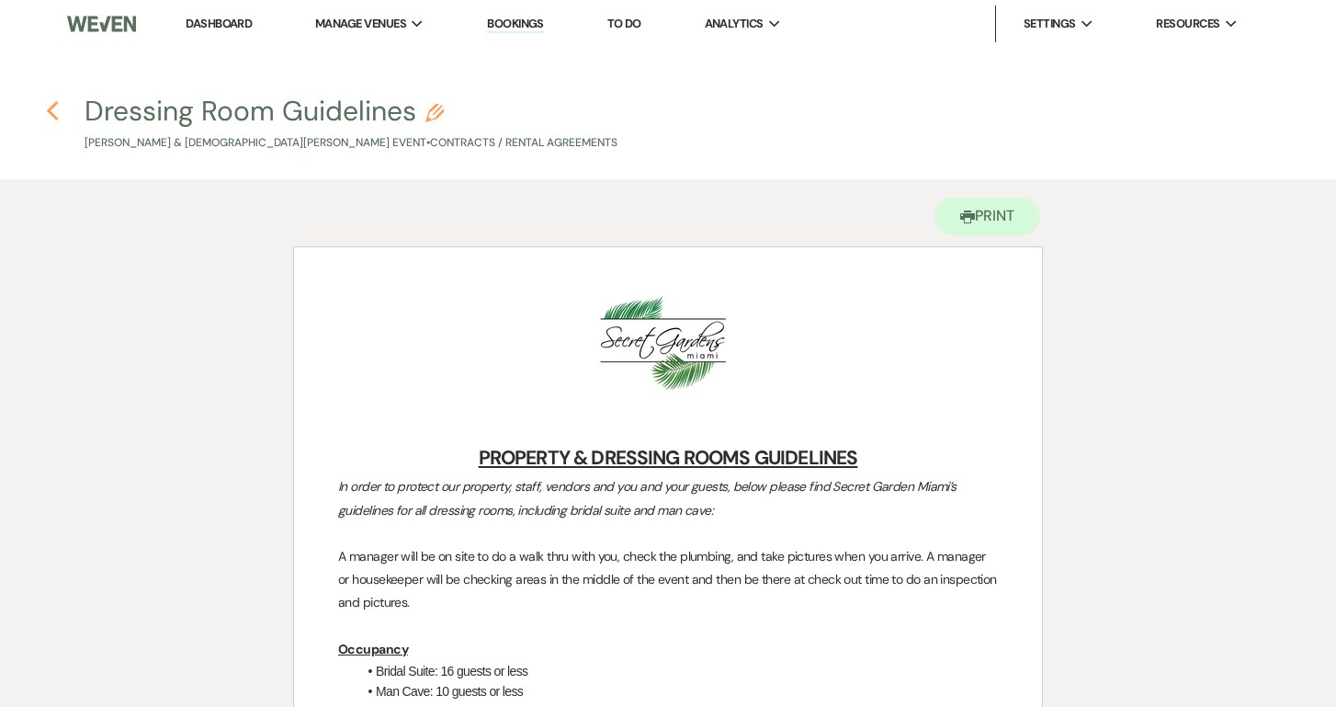
click at [47, 113] on icon "Previous" at bounding box center [53, 111] width 14 height 22
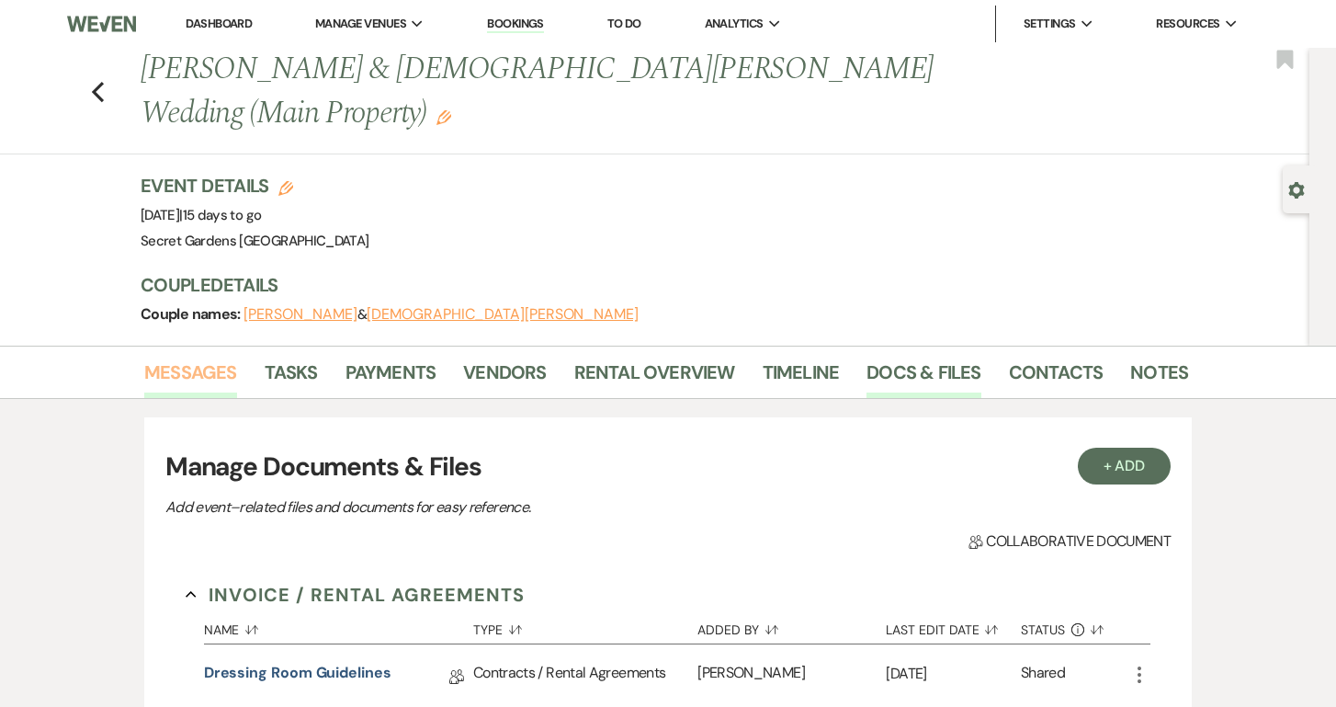
click at [200, 357] on link "Messages" at bounding box center [190, 377] width 93 height 40
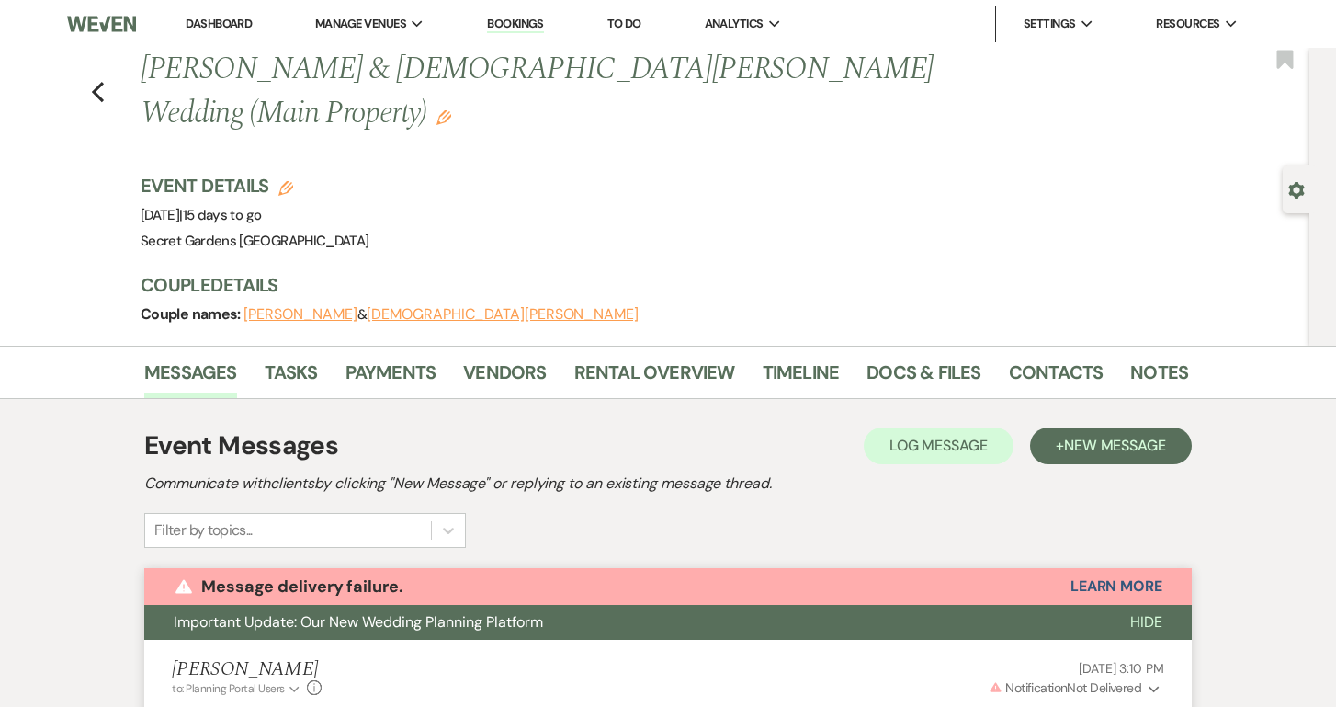
click at [234, 21] on link "Dashboard" at bounding box center [219, 24] width 66 height 16
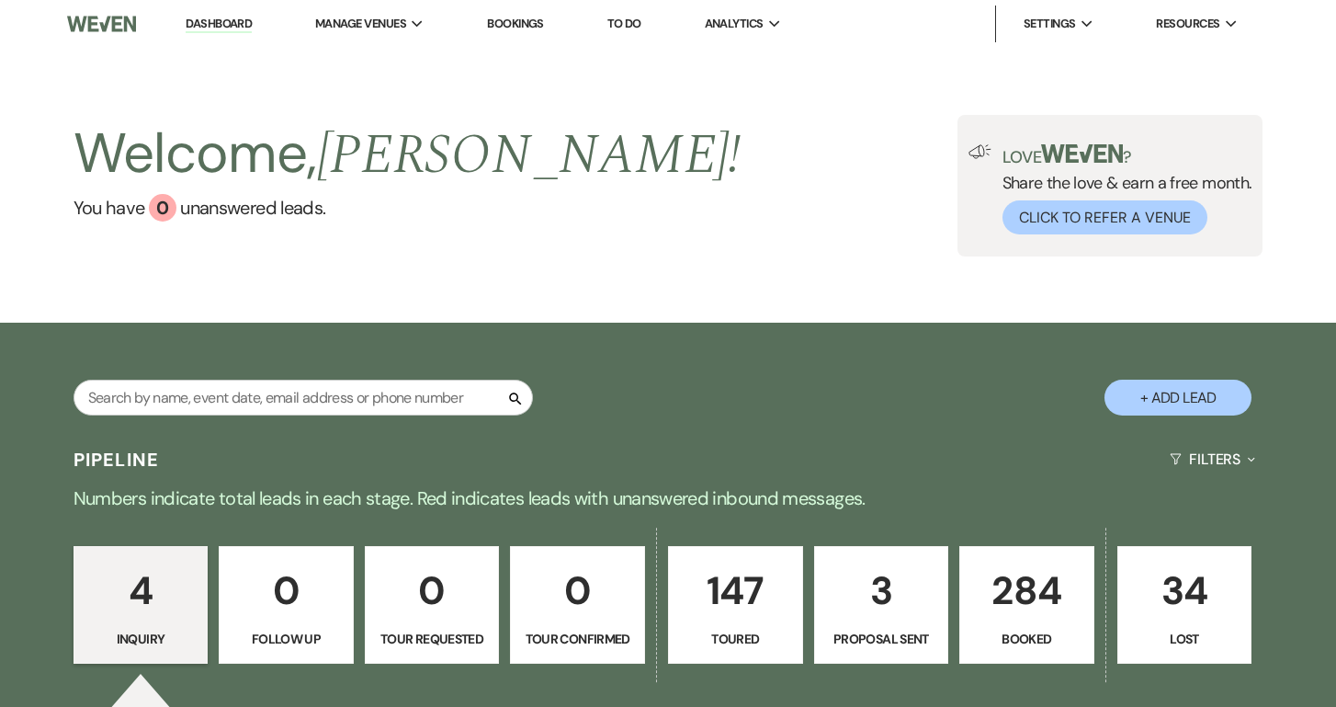
click at [234, 21] on link "Dashboard" at bounding box center [219, 24] width 66 height 17
click at [472, 396] on input "text" at bounding box center [302, 397] width 459 height 36
type input "Luis varg"
select select "5"
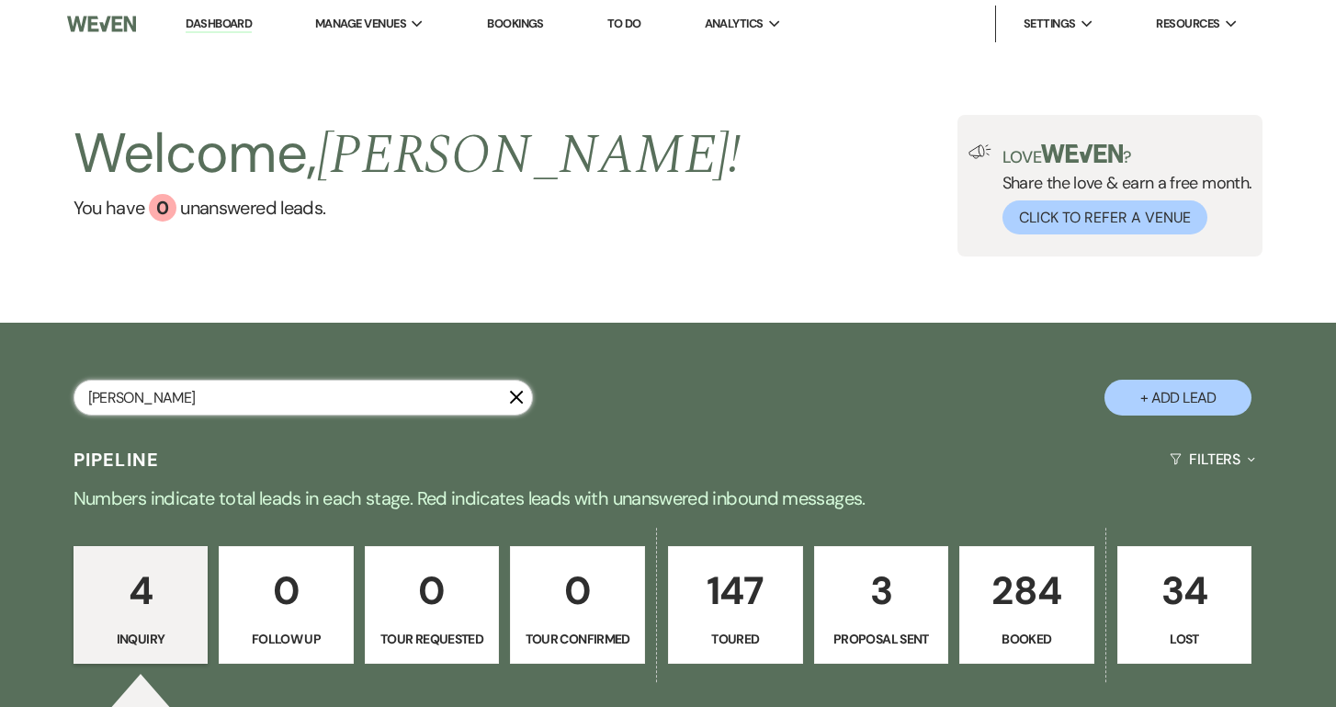
select select "5"
select select "8"
select select "7"
select select "5"
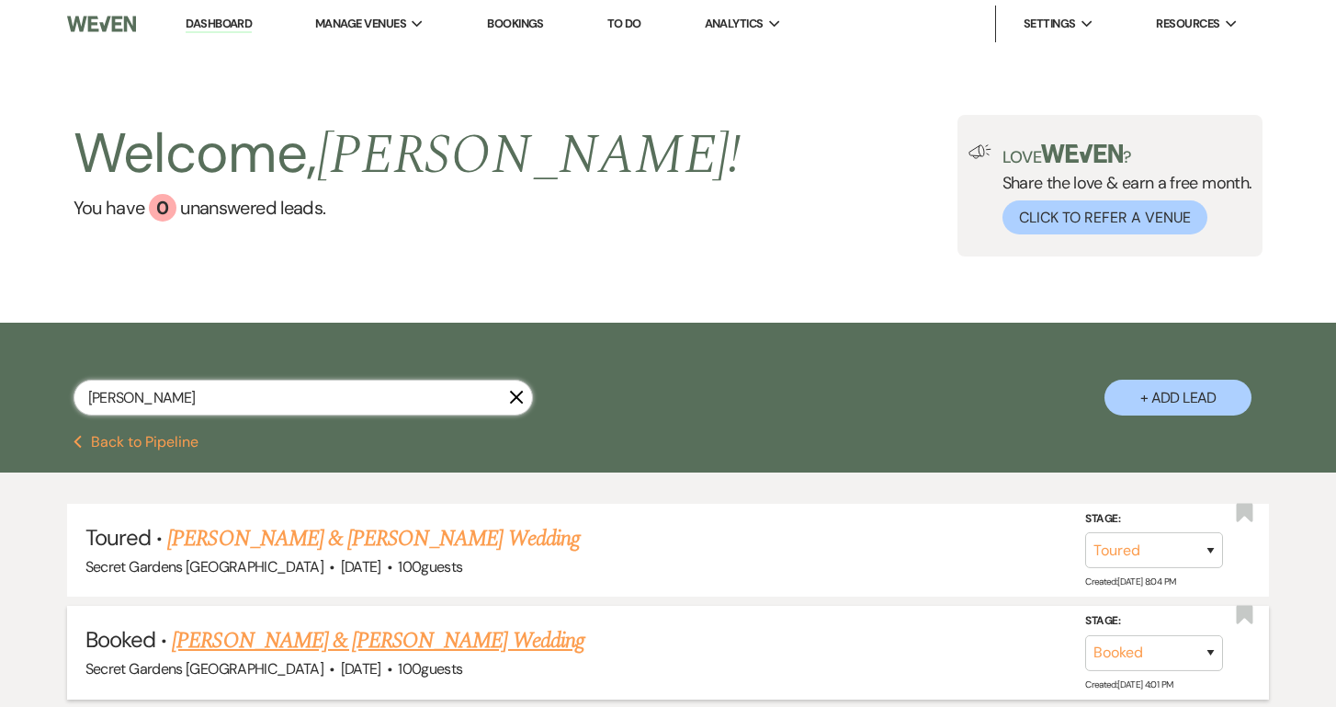
type input "Luis vargas"
click at [692, 640] on h5 "Booked · David Vargas & Alexandra Vargas's Wedding" at bounding box center [668, 640] width 1166 height 33
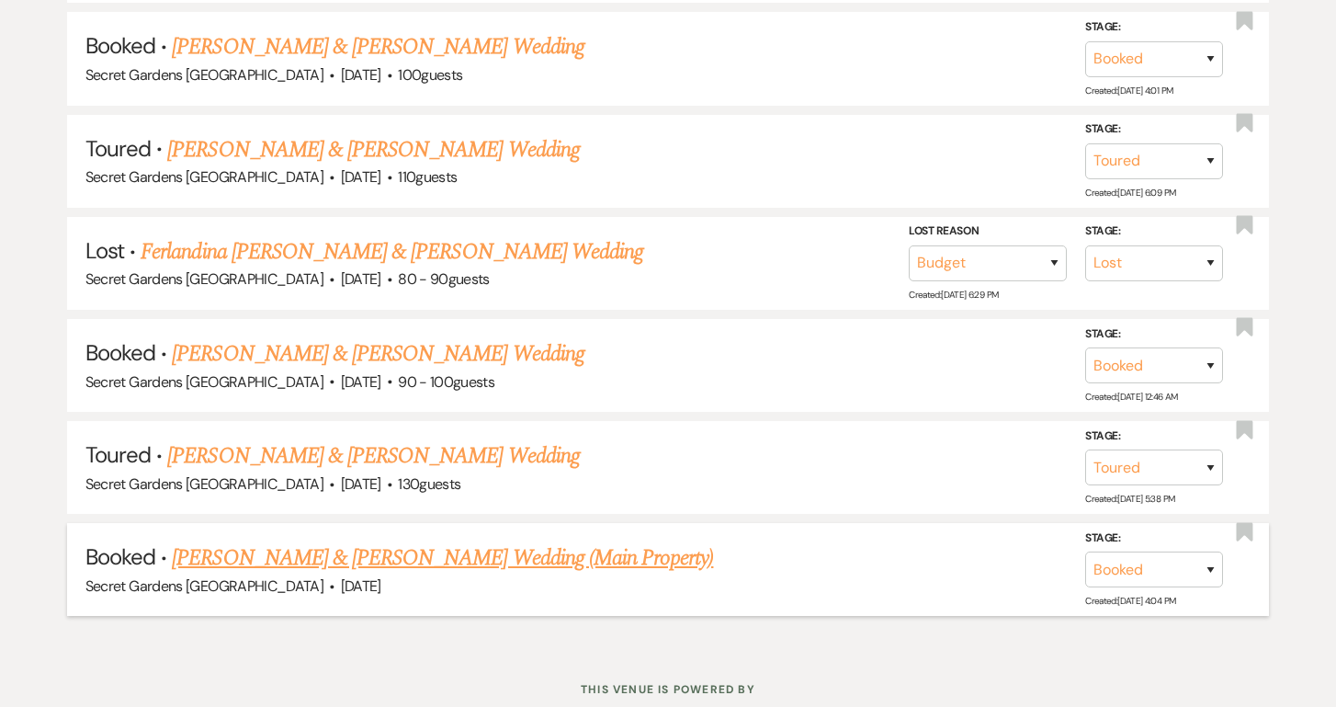
scroll to position [598, 0]
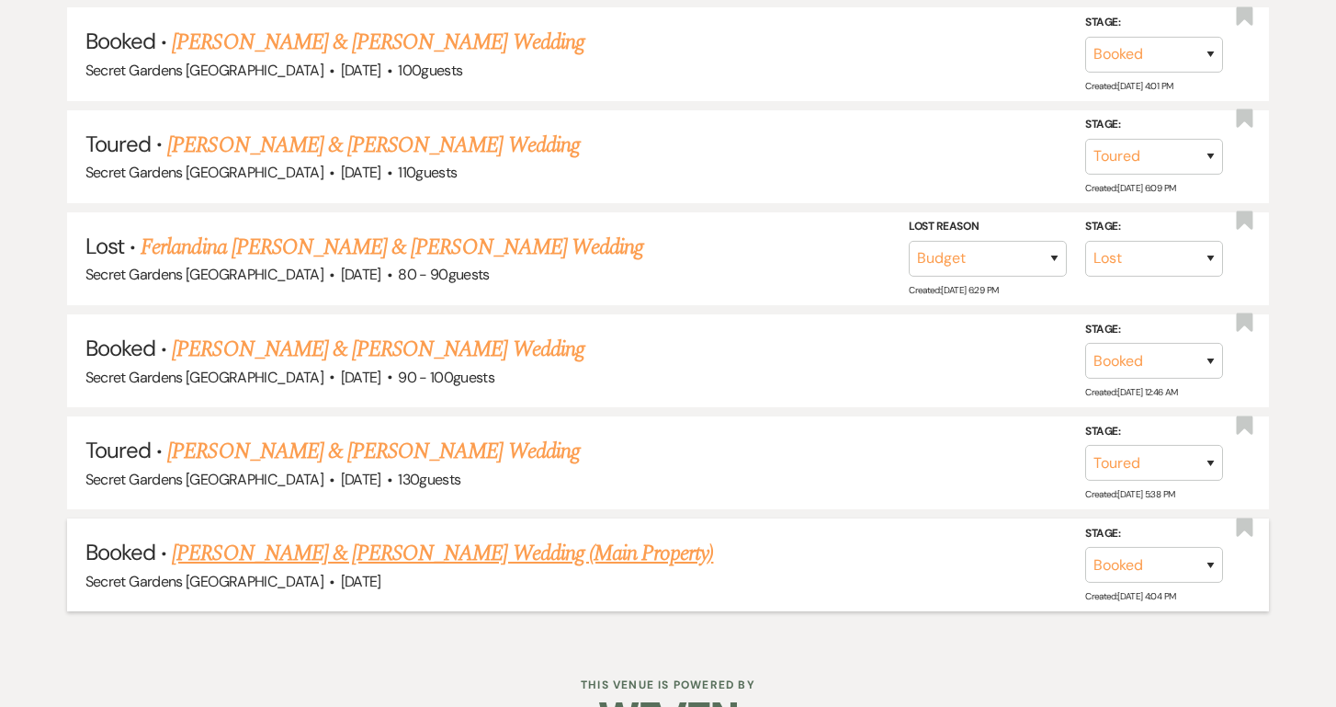
click at [269, 542] on link "Tiffany Calzadilla & Luis Vargas's Wedding (Main Property)" at bounding box center [442, 553] width 541 height 33
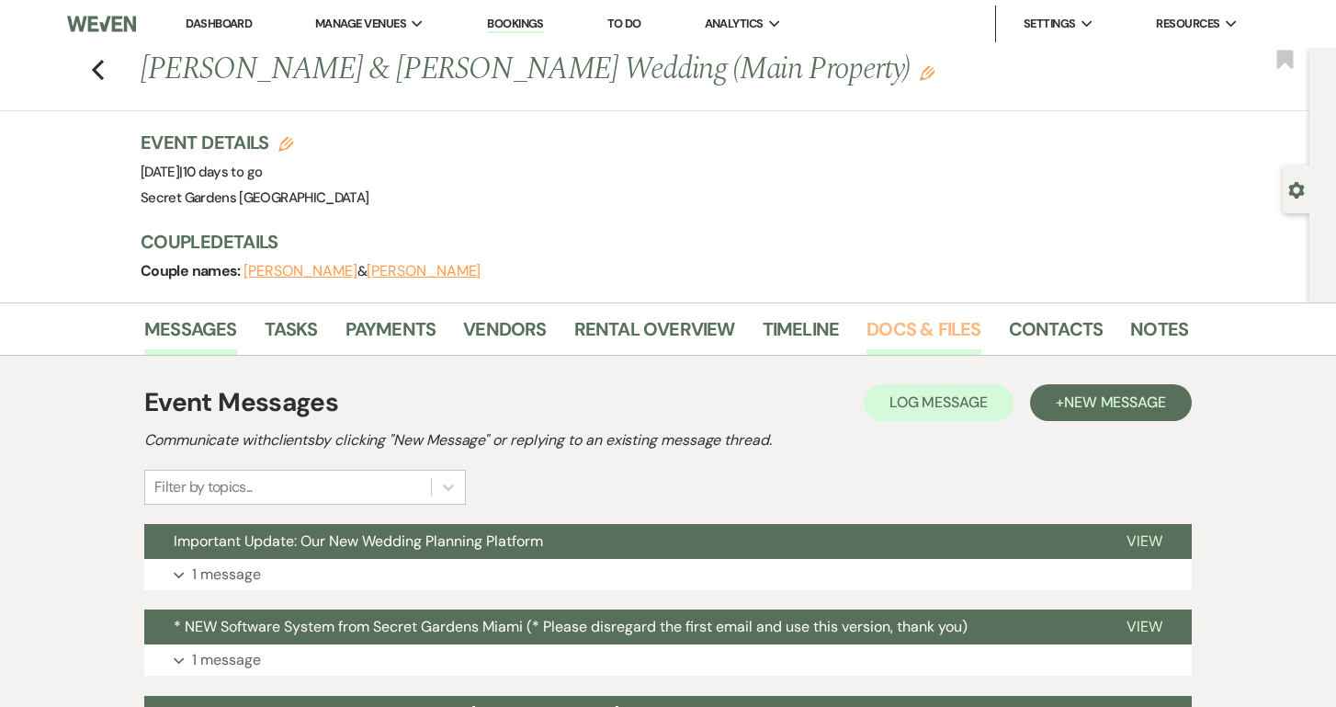
click at [910, 320] on link "Docs & Files" at bounding box center [923, 334] width 114 height 40
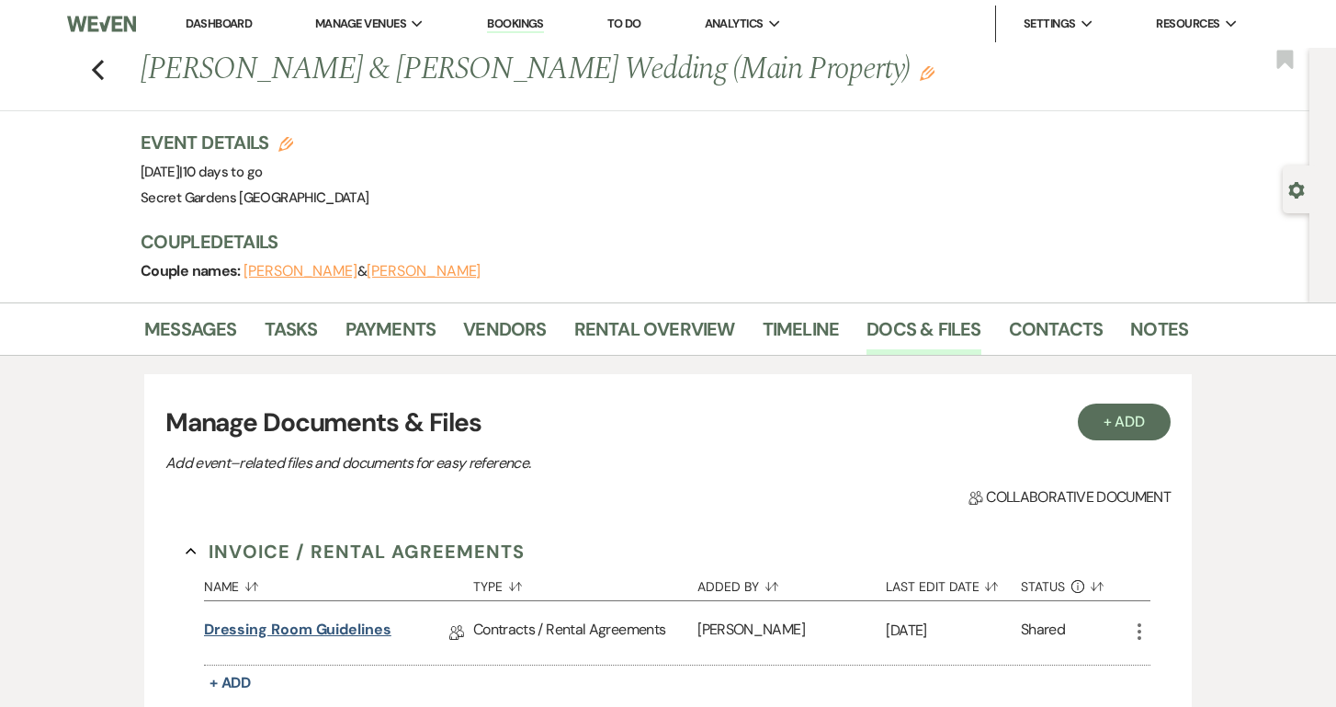
click at [365, 632] on link "Dressing Room Guidelines" at bounding box center [297, 632] width 187 height 28
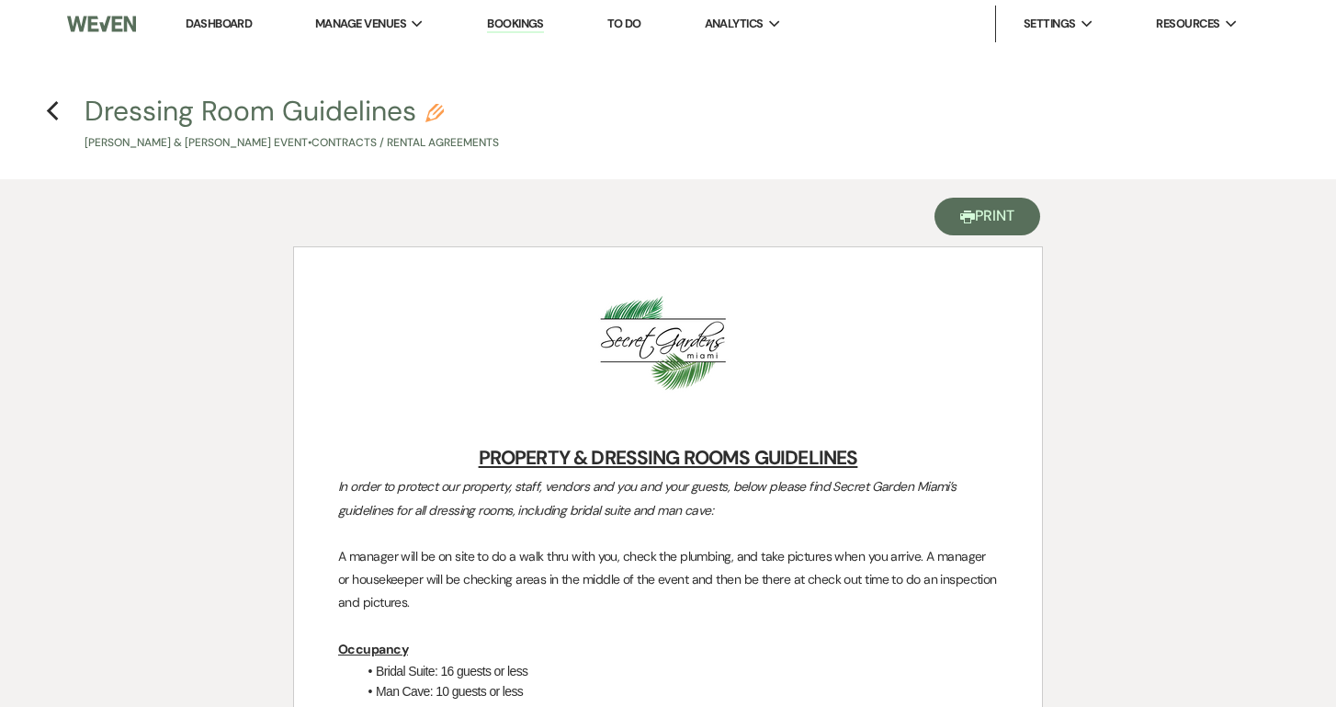
click at [993, 213] on button "Printer Print" at bounding box center [987, 217] width 106 height 38
click at [46, 107] on icon "Previous" at bounding box center [53, 111] width 14 height 22
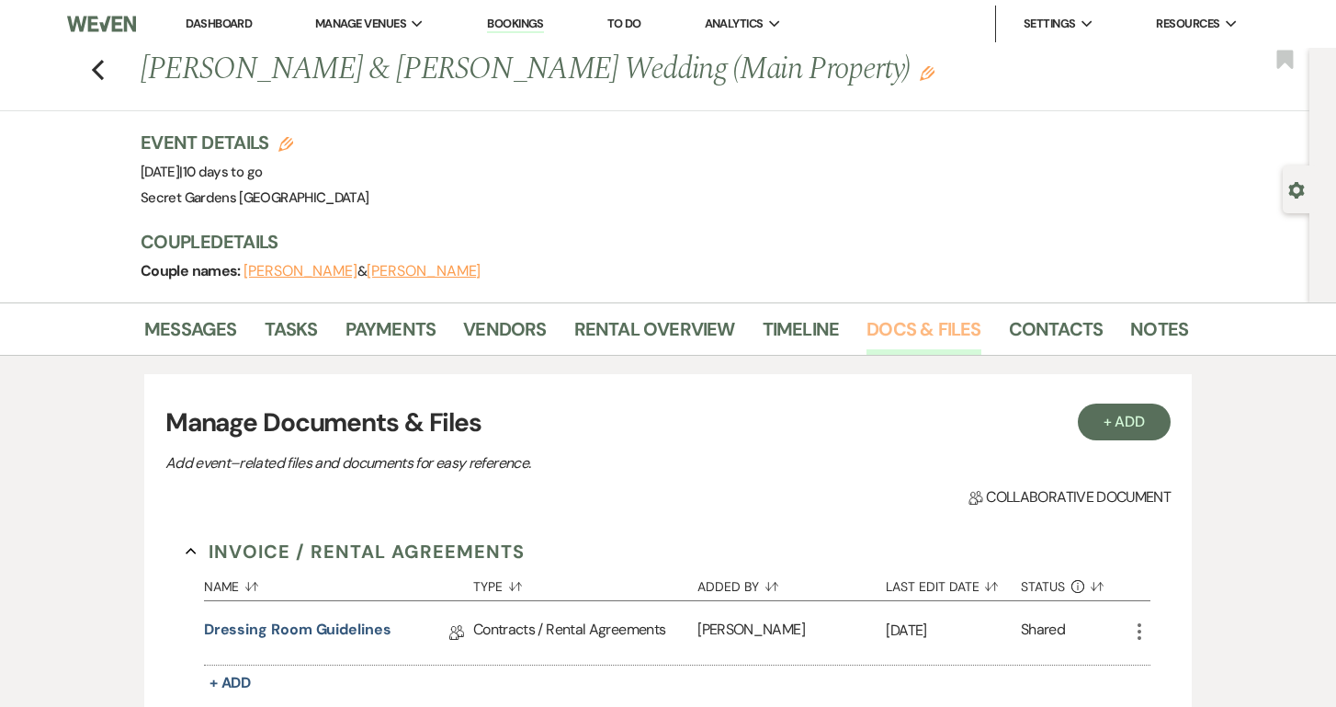
click at [888, 326] on link "Docs & Files" at bounding box center [923, 334] width 114 height 40
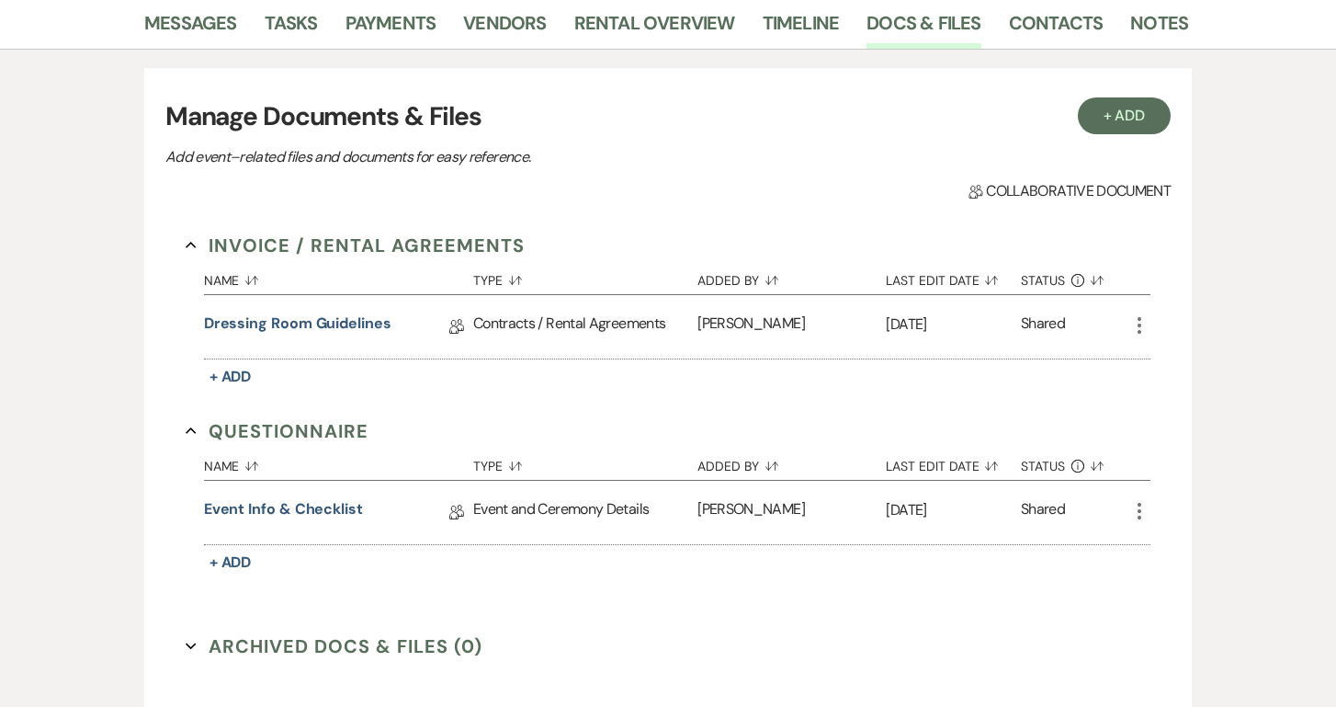
scroll to position [331, 0]
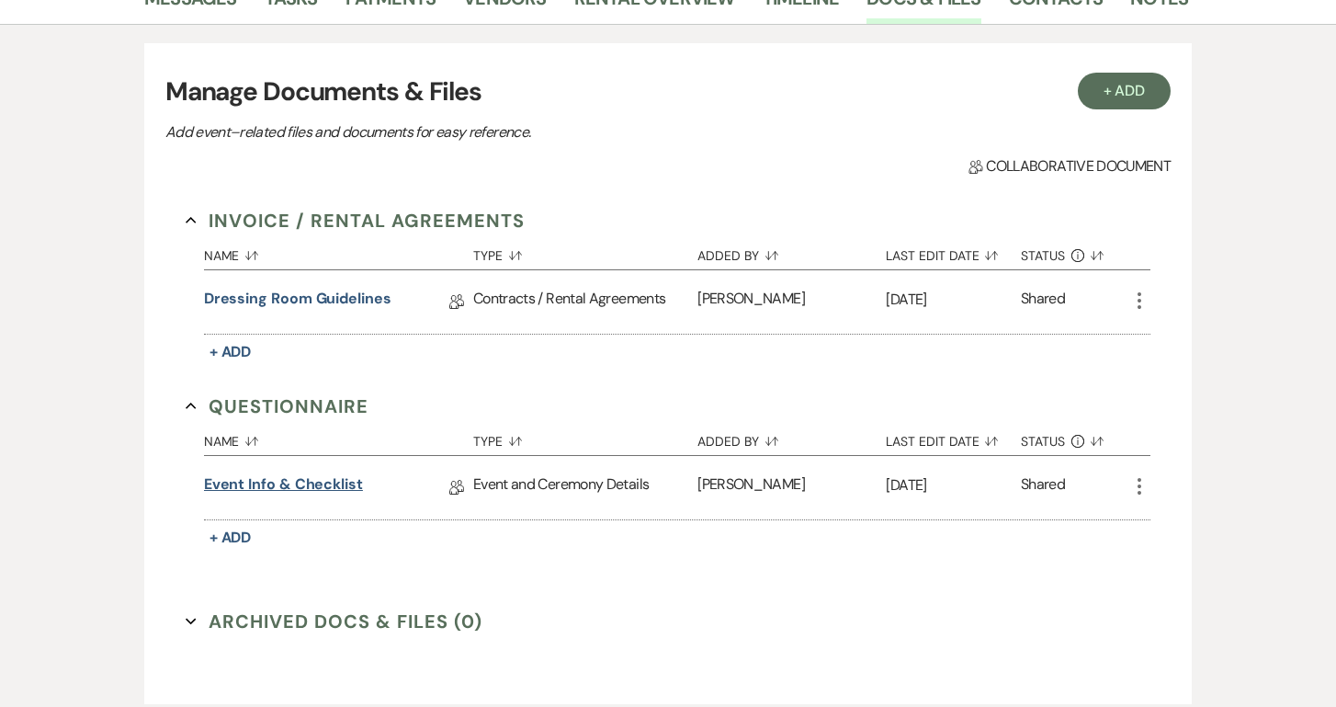
click at [262, 489] on link "Event Info & Checklist" at bounding box center [283, 487] width 159 height 28
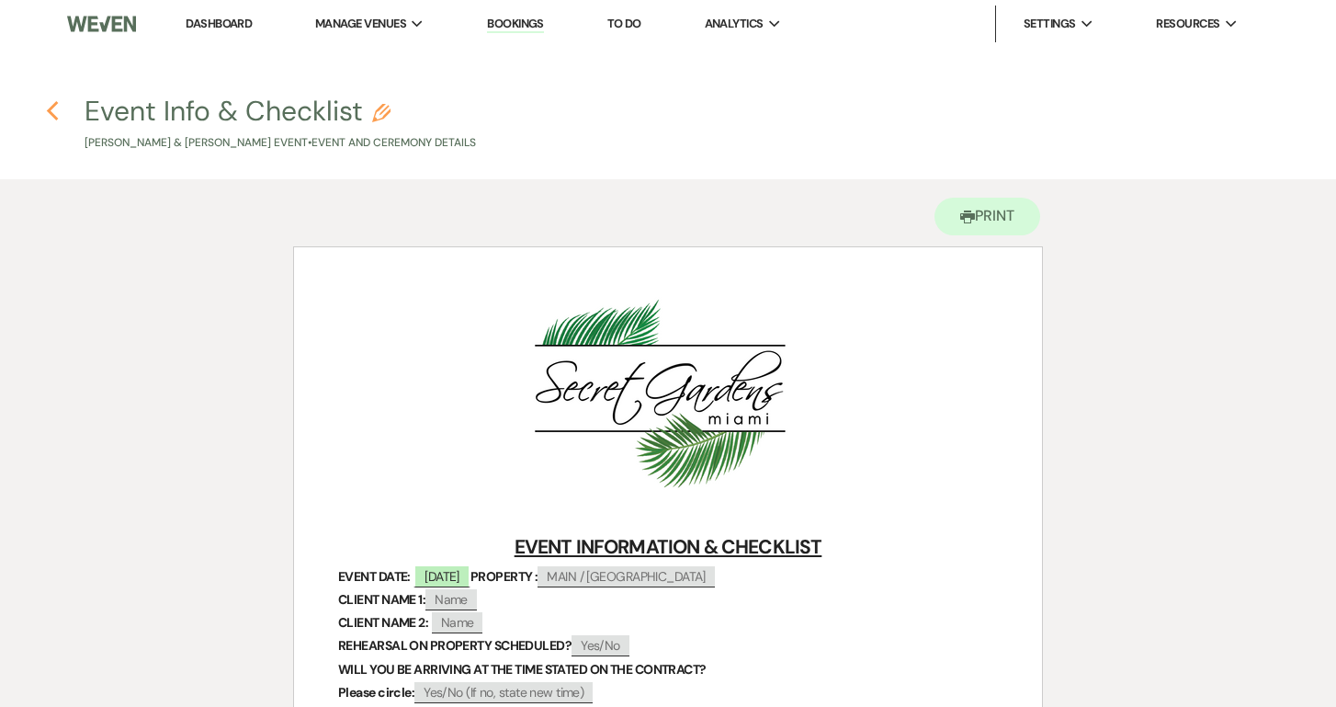
click at [58, 114] on icon "Previous" at bounding box center [53, 111] width 14 height 22
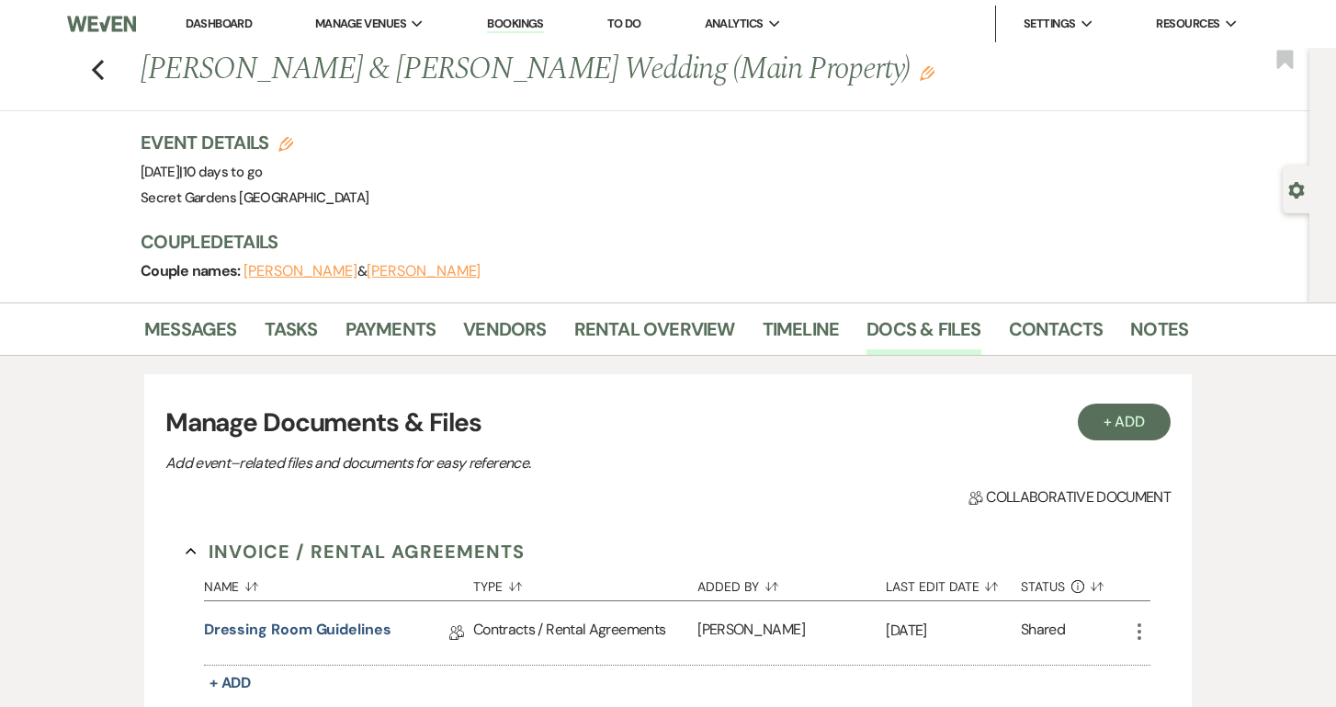
scroll to position [331, 0]
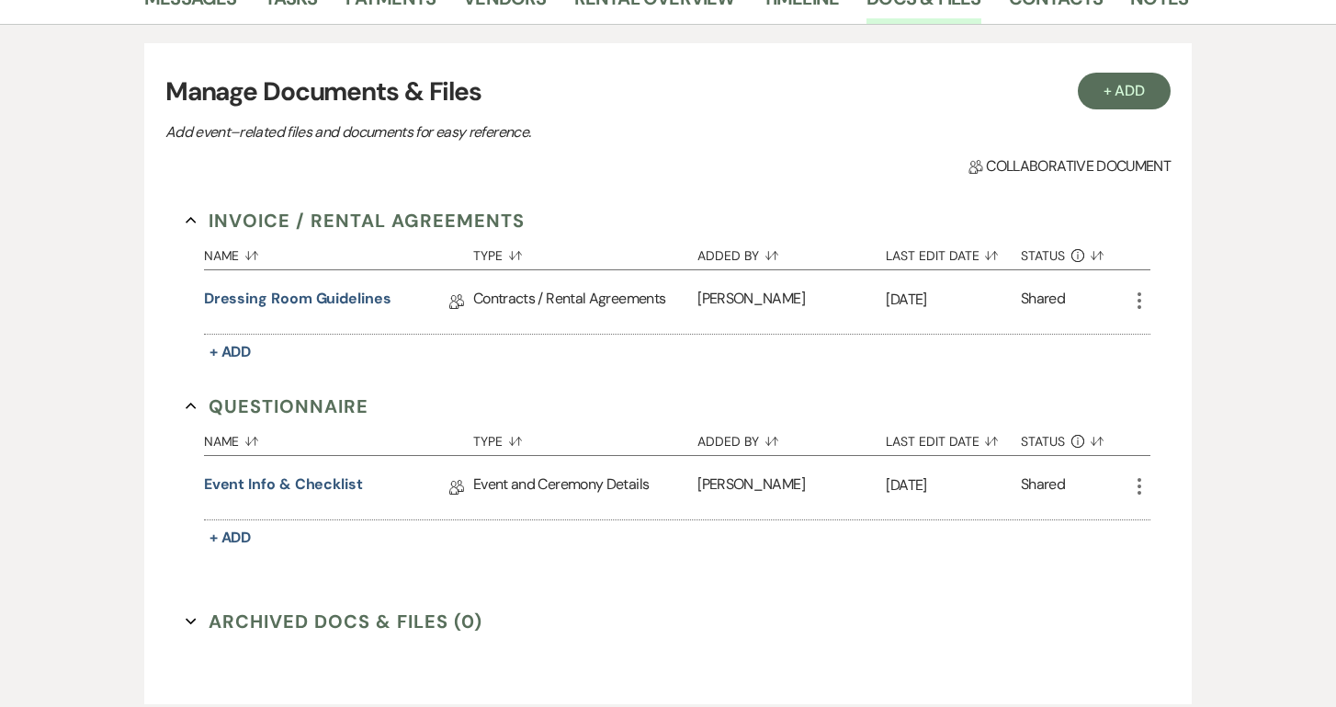
click at [440, 167] on div "Collab Doc Collaborative document" at bounding box center [667, 166] width 1005 height 22
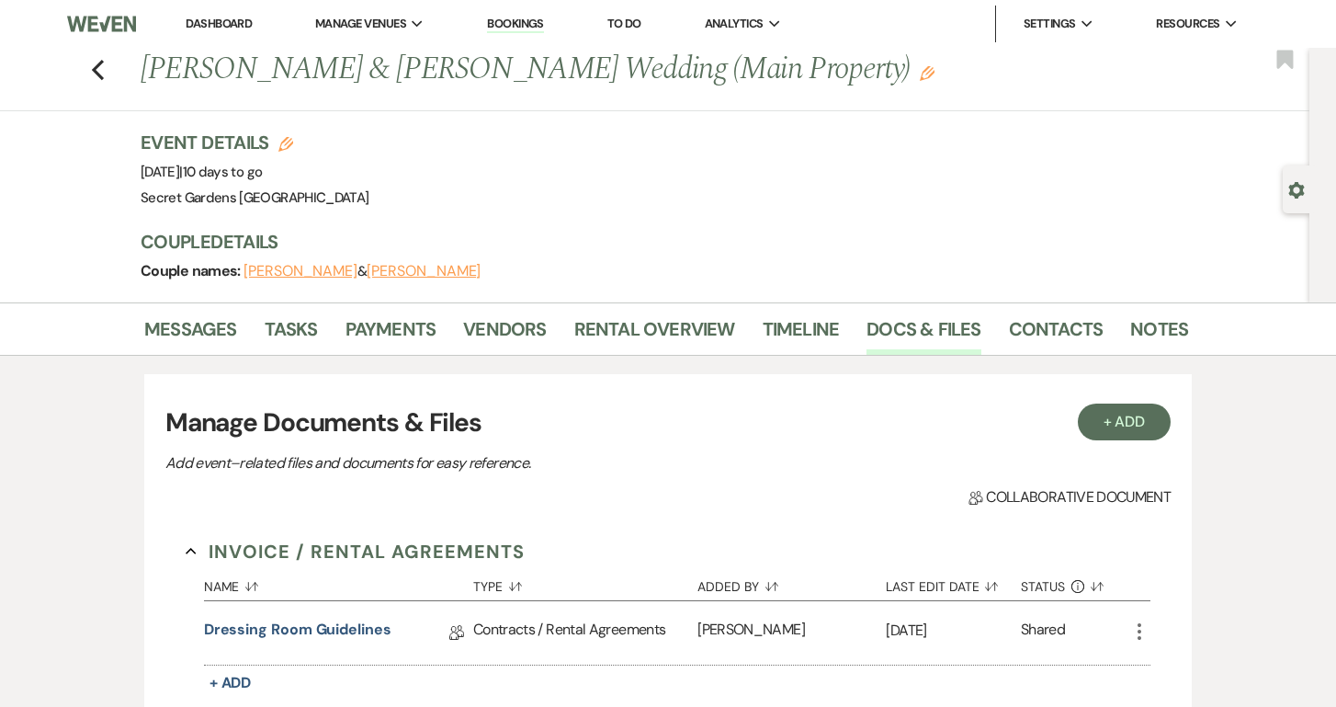
scroll to position [0, 0]
click at [199, 323] on link "Messages" at bounding box center [190, 334] width 93 height 40
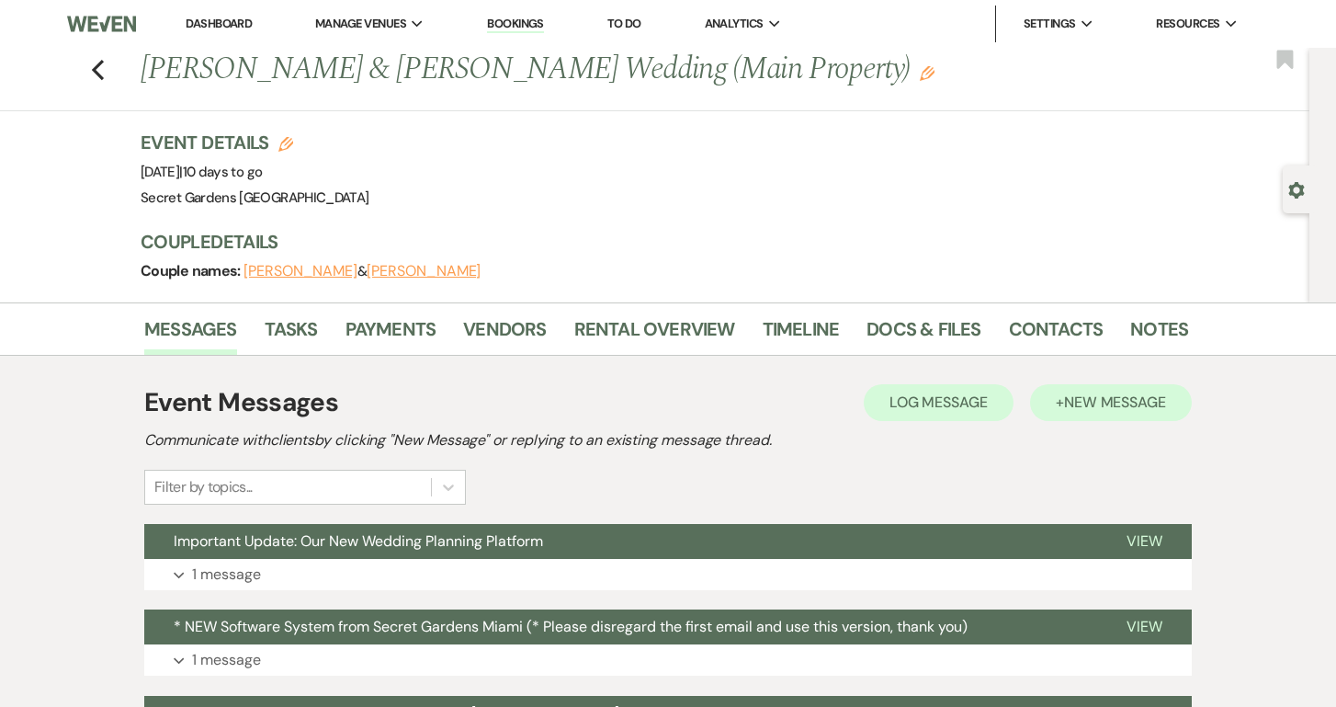
click at [1099, 395] on span "New Message" at bounding box center [1115, 401] width 102 height 19
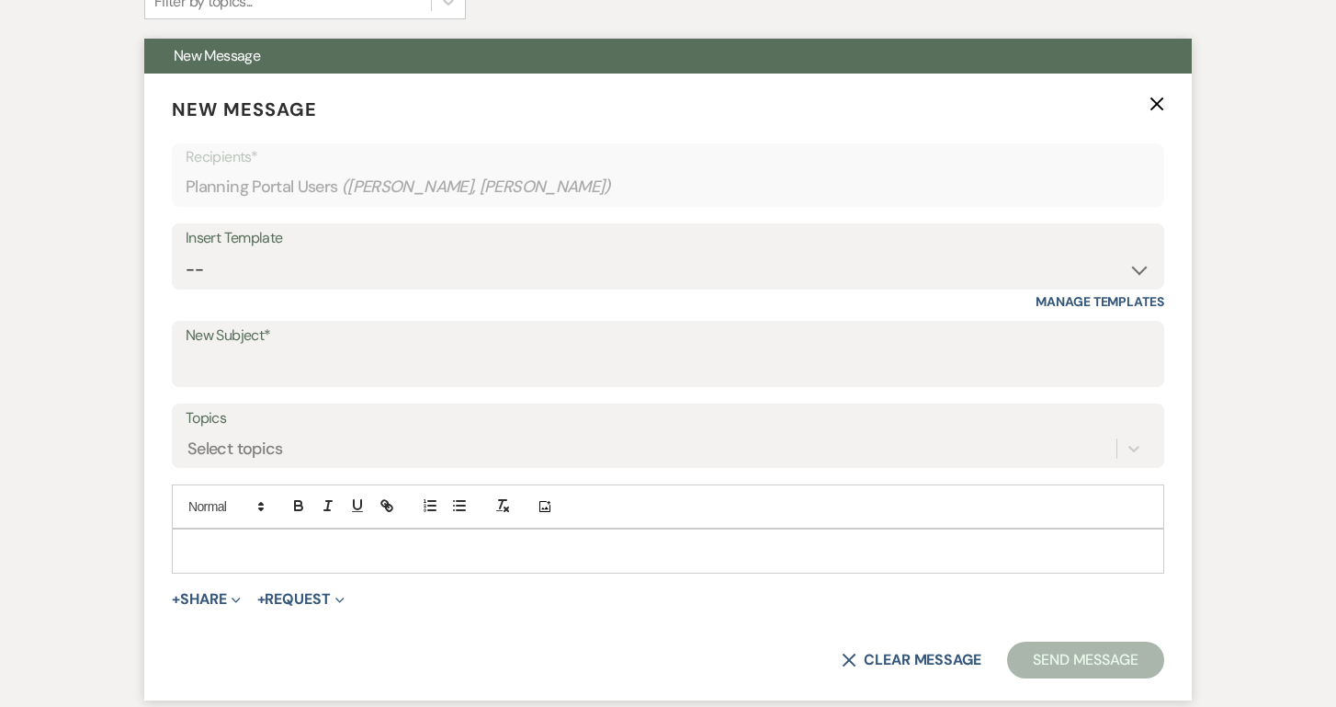
scroll to position [486, 0]
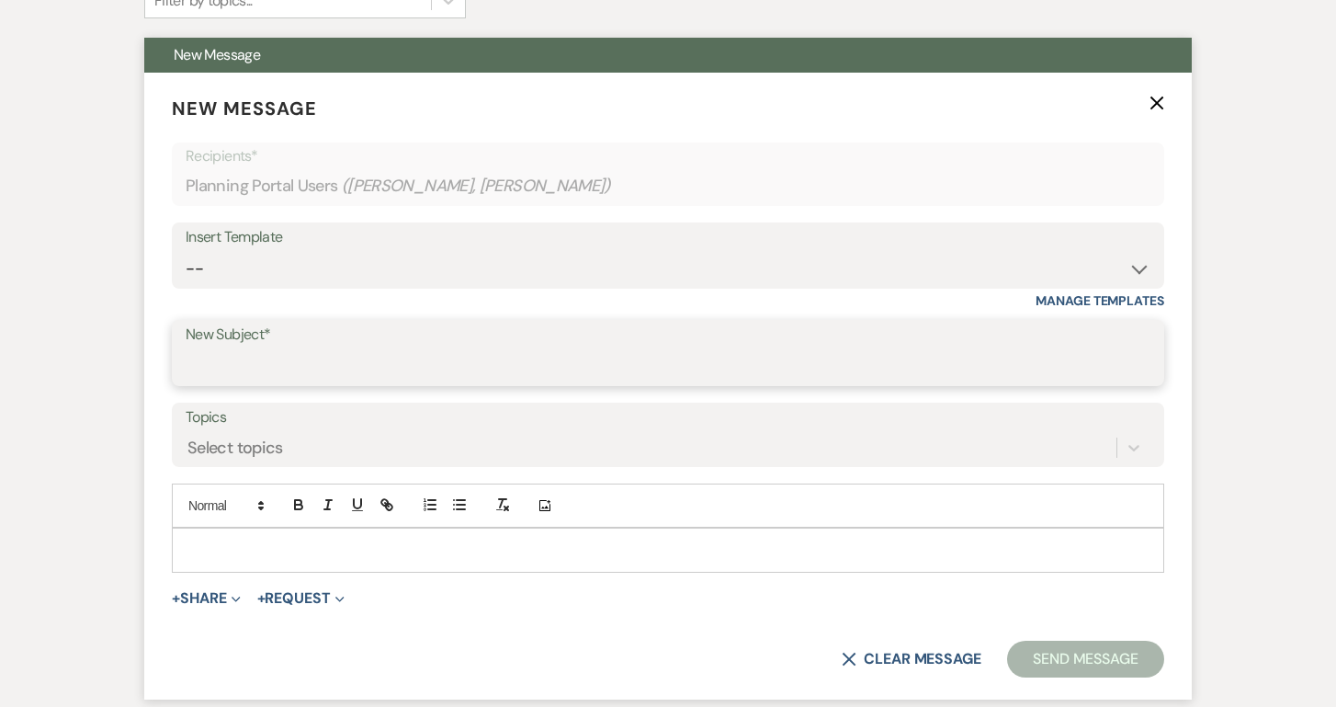
click at [246, 362] on input "New Subject*" at bounding box center [668, 366] width 965 height 36
type input "Please fill out the event checklist"
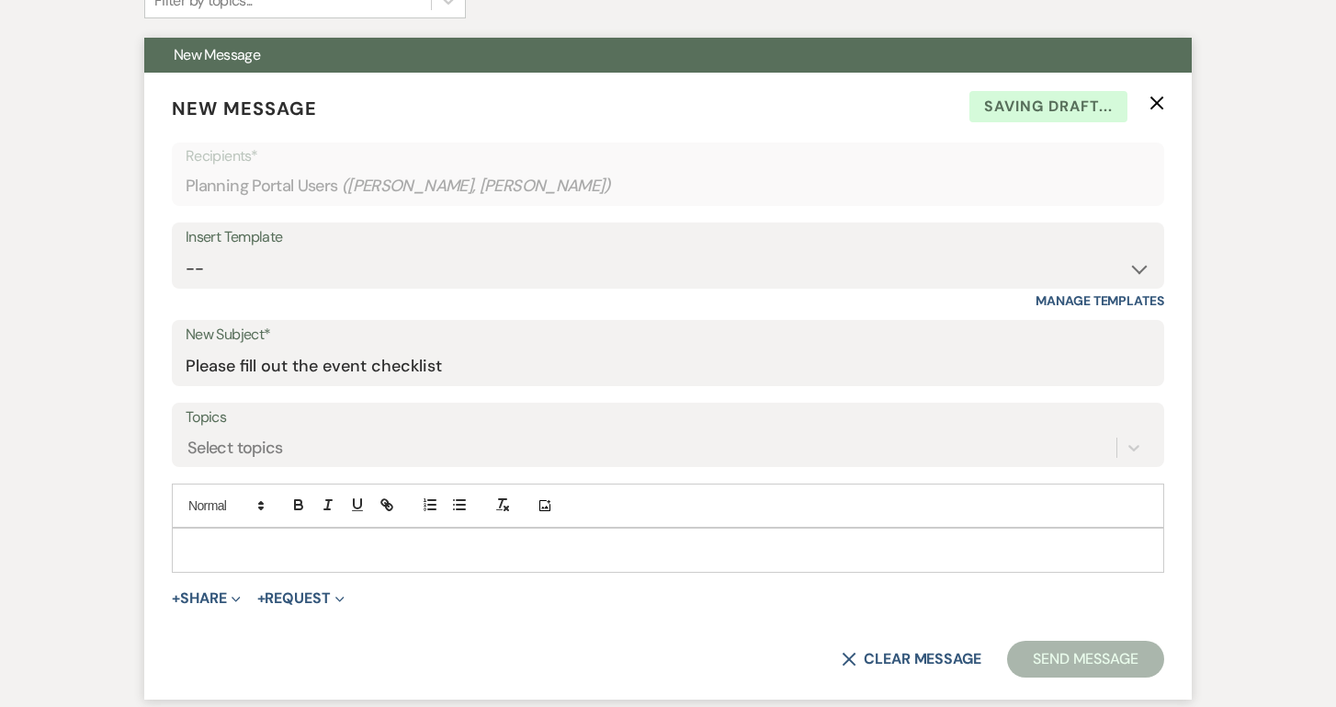
click at [223, 546] on p at bounding box center [668, 549] width 963 height 20
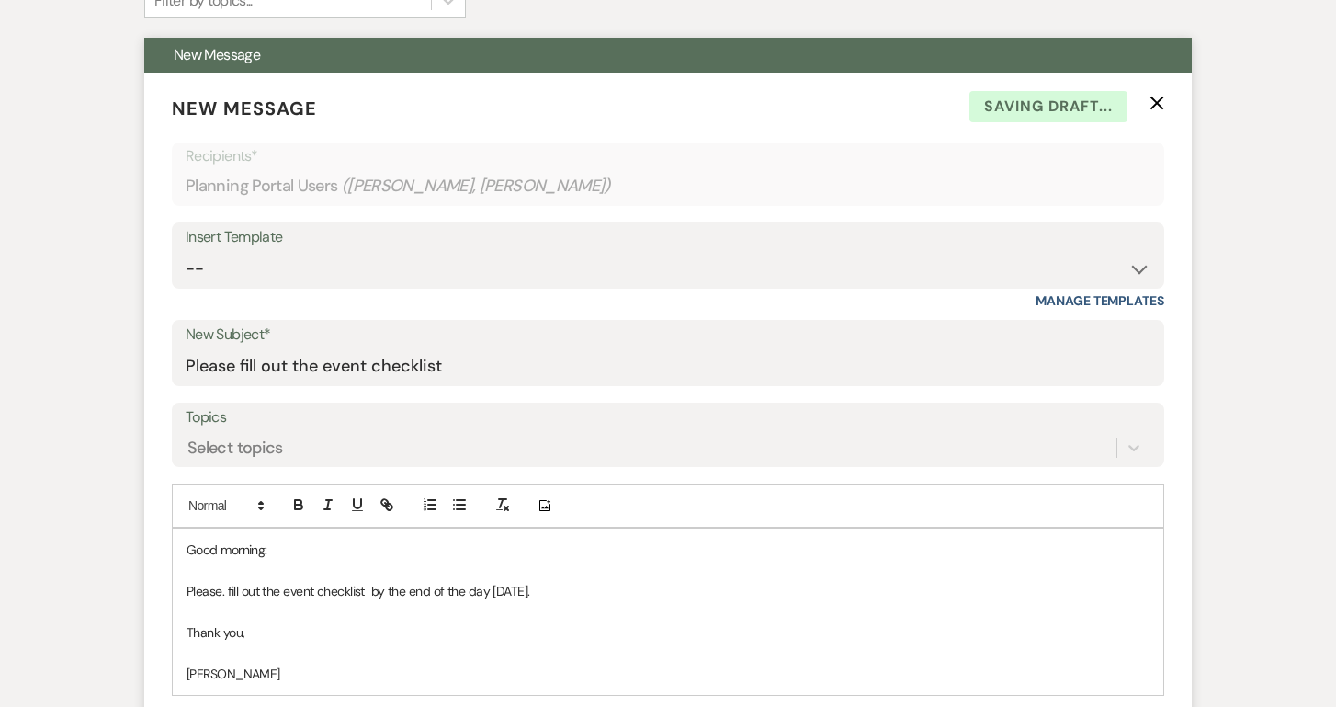
click at [248, 628] on p "Thank you," at bounding box center [668, 632] width 963 height 20
click at [1152, 589] on div "Good morning: Please. fill out the event checklist by the end of the day today.…" at bounding box center [668, 611] width 990 height 166
click at [1283, 571] on div "Messages Tasks Payments Vendors Rental Overview Timeline Docs & Files Contacts …" at bounding box center [668, 463] width 1336 height 1294
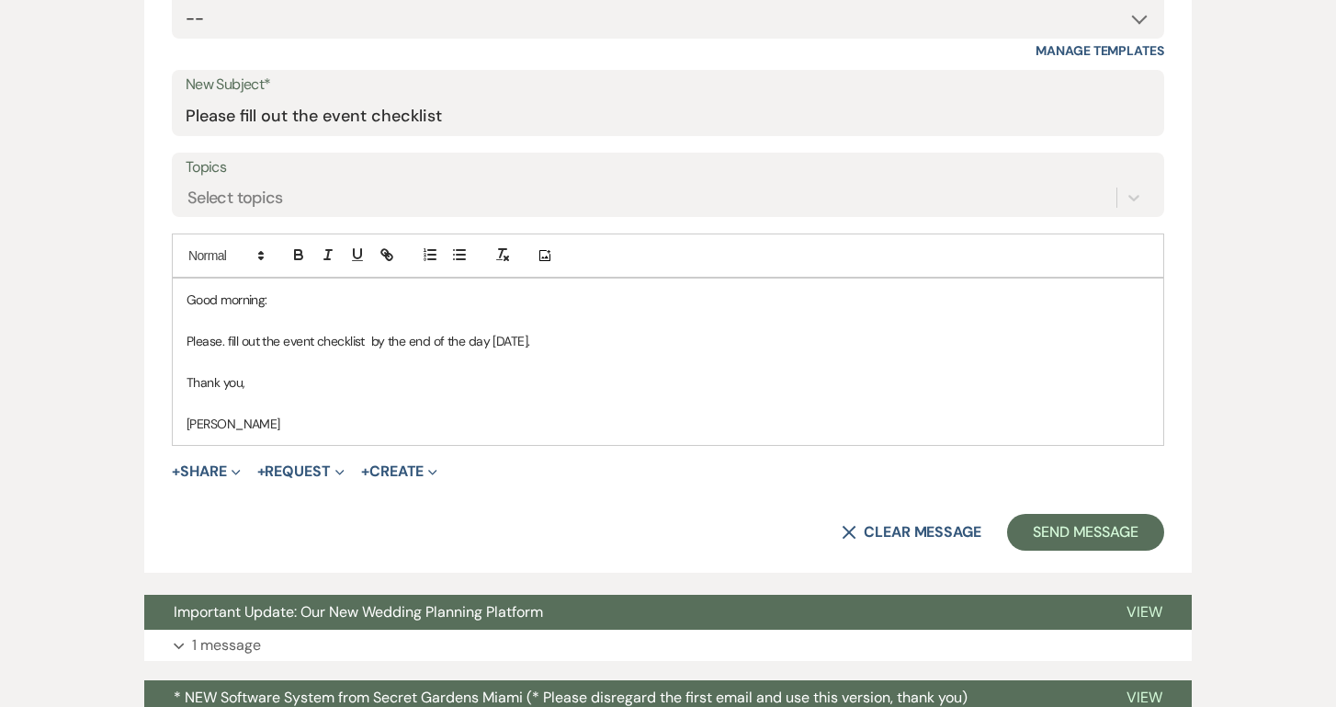
scroll to position [737, 0]
click at [1102, 525] on button "Send Message" at bounding box center [1085, 531] width 157 height 37
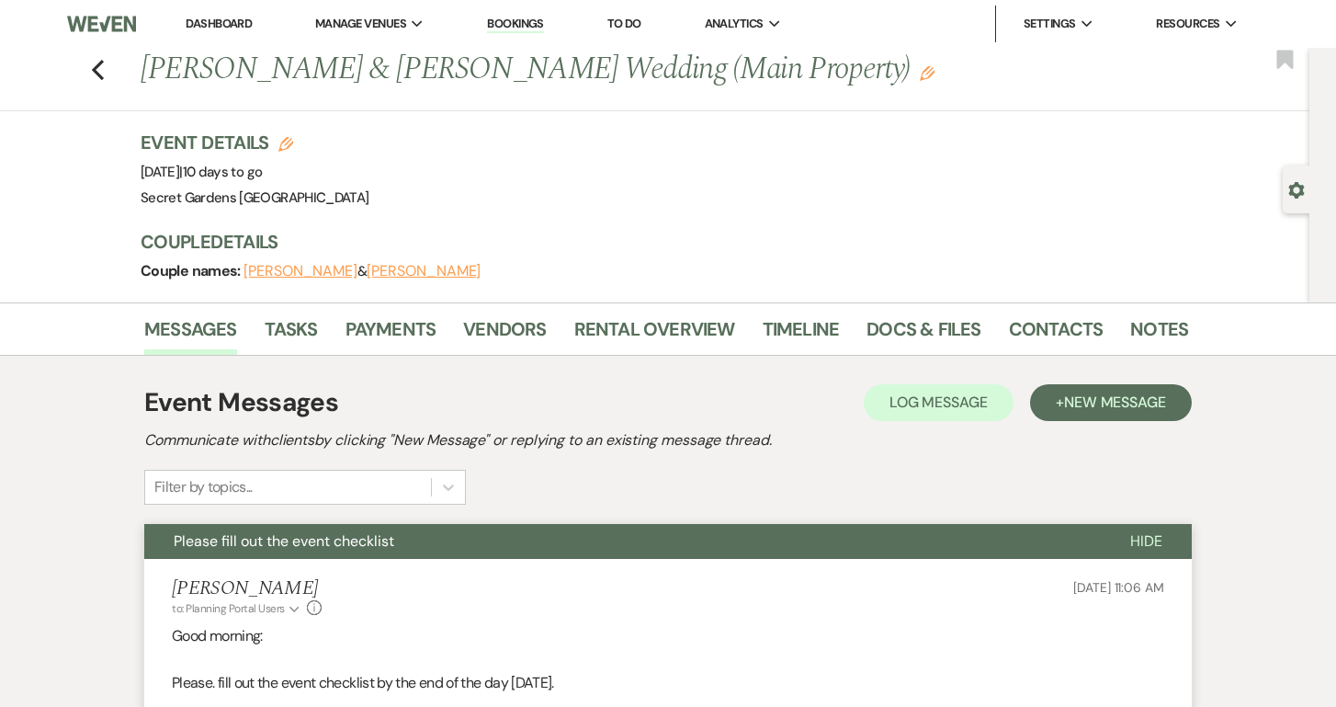
scroll to position [0, 0]
click at [226, 21] on link "Dashboard" at bounding box center [219, 24] width 66 height 16
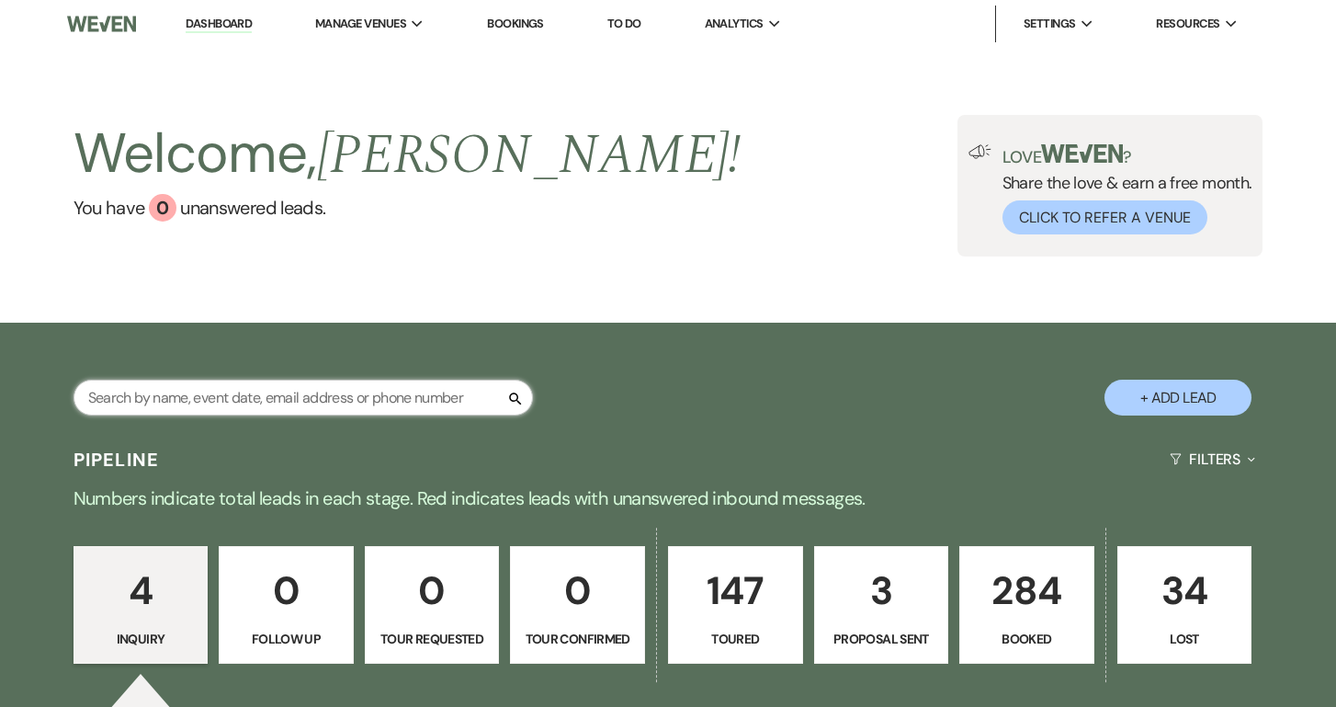
click at [473, 401] on input "text" at bounding box center [302, 397] width 459 height 36
type input "jackie"
select select "5"
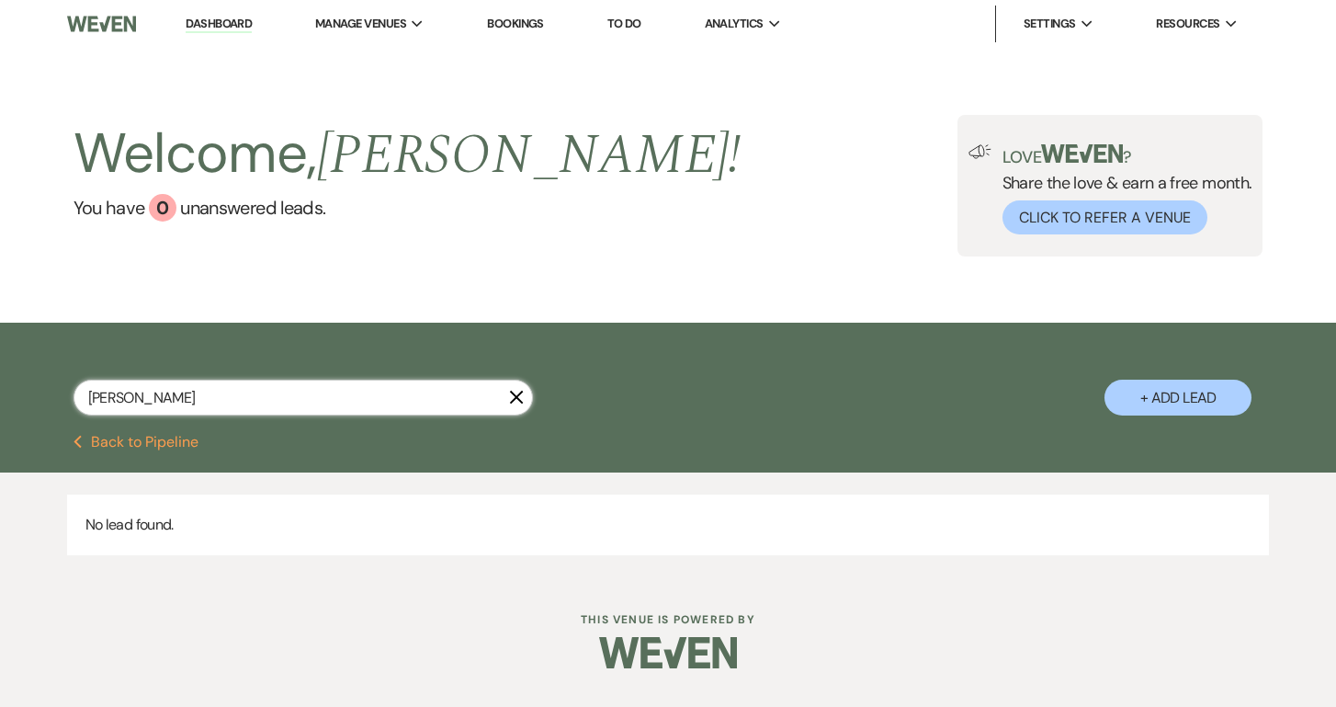
type input "jackie"
select select "5"
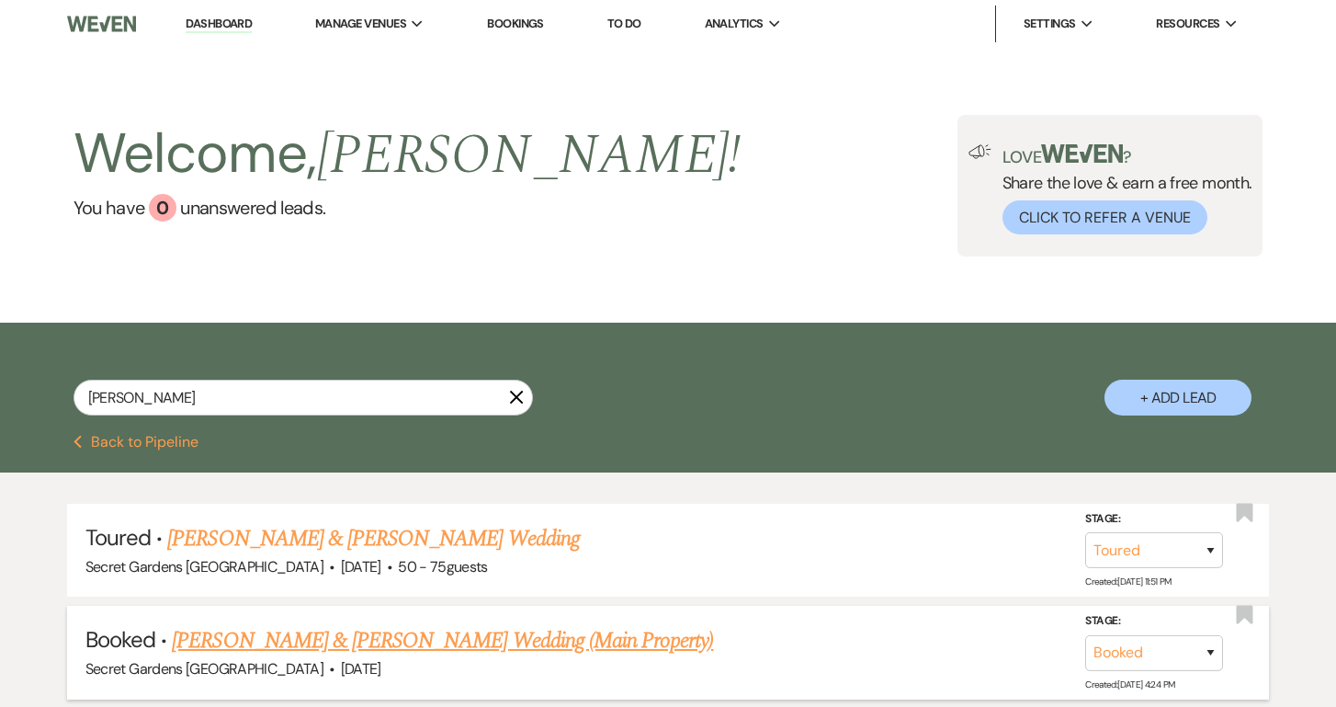
click at [360, 639] on link "Jackie Almazan & Antonio Amaya's Wedding (Main Property)" at bounding box center [442, 640] width 541 height 33
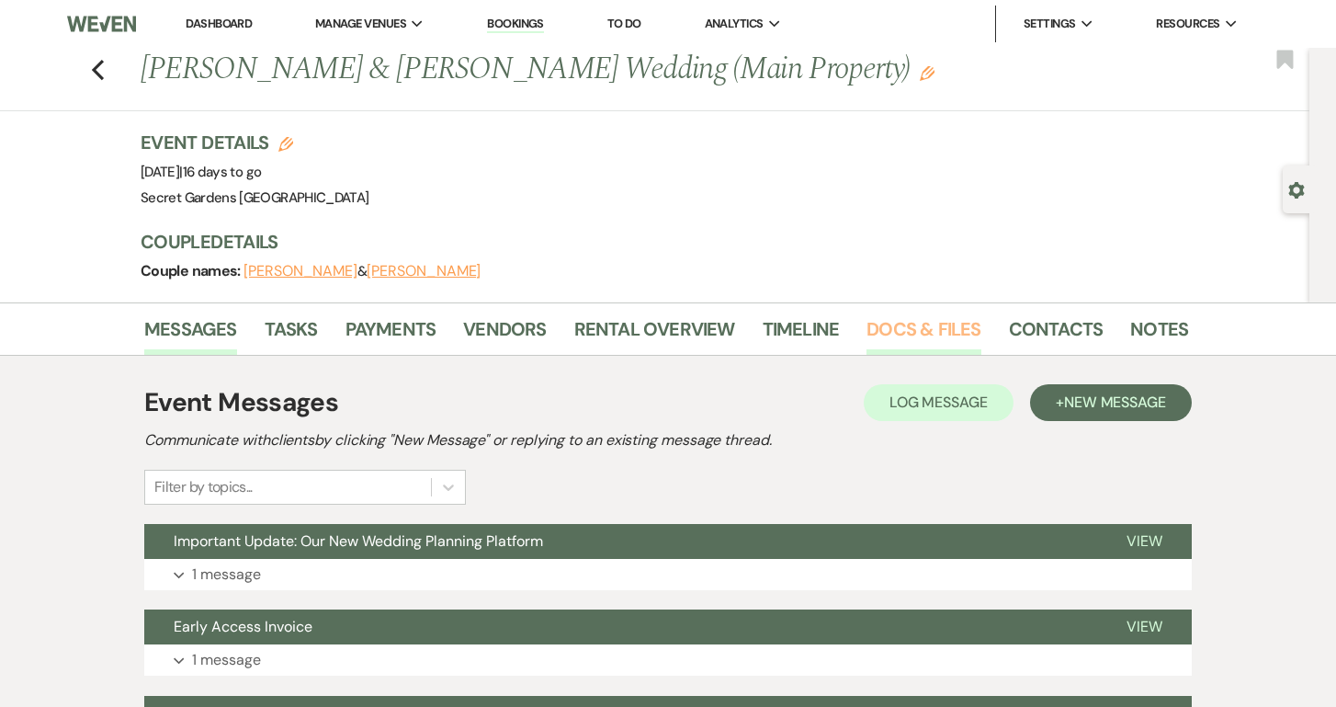
click at [886, 327] on link "Docs & Files" at bounding box center [923, 334] width 114 height 40
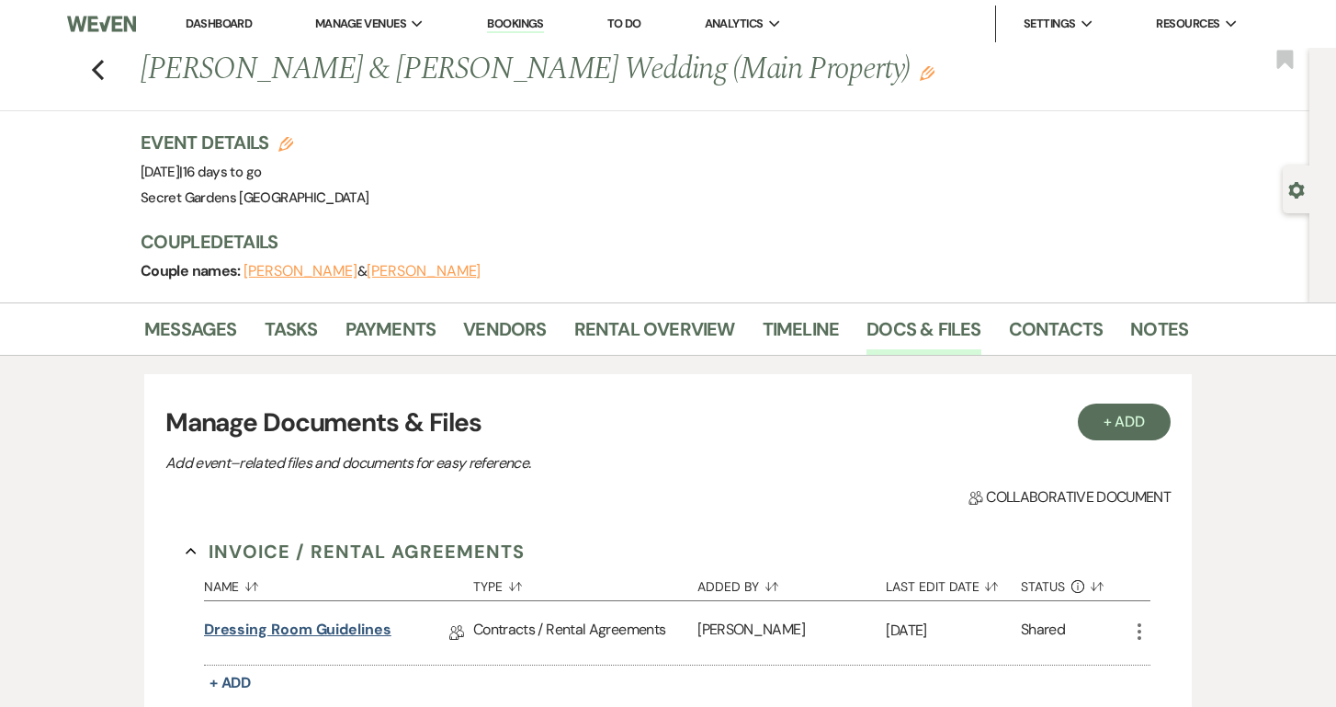
click at [363, 630] on link "Dressing Room Guidelines" at bounding box center [297, 632] width 187 height 28
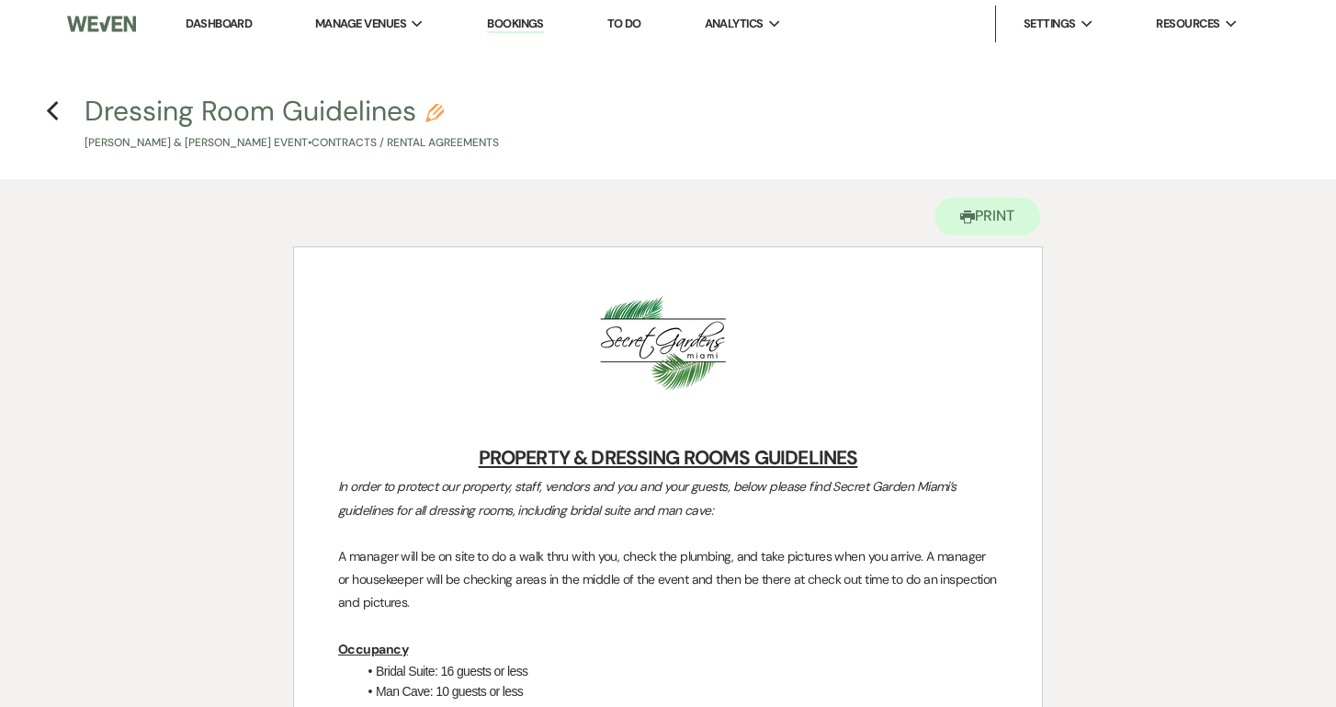
click at [60, 114] on h4 "Previous Dressing Room Guidelines Pencil Jackie Almazan & Antonio Amaya's Event…" at bounding box center [667, 122] width 1323 height 60
click at [61, 111] on h4 "Previous Dressing Room Guidelines Pencil Jackie Almazan & Antonio Amaya's Event…" at bounding box center [667, 122] width 1323 height 60
click at [49, 109] on use "button" at bounding box center [52, 111] width 12 height 20
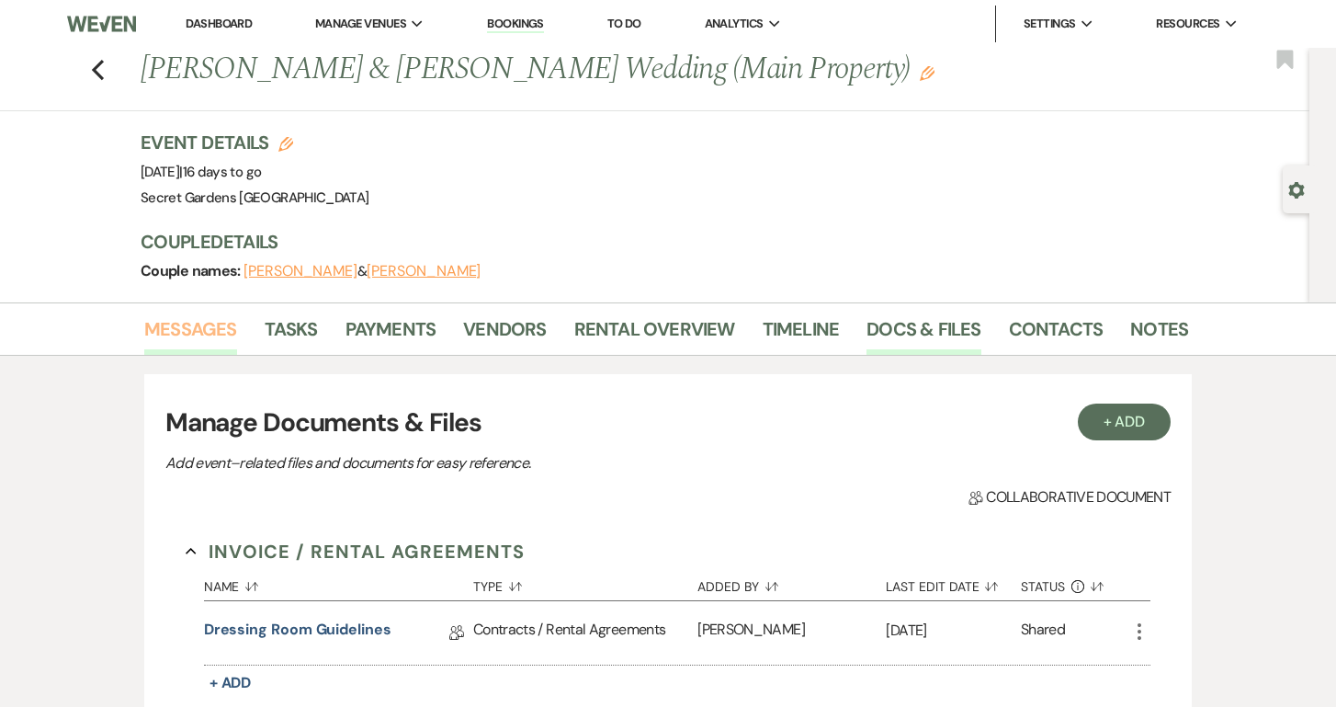
click at [205, 322] on link "Messages" at bounding box center [190, 334] width 93 height 40
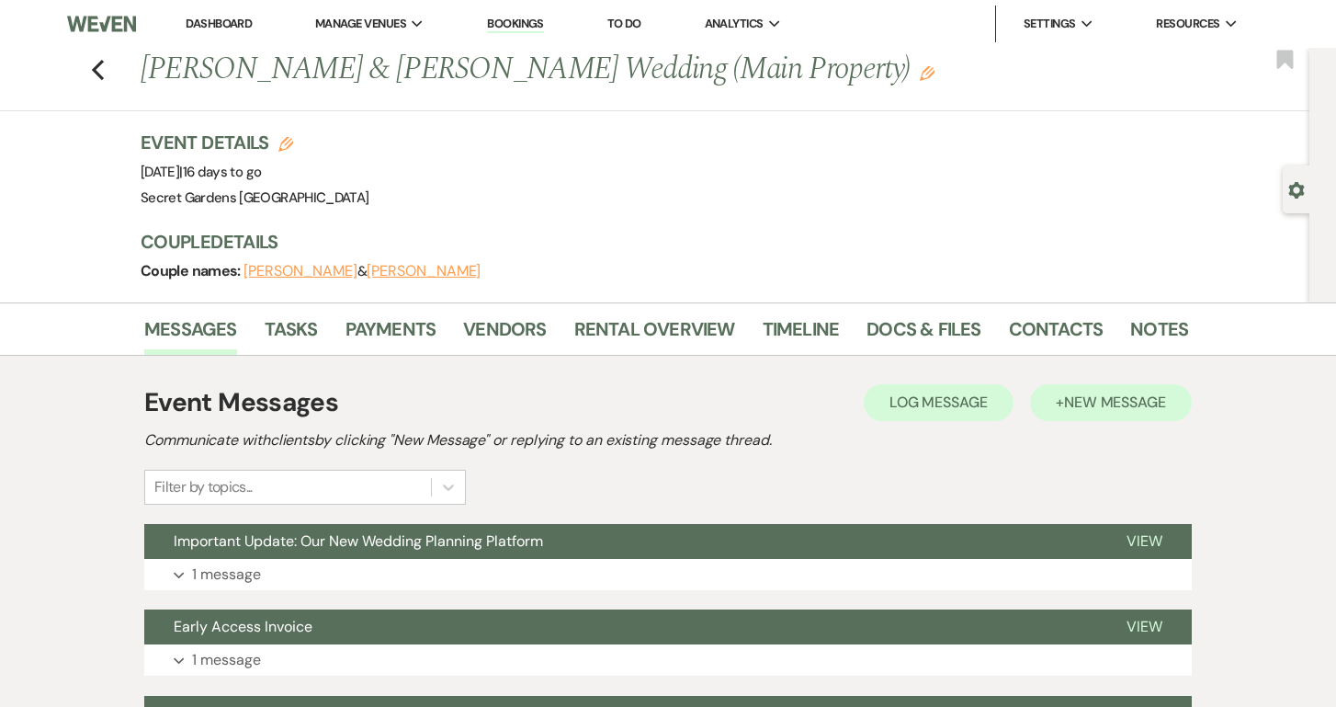
click at [1089, 401] on span "New Message" at bounding box center [1115, 401] width 102 height 19
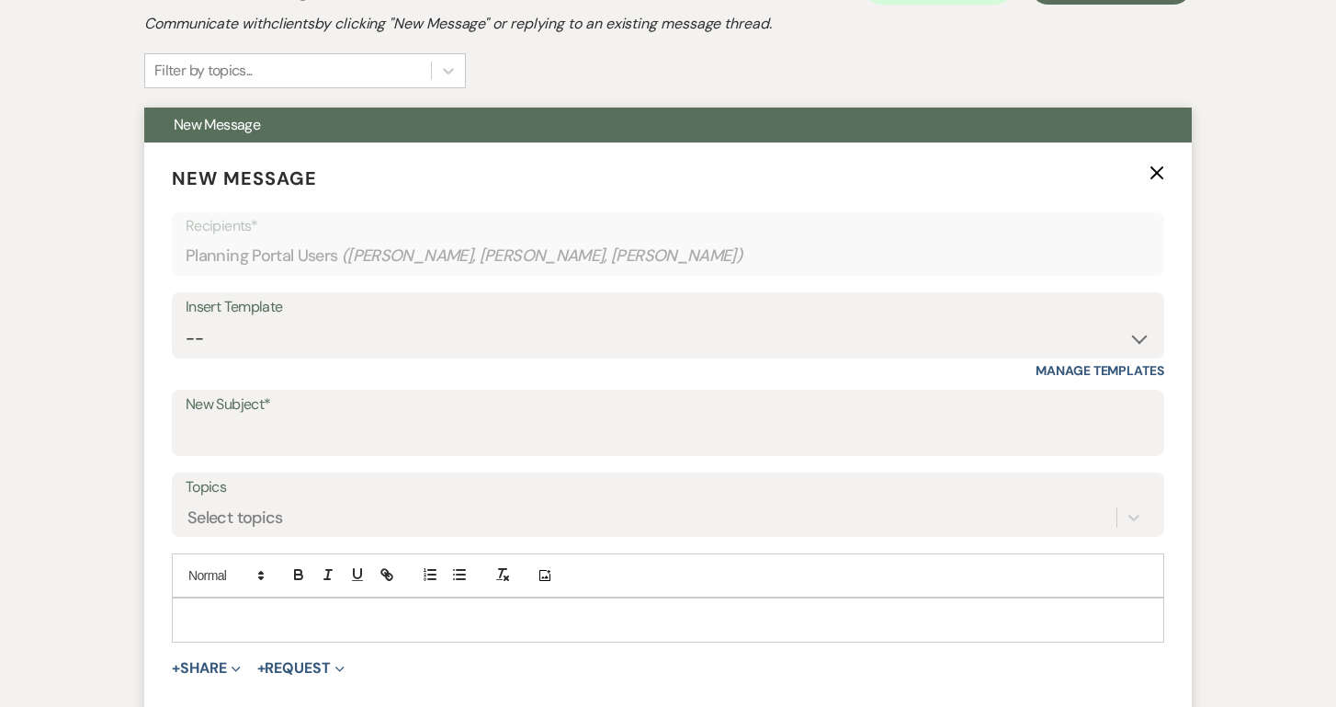
scroll to position [428, 0]
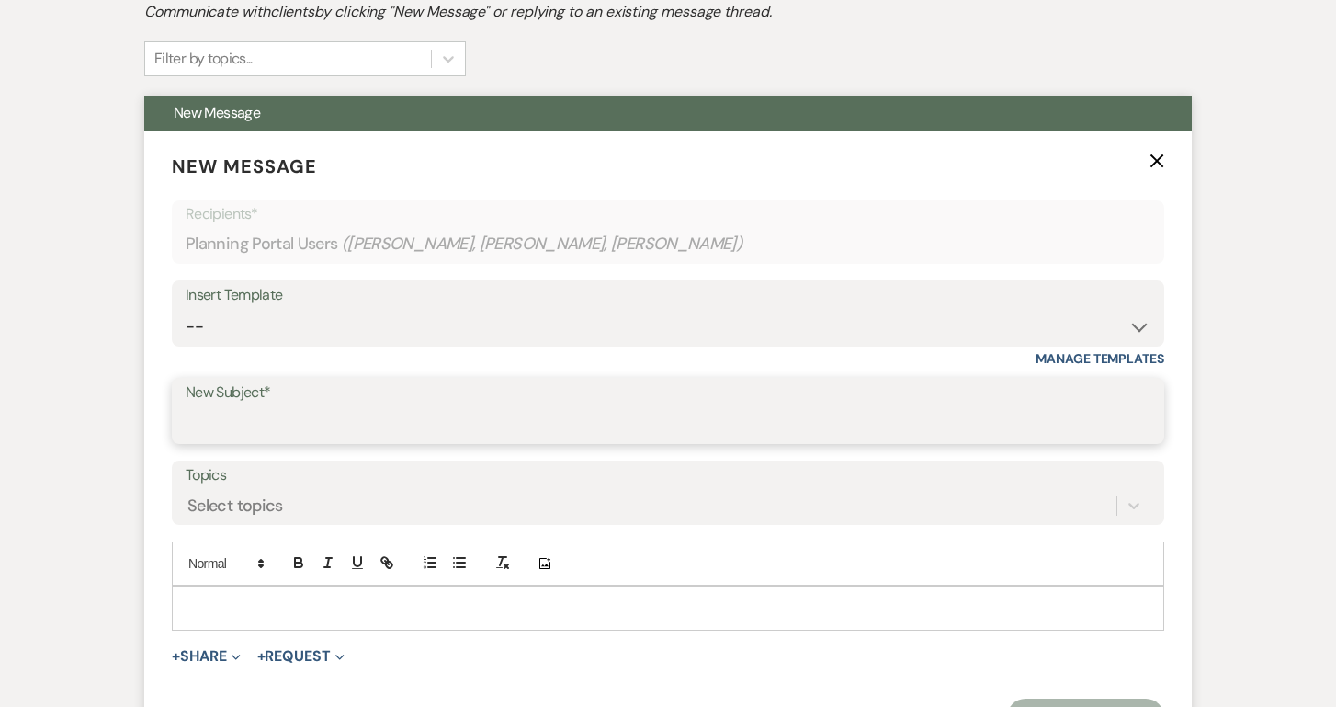
click at [265, 419] on input "New Subject*" at bounding box center [668, 424] width 965 height 36
click at [385, 418] on input "Please fill out and sign alll documents" at bounding box center [668, 424] width 965 height 36
type input "Please fill out and sign all documents"
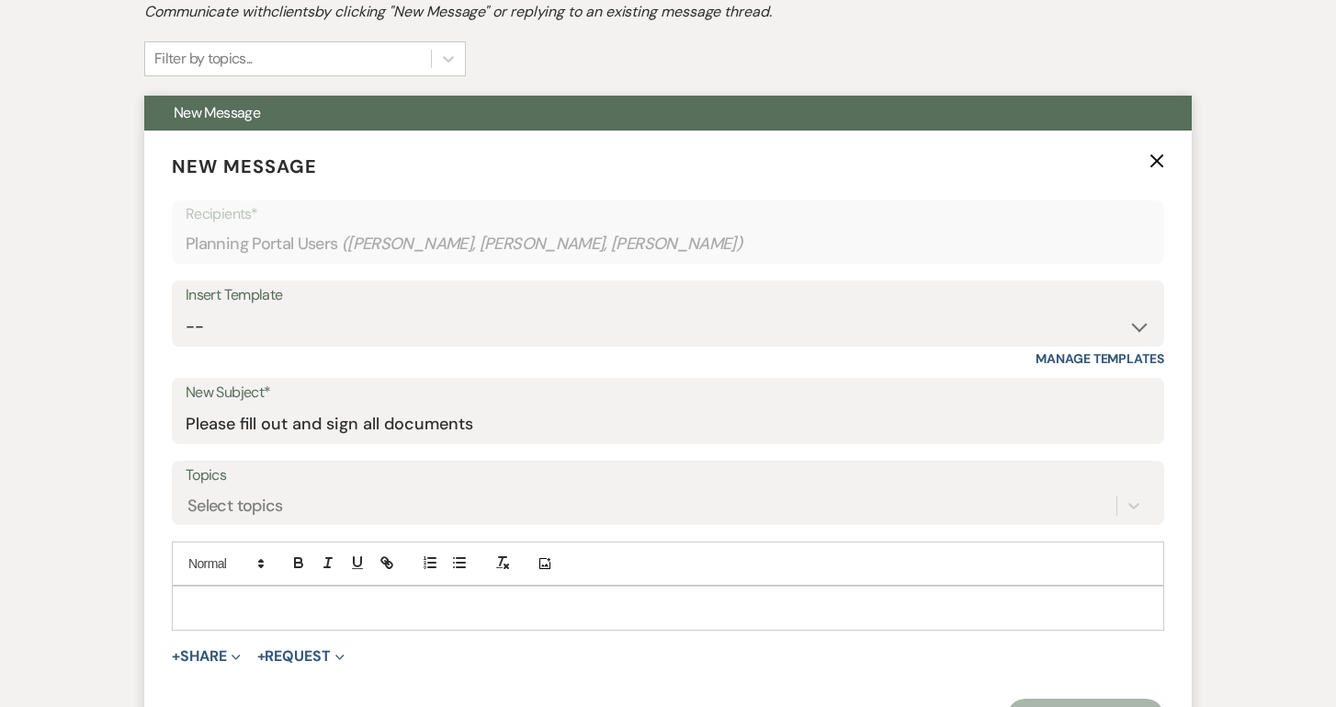
click at [252, 611] on p at bounding box center [668, 607] width 963 height 20
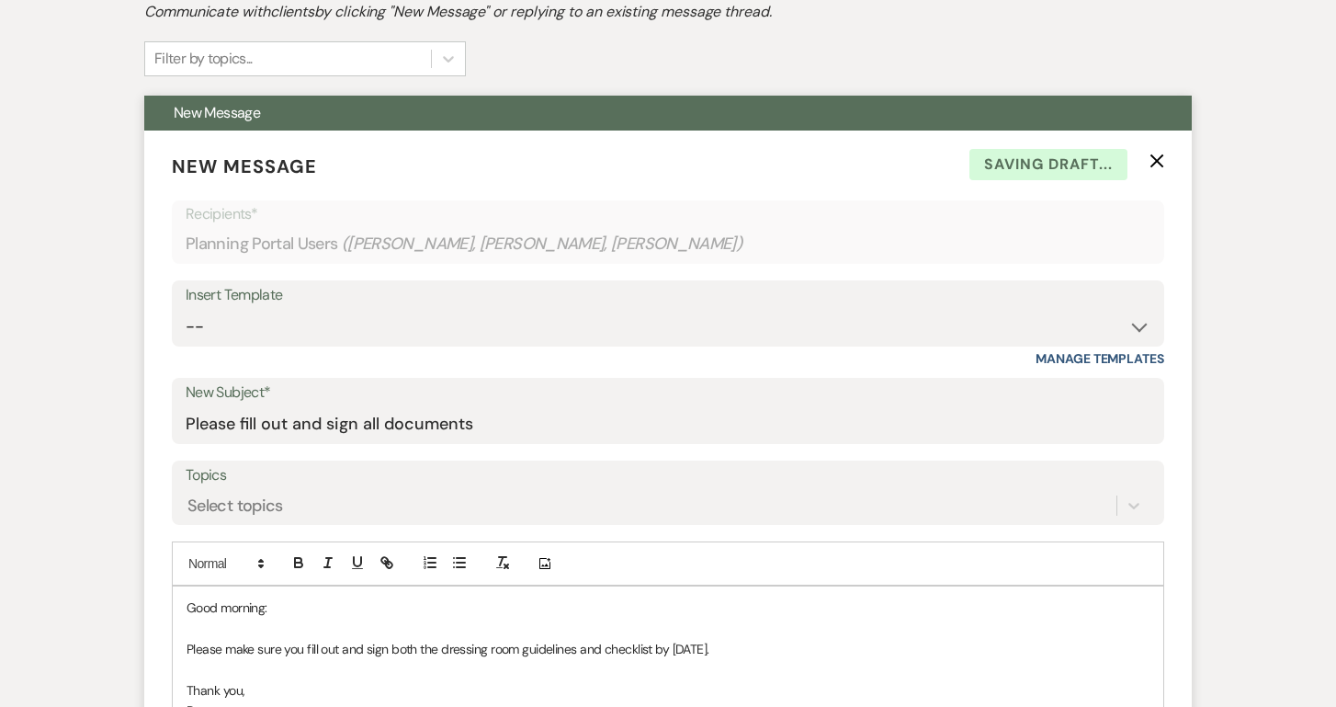
scroll to position [435, 0]
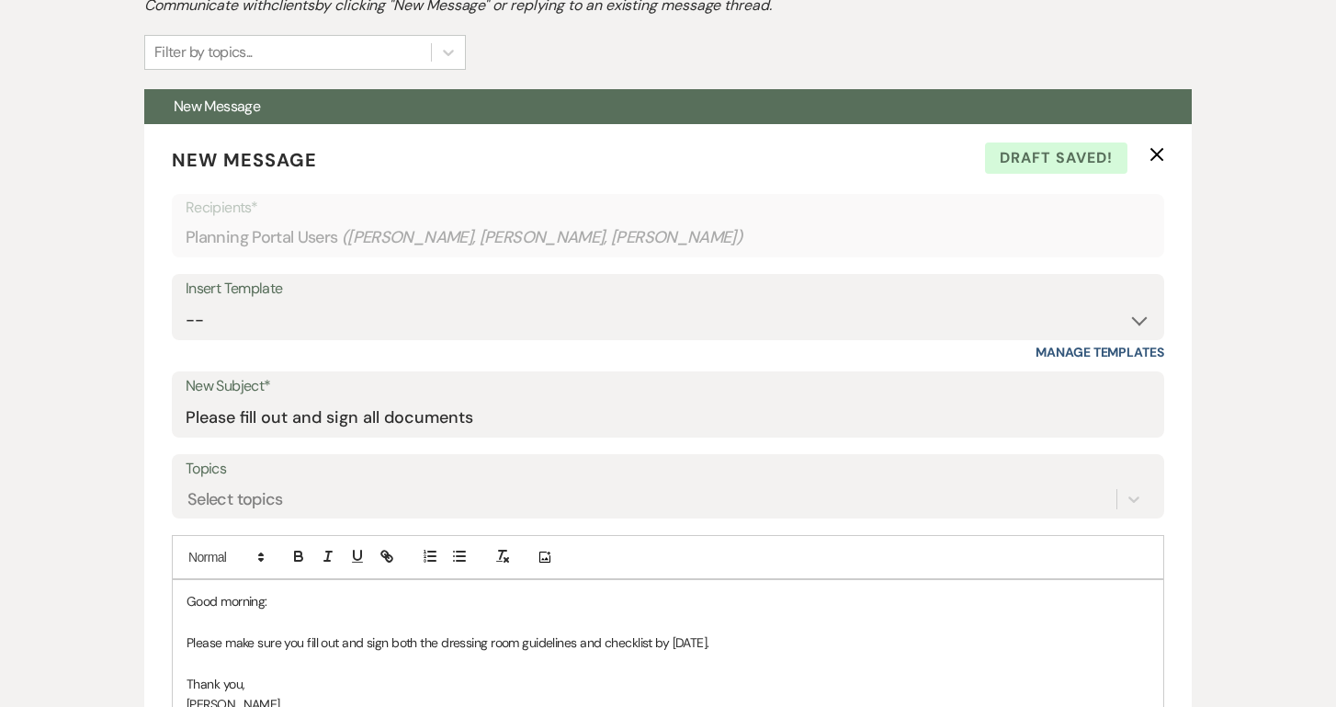
click at [1282, 544] on div "Messages Tasks Payments Vendors Rental Overview Timeline Docs & Files Contacts …" at bounding box center [668, 590] width 1336 height 1444
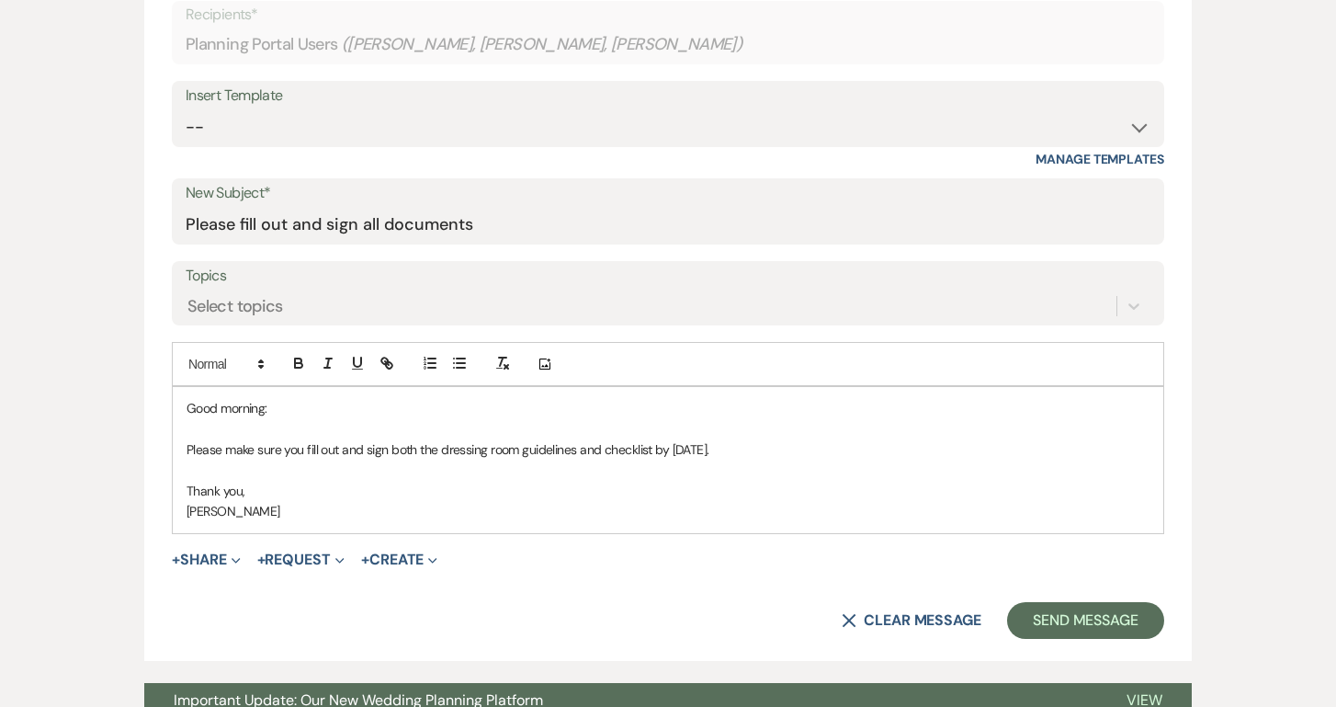
scroll to position [635, 0]
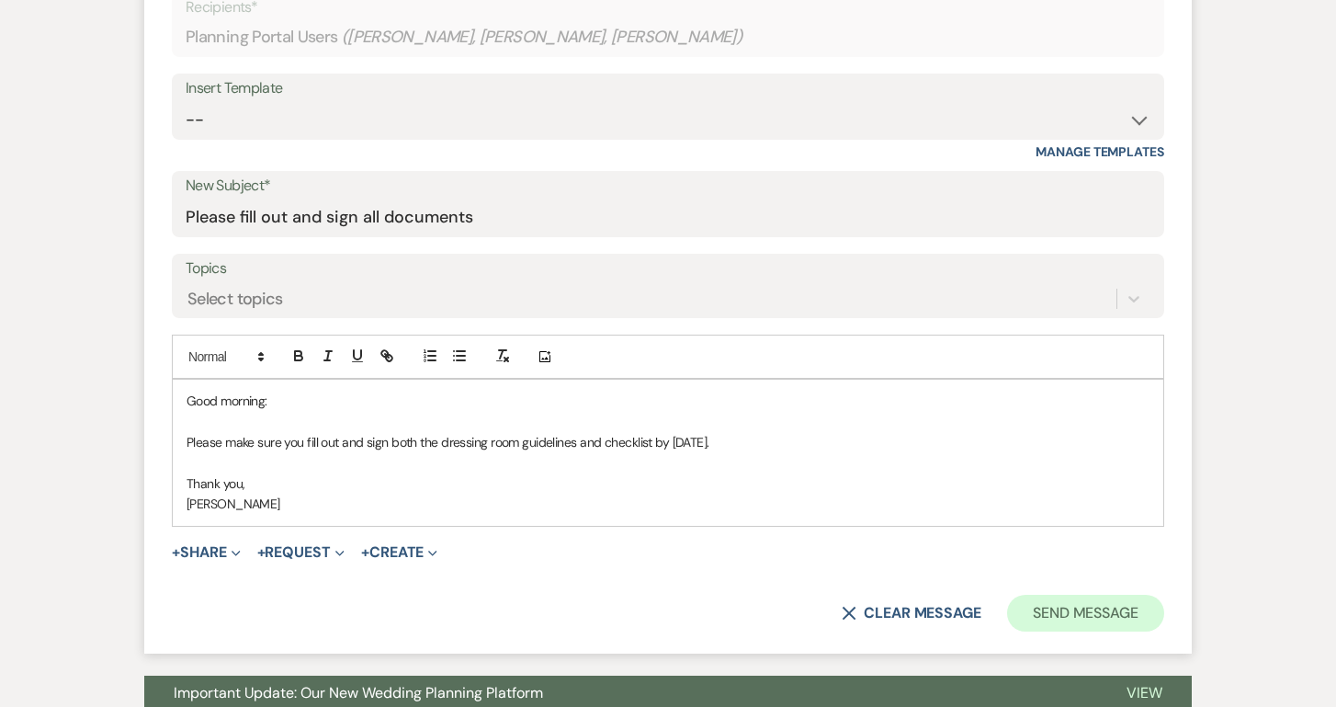
click at [1086, 605] on button "Send Message" at bounding box center [1085, 612] width 157 height 37
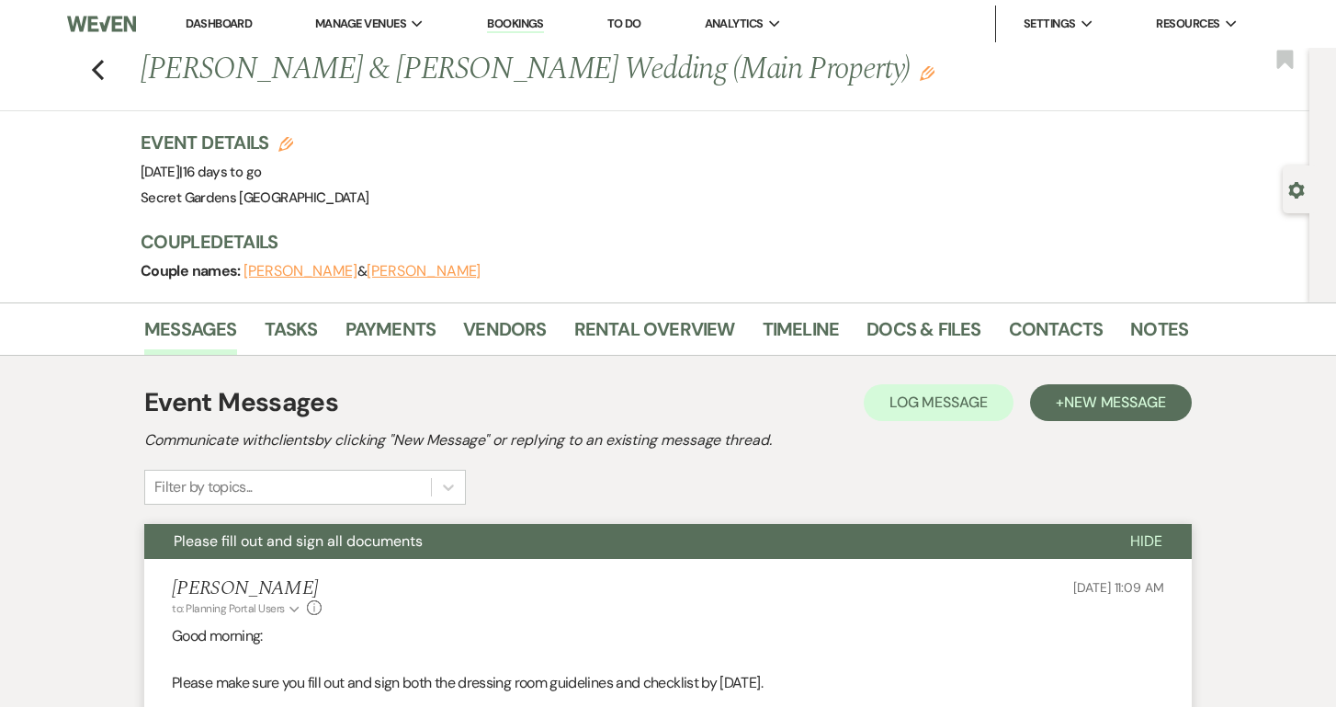
scroll to position [0, 0]
click at [208, 22] on link "Dashboard" at bounding box center [219, 24] width 66 height 16
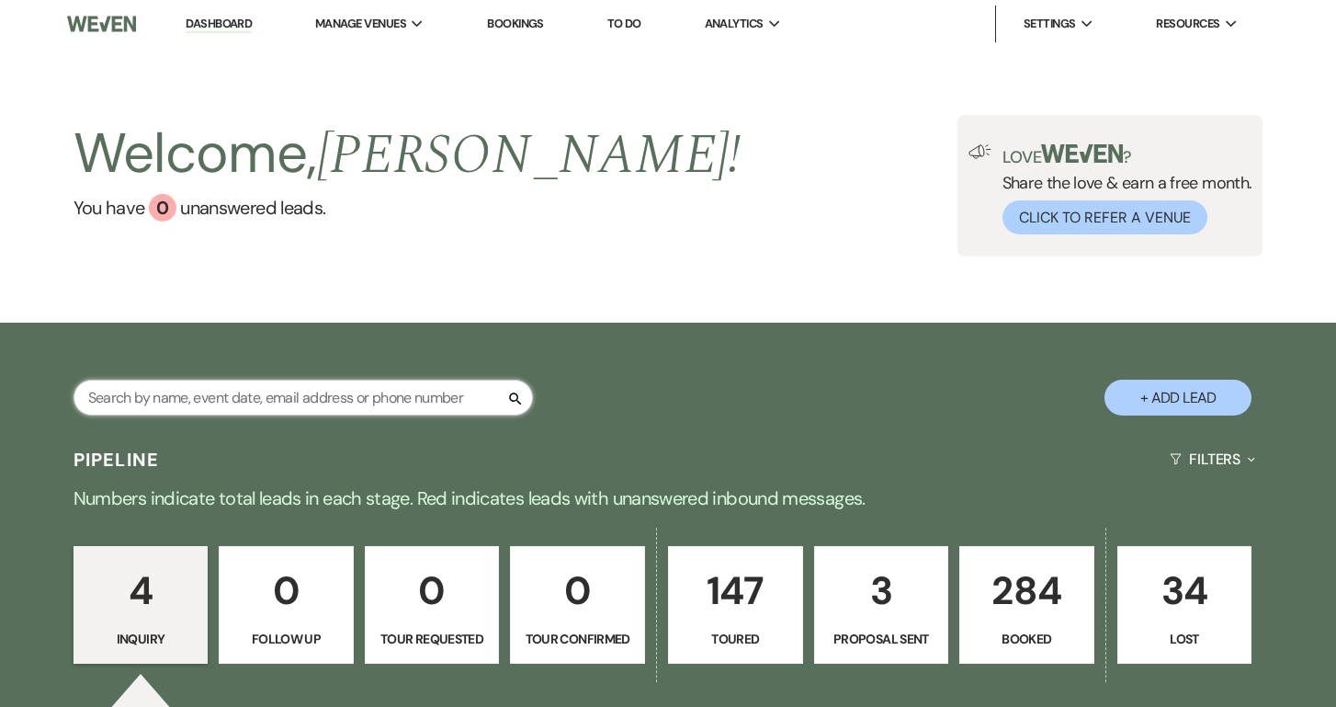
click at [477, 400] on input "text" at bounding box center [302, 397] width 459 height 36
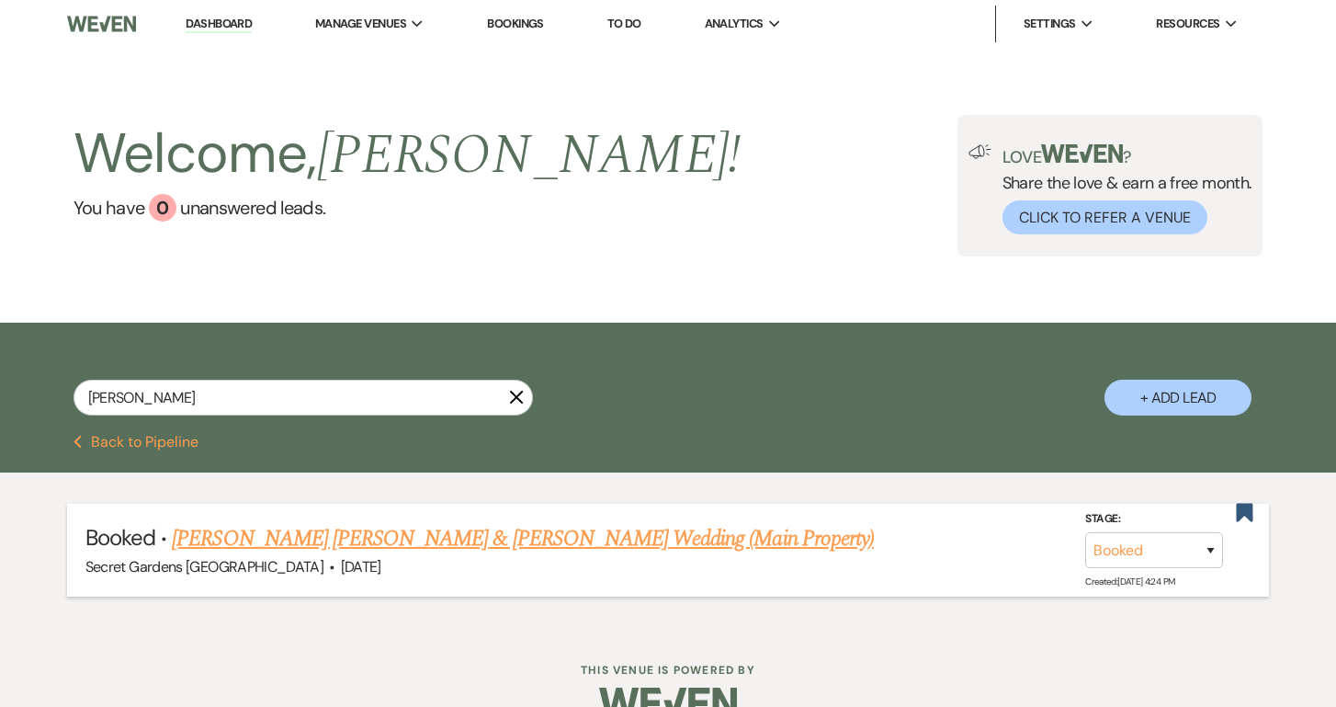
drag, startPoint x: 477, startPoint y: 400, endPoint x: 382, endPoint y: 539, distance: 168.7
click at [382, 539] on link "[PERSON_NAME] [PERSON_NAME] & [PERSON_NAME] Wedding (Main Property)" at bounding box center [523, 538] width 702 height 33
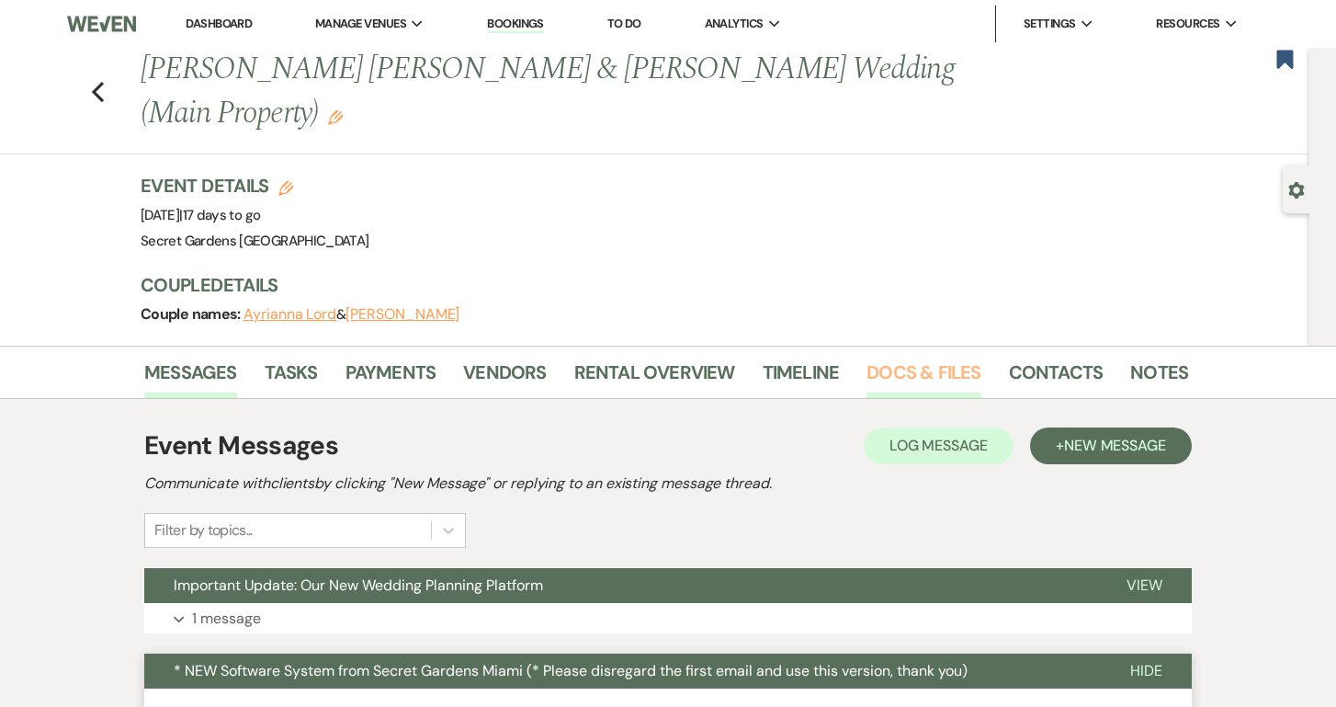
click at [942, 357] on link "Docs & Files" at bounding box center [923, 377] width 114 height 40
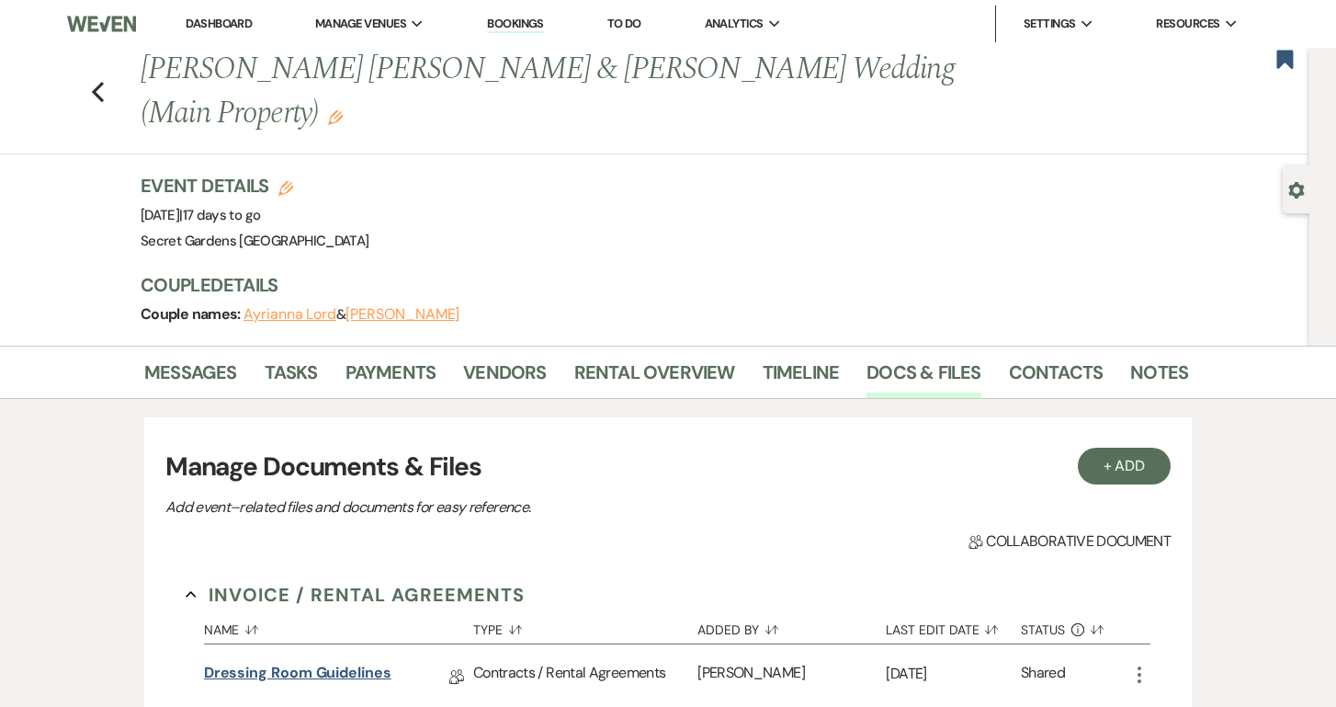
click at [248, 661] on link "Dressing Room Guidelines" at bounding box center [297, 675] width 187 height 28
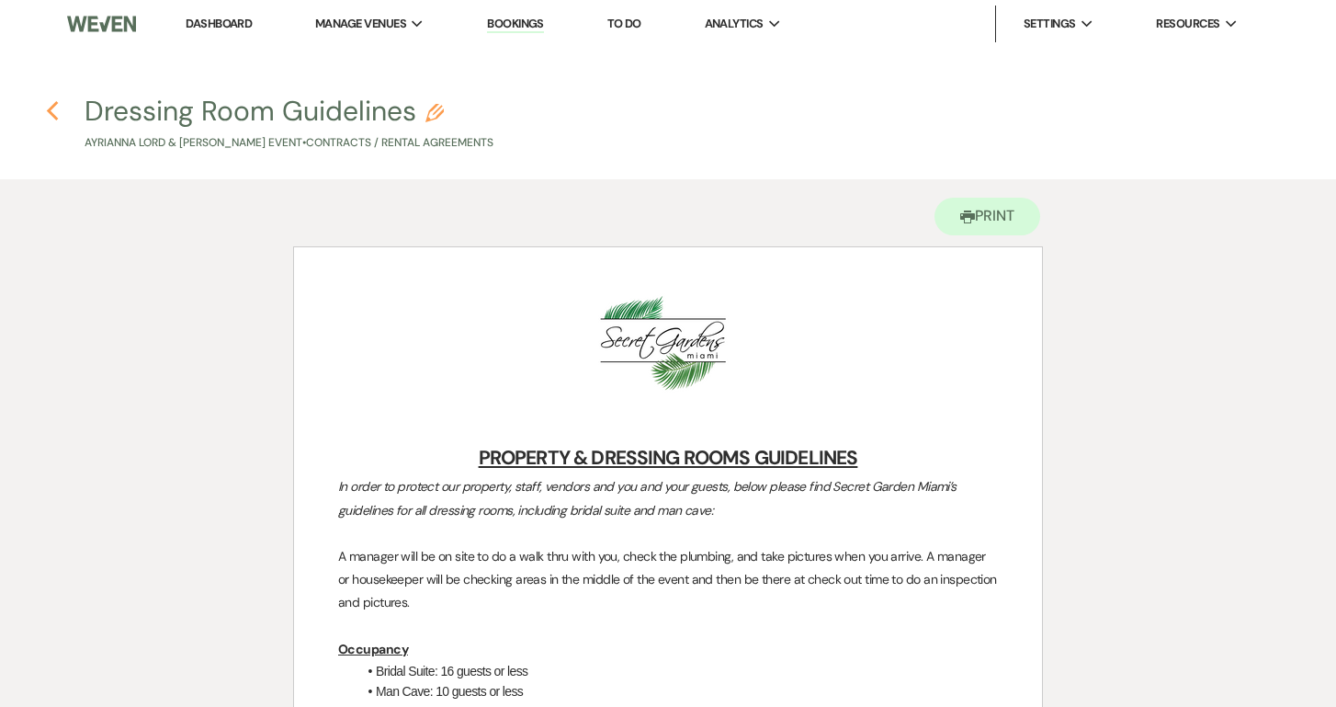
click at [55, 107] on icon "Previous" at bounding box center [53, 111] width 14 height 22
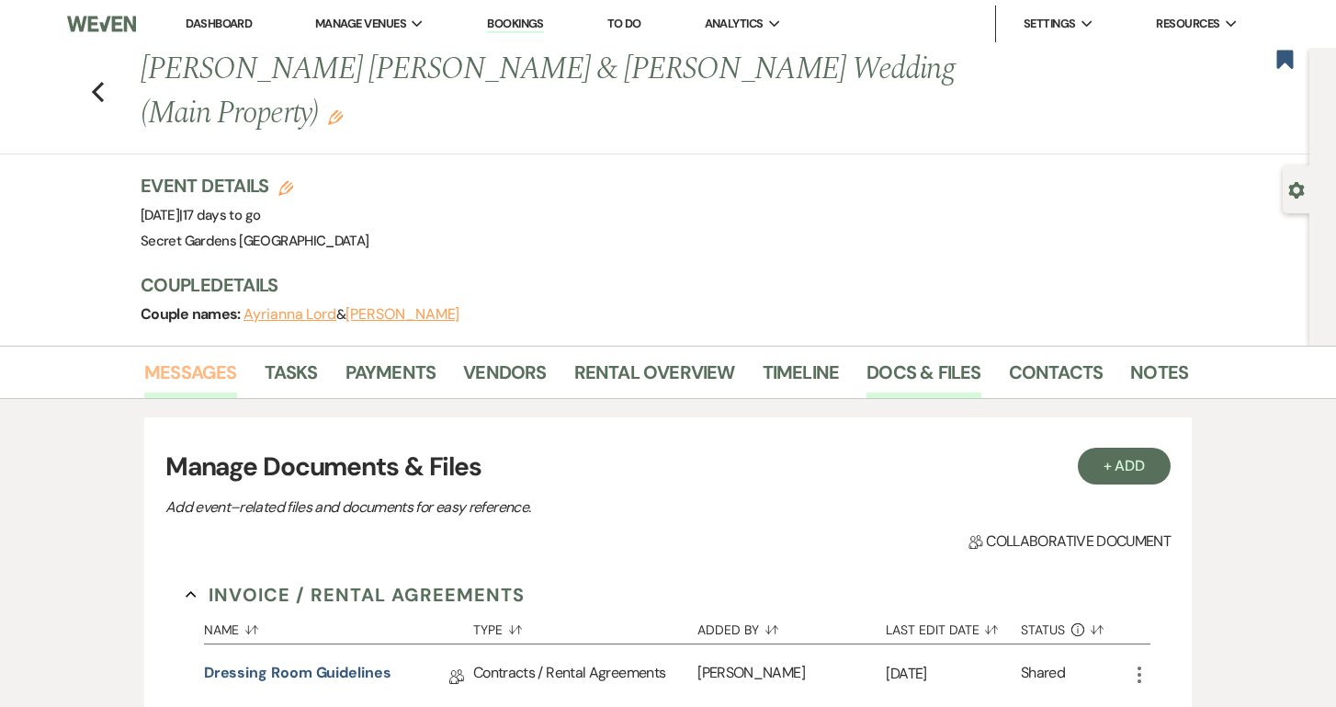
click at [216, 357] on link "Messages" at bounding box center [190, 377] width 93 height 40
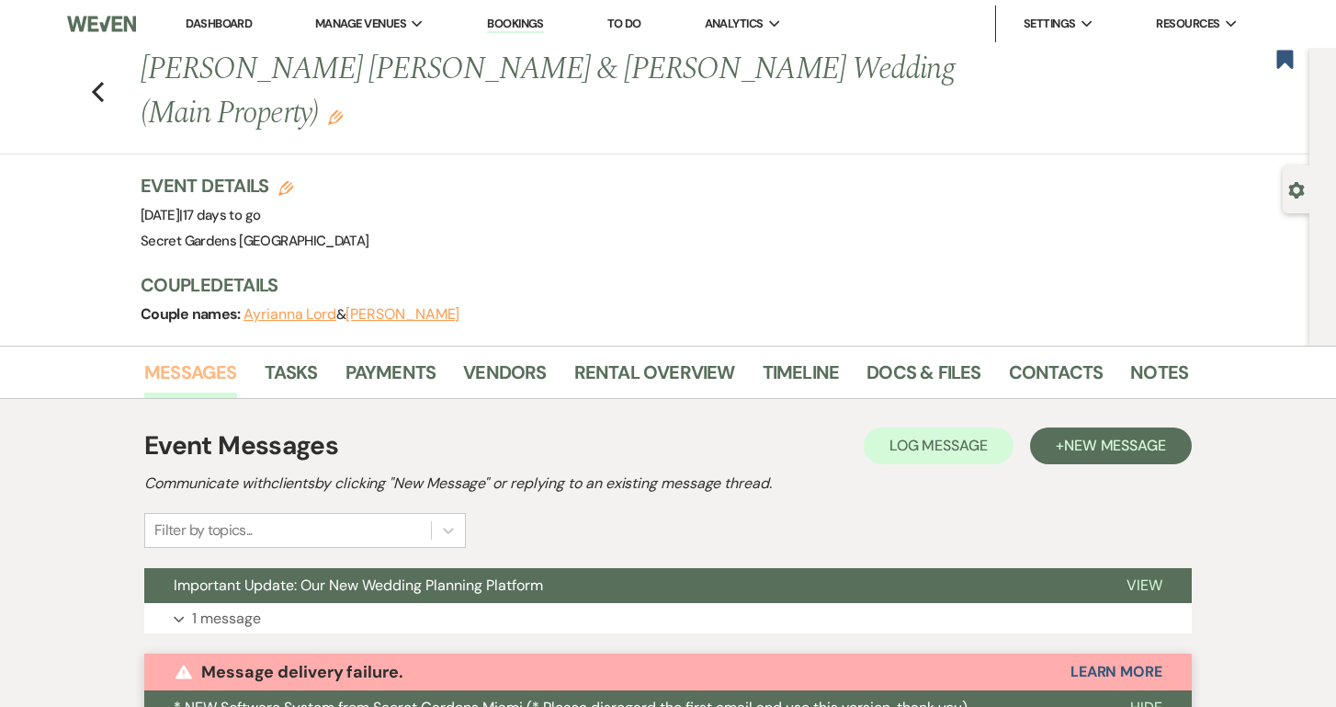
click at [177, 357] on link "Messages" at bounding box center [190, 377] width 93 height 40
click at [1134, 435] on span "New Message" at bounding box center [1115, 444] width 102 height 19
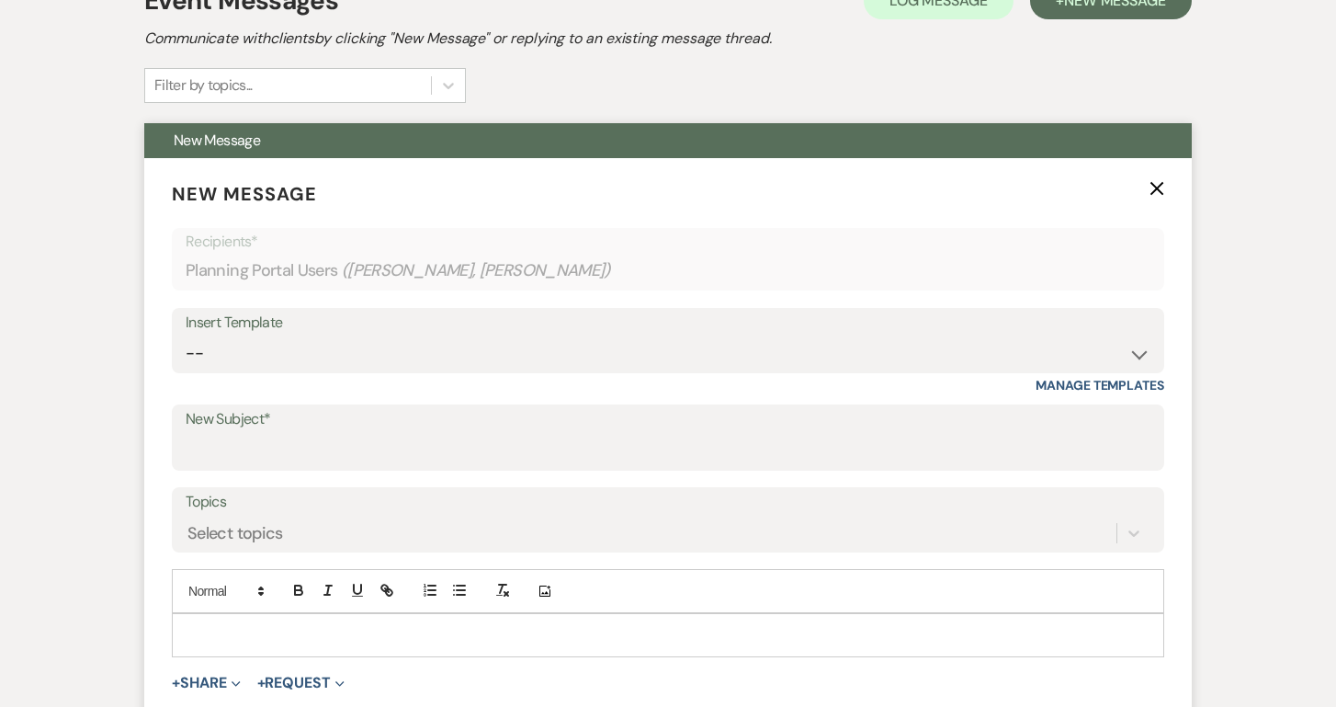
scroll to position [446, 0]
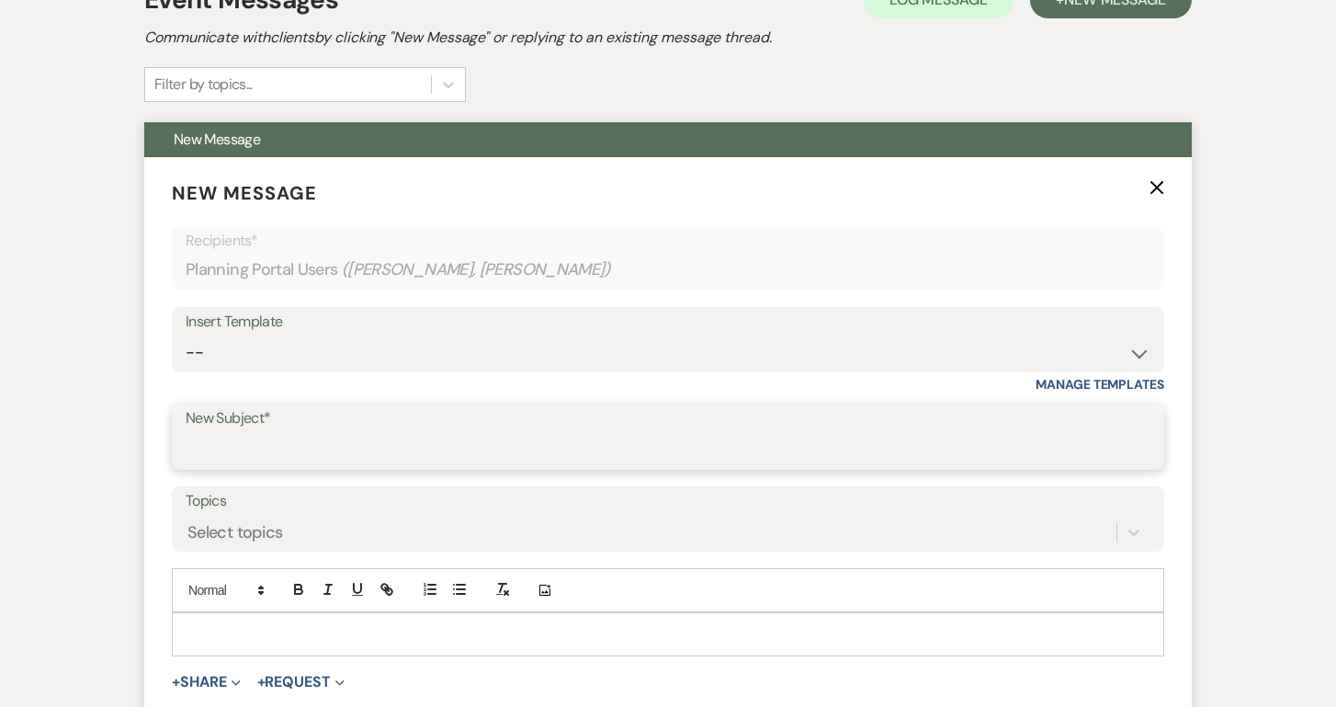
click at [321, 432] on input "New Subject*" at bounding box center [668, 450] width 965 height 36
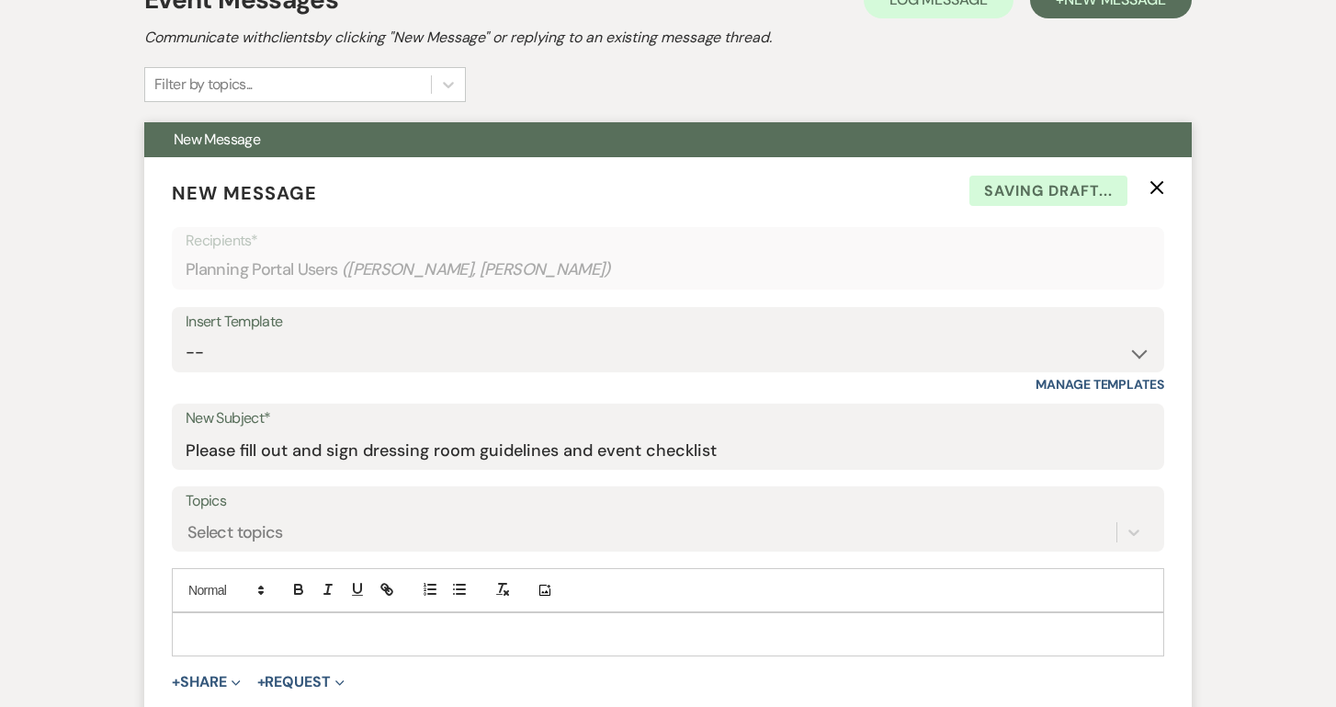
click at [213, 624] on p at bounding box center [668, 634] width 963 height 20
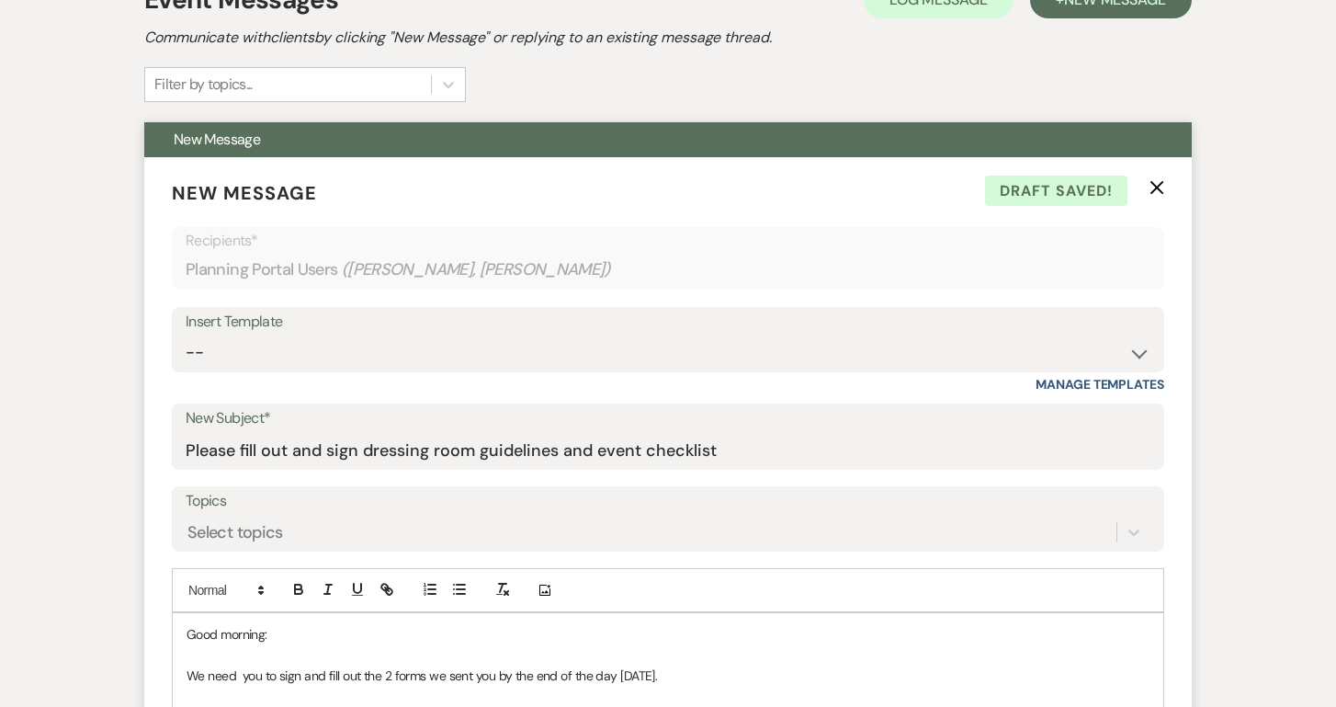
click at [1110, 685] on p at bounding box center [668, 695] width 963 height 20
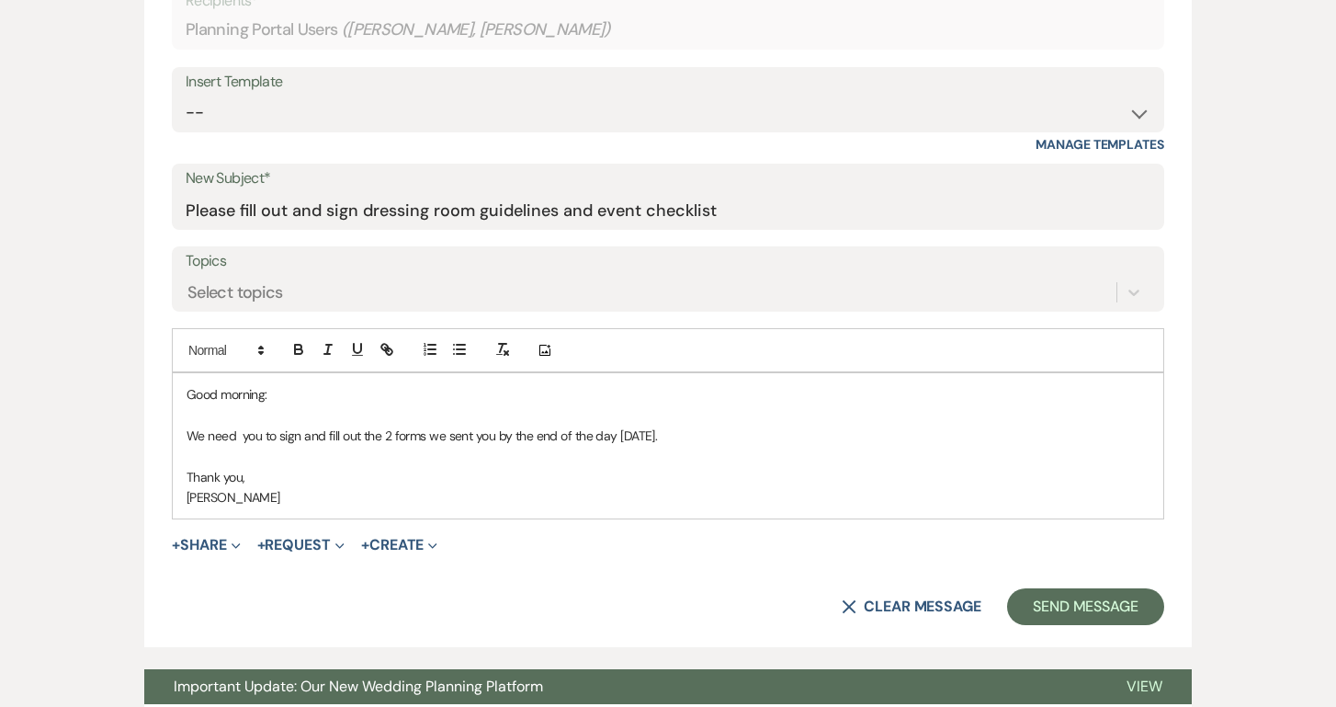
scroll to position [686, 0]
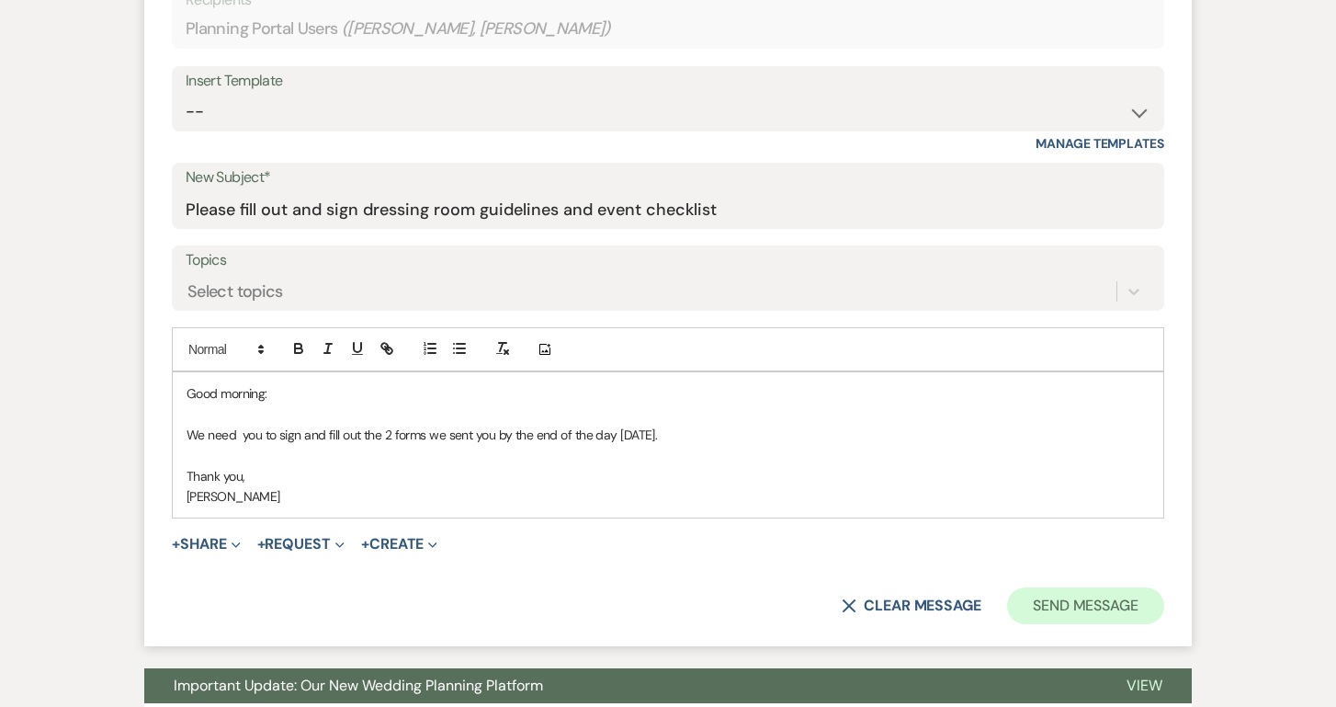
click at [1114, 587] on button "Send Message" at bounding box center [1085, 605] width 157 height 37
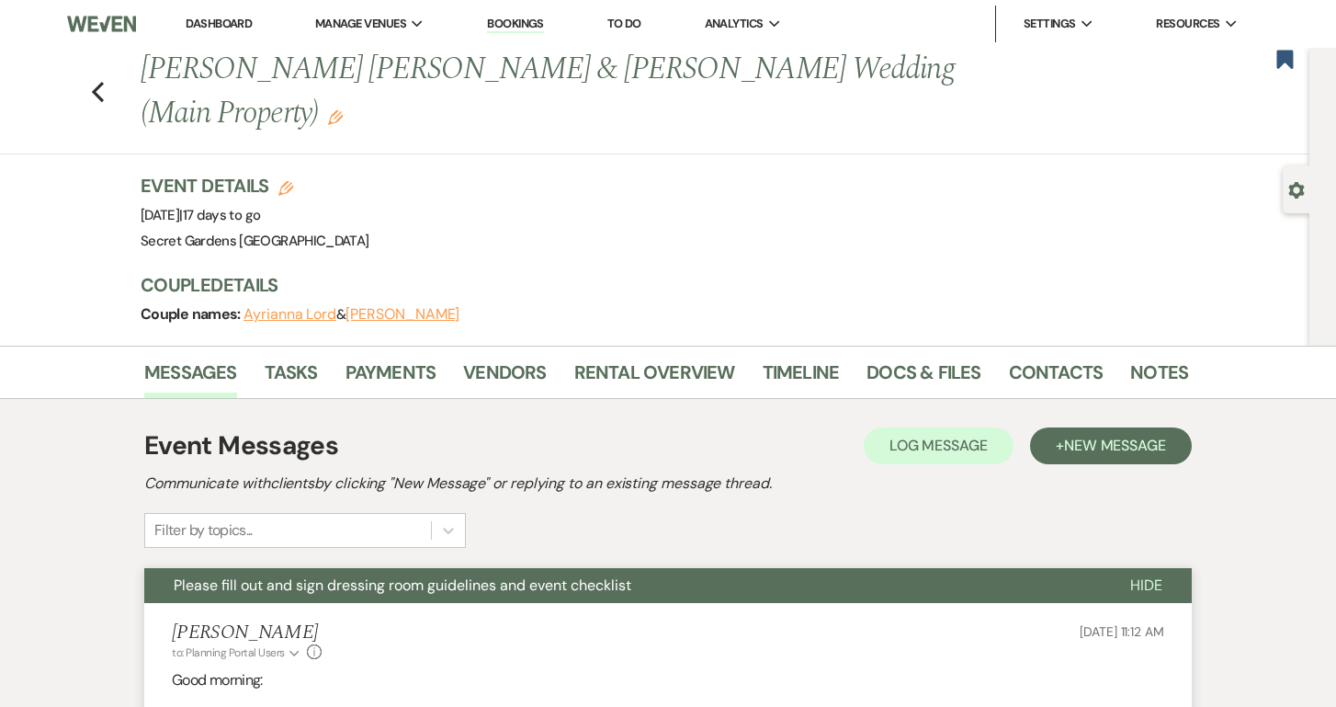
scroll to position [0, 0]
click at [226, 22] on link "Dashboard" at bounding box center [219, 24] width 66 height 16
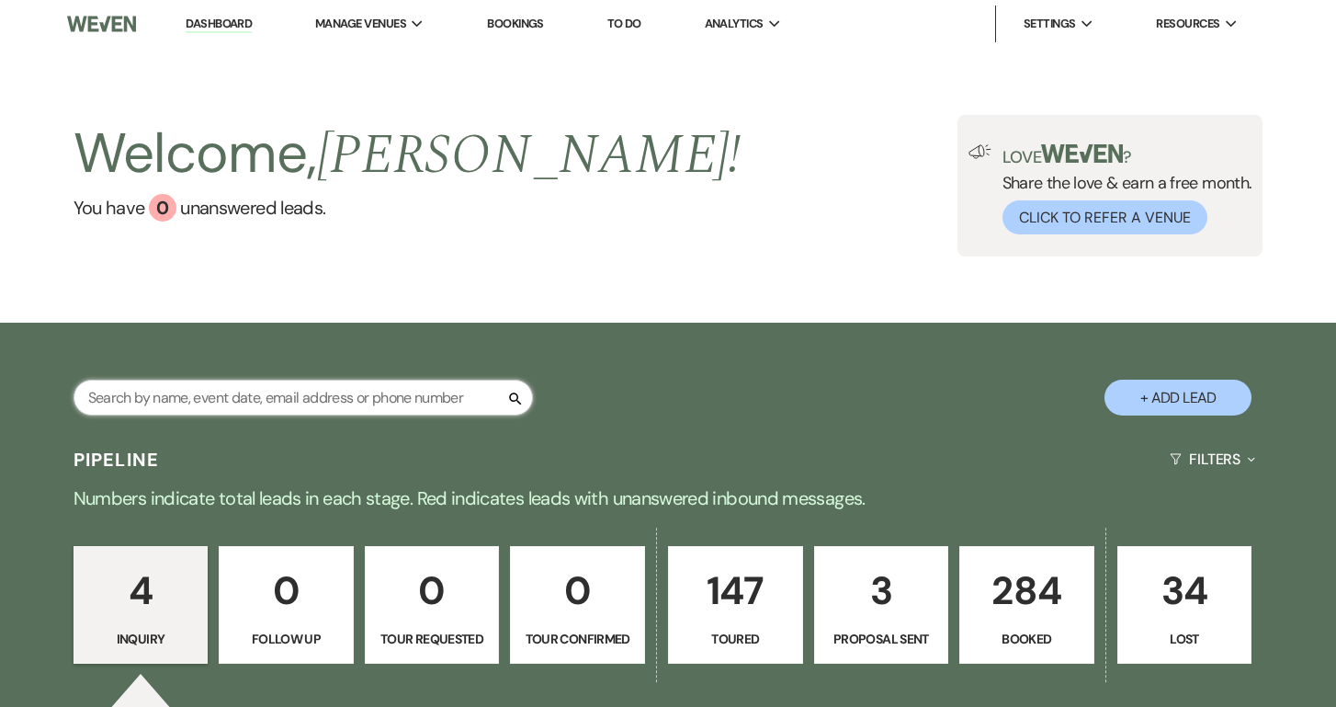
click at [475, 404] on input "text" at bounding box center [302, 397] width 459 height 36
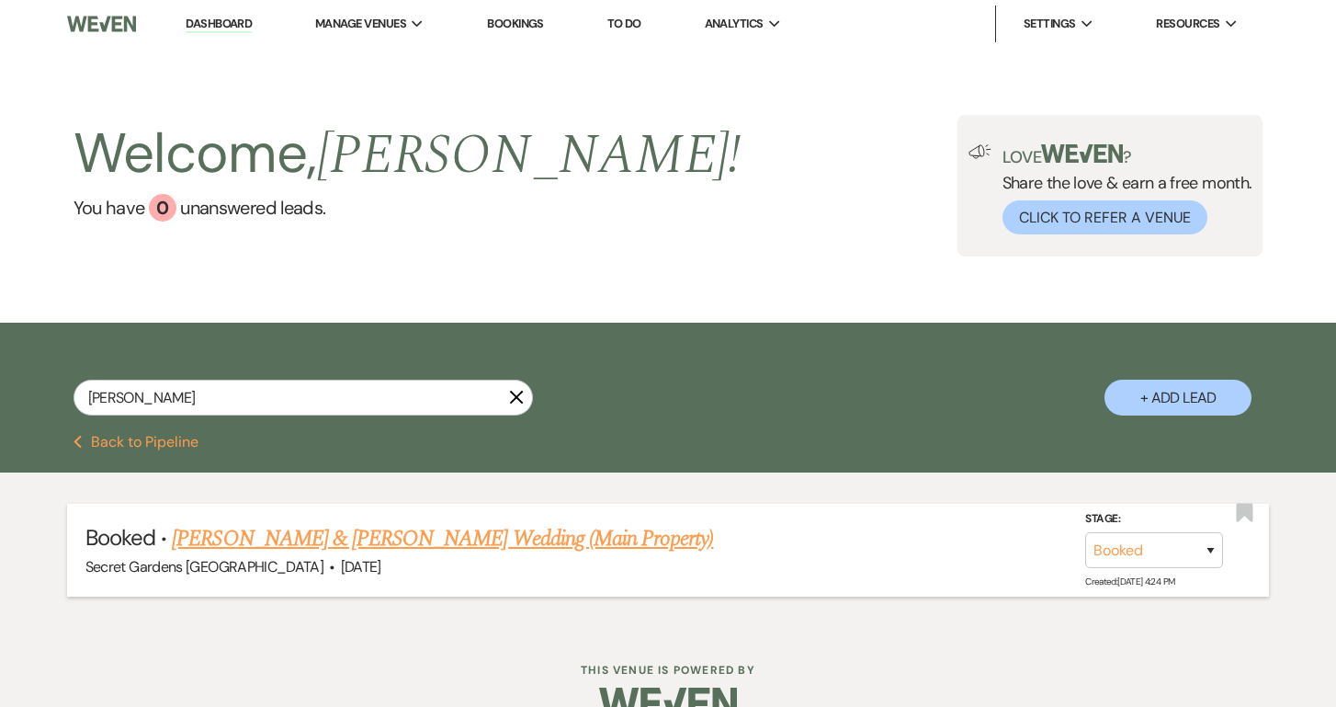
click at [378, 538] on link "Carla Estevez & David Perez's Wedding (Main Property)" at bounding box center [442, 538] width 541 height 33
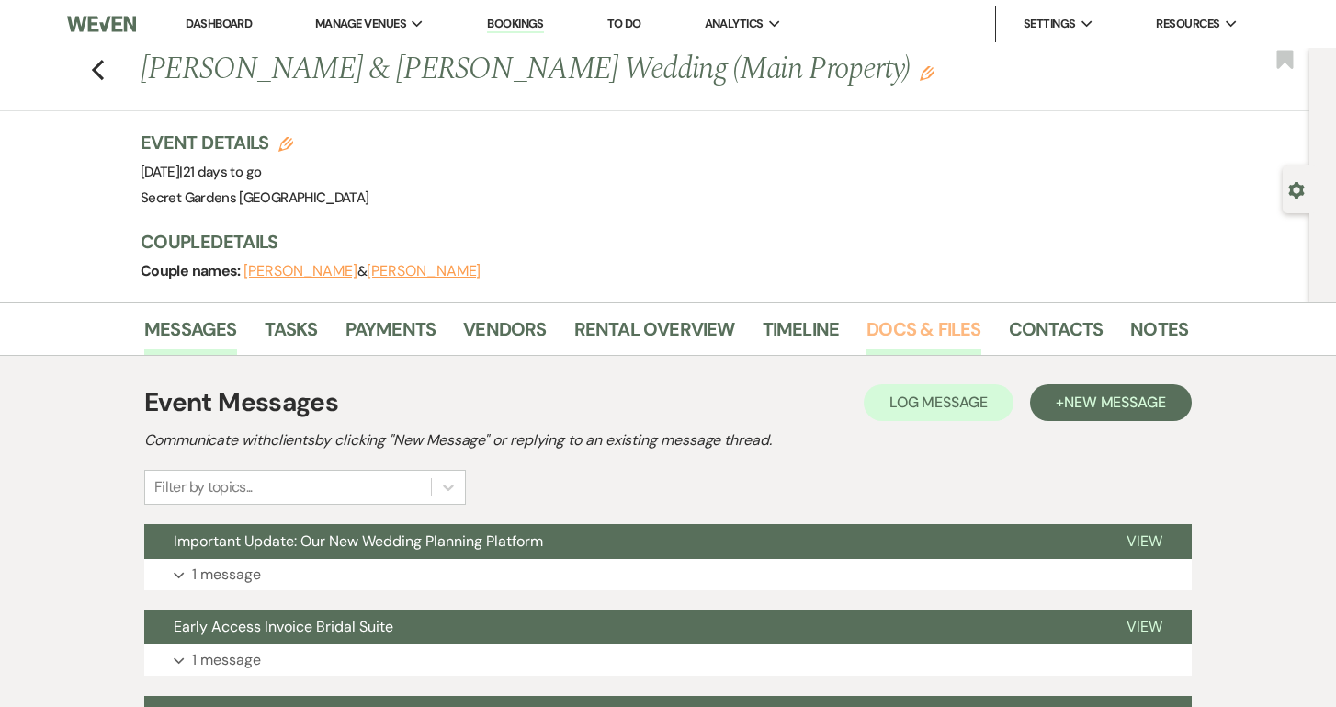
click at [942, 329] on link "Docs & Files" at bounding box center [923, 334] width 114 height 40
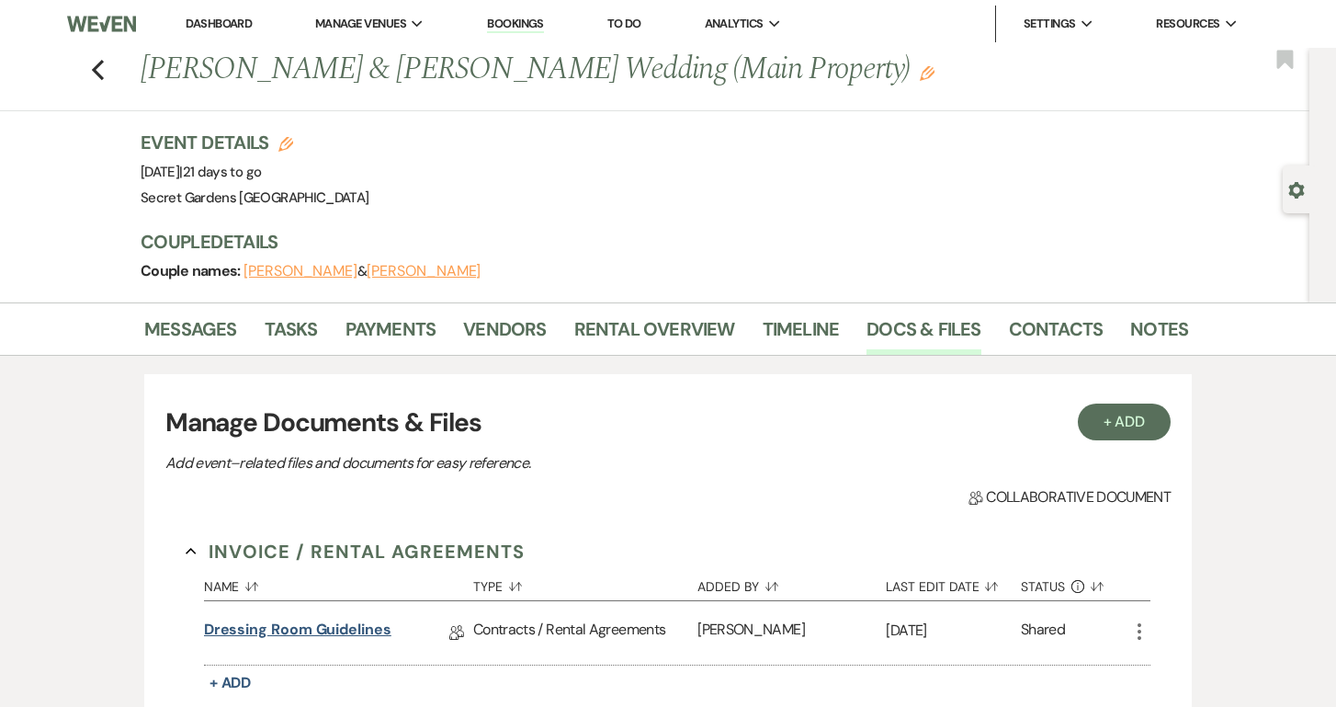
click at [356, 633] on link "Dressing Room Guidelines" at bounding box center [297, 632] width 187 height 28
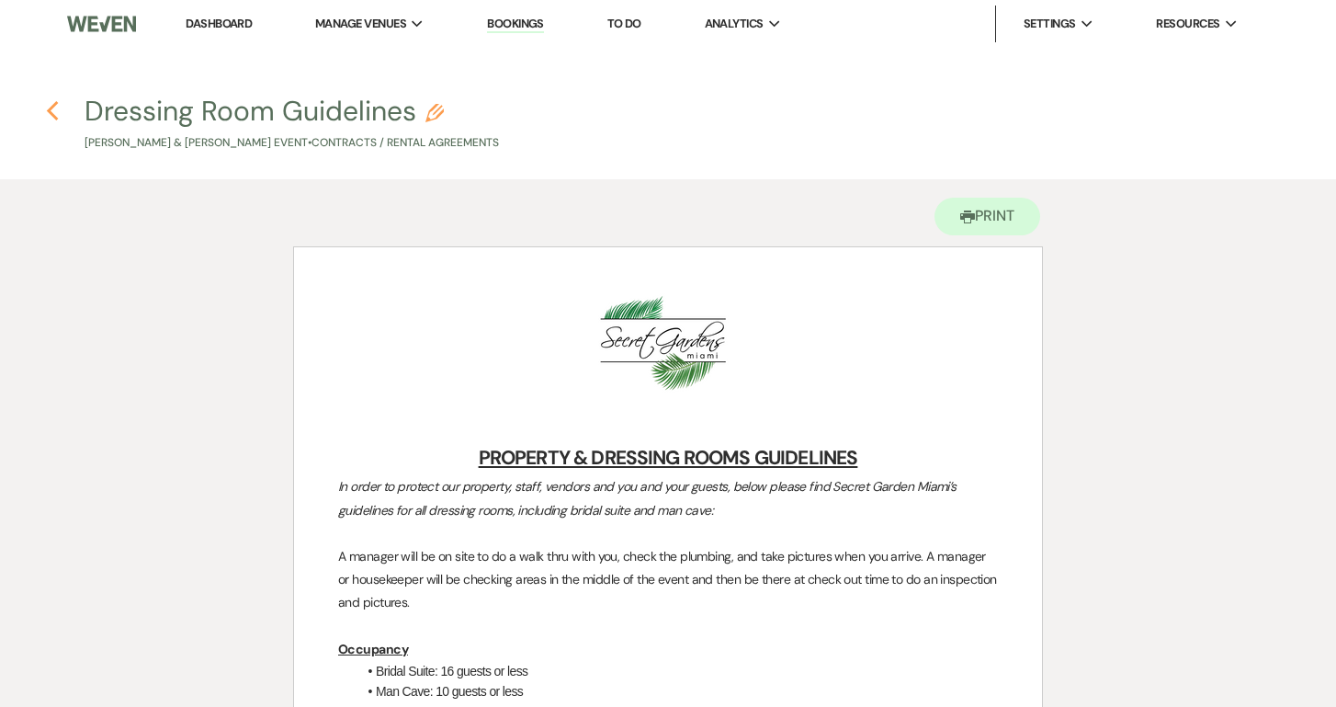
click at [55, 112] on icon "Previous" at bounding box center [53, 111] width 14 height 22
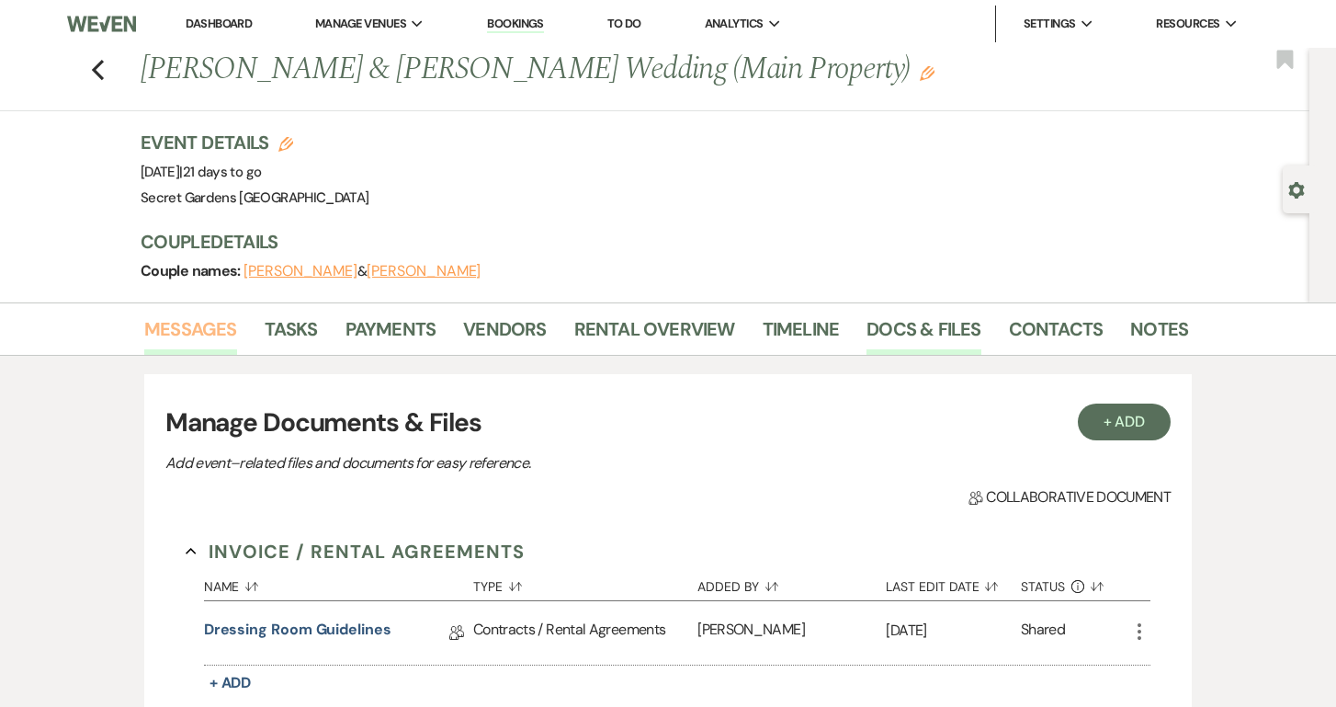
click at [229, 327] on link "Messages" at bounding box center [190, 334] width 93 height 40
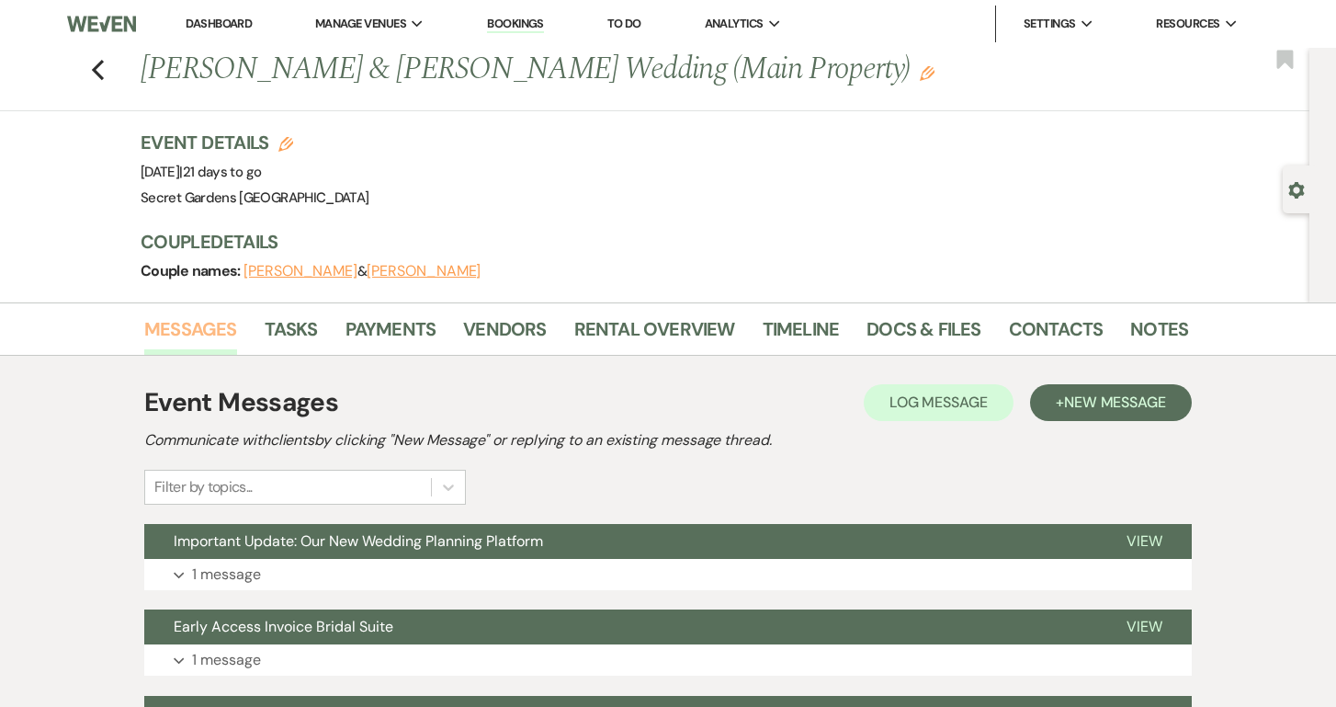
click at [229, 327] on link "Messages" at bounding box center [190, 334] width 93 height 40
click at [1091, 396] on span "New Message" at bounding box center [1115, 401] width 102 height 19
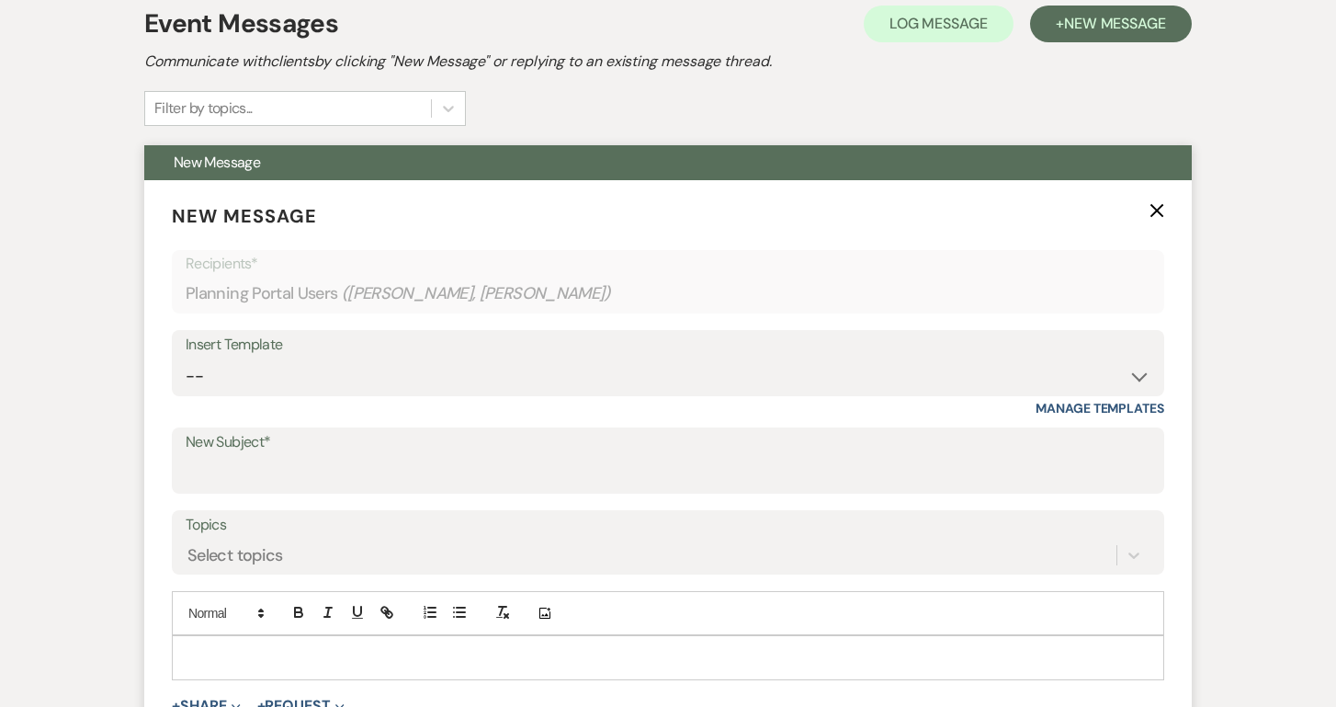
scroll to position [390, 0]
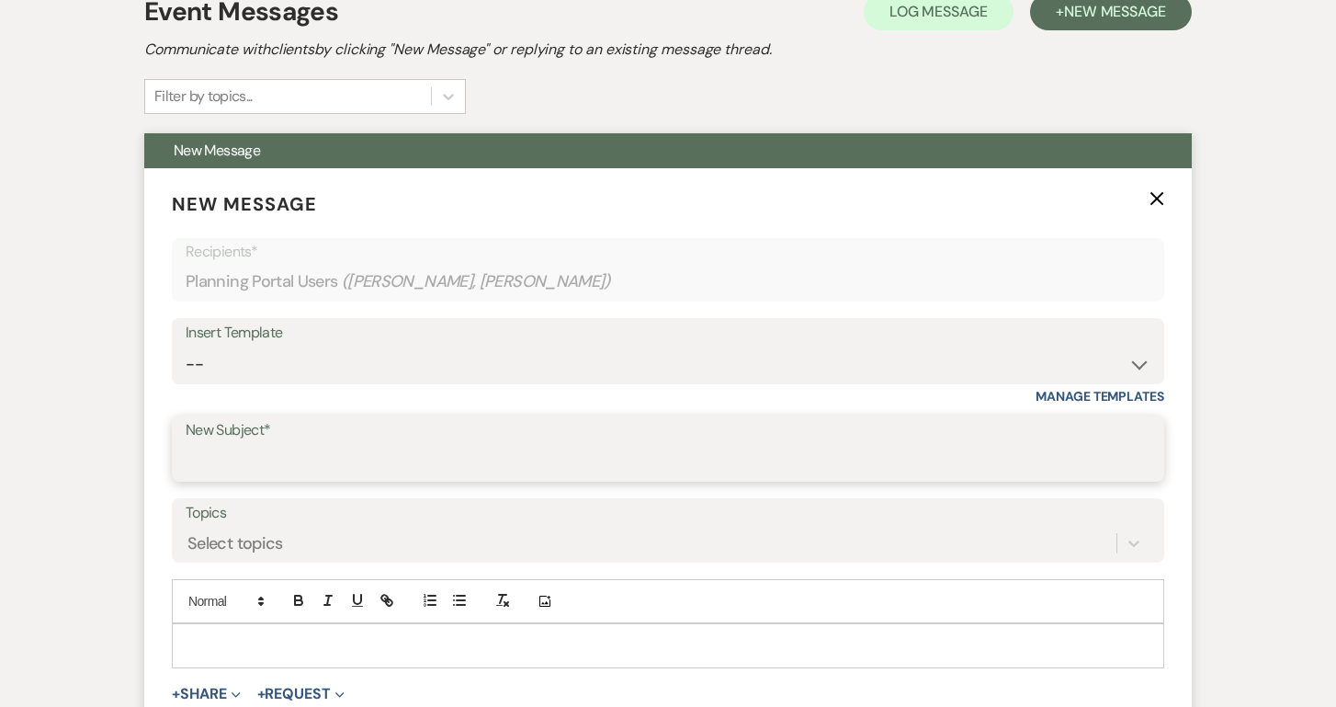
click at [306, 454] on input "New Subject*" at bounding box center [668, 462] width 965 height 36
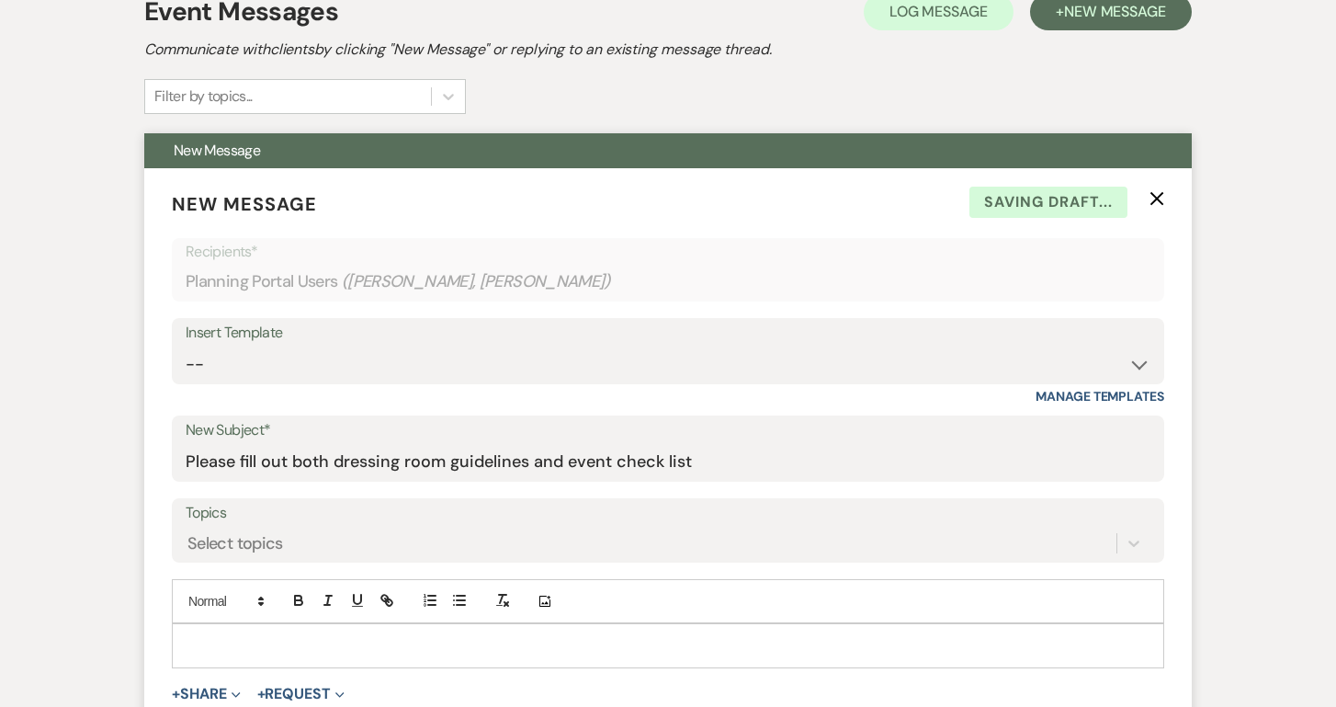
click at [232, 650] on p at bounding box center [668, 645] width 963 height 20
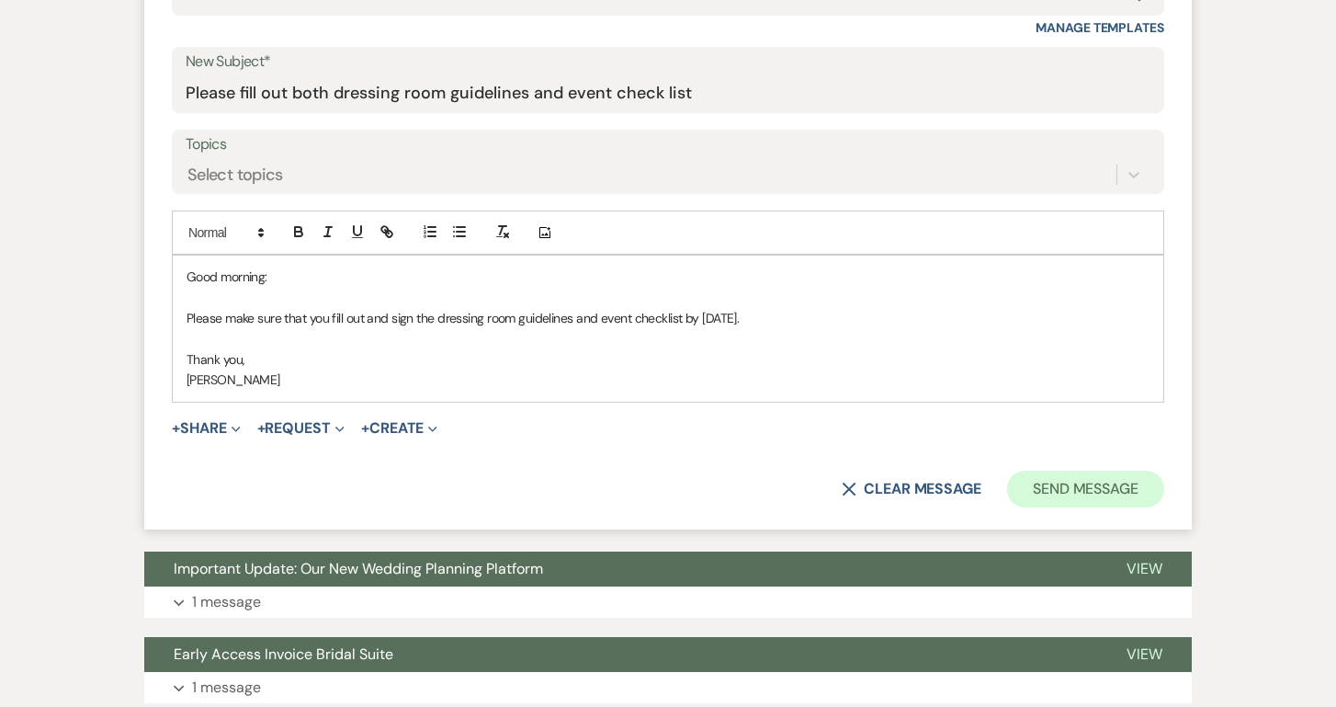
click at [1106, 481] on button "Send Message" at bounding box center [1085, 488] width 157 height 37
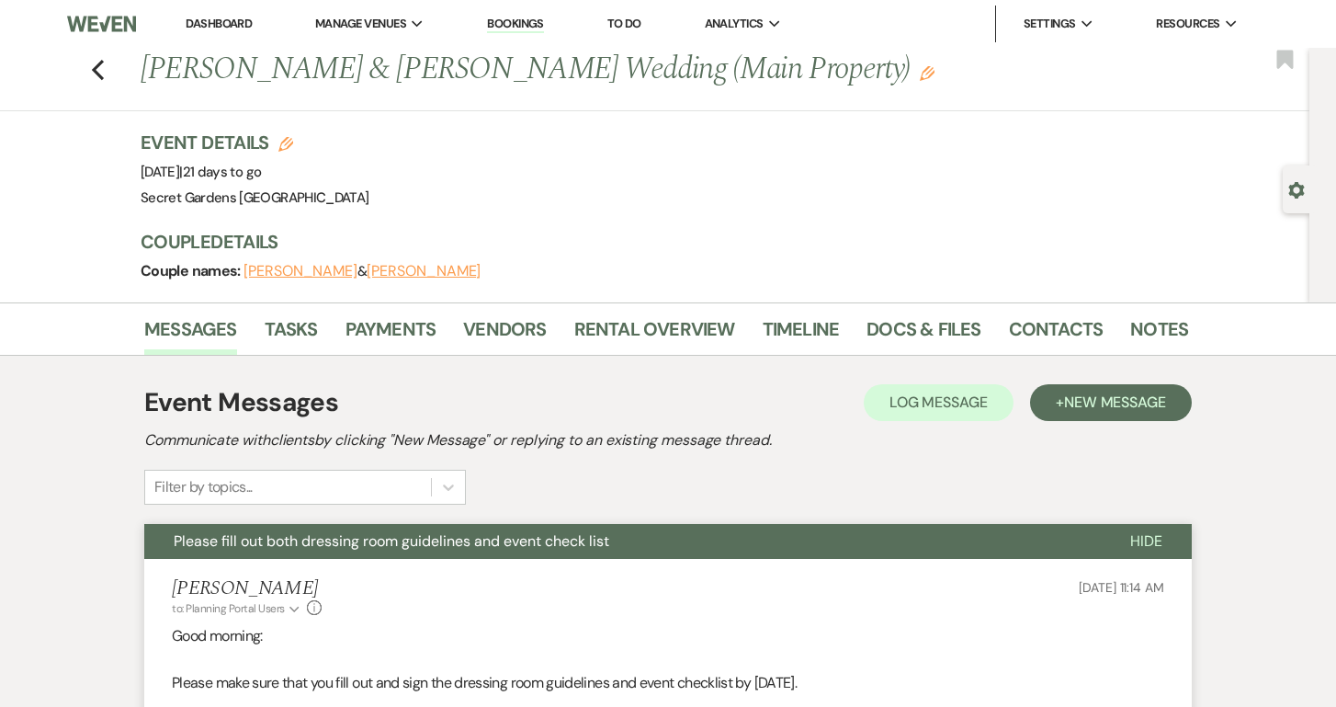
scroll to position [0, 0]
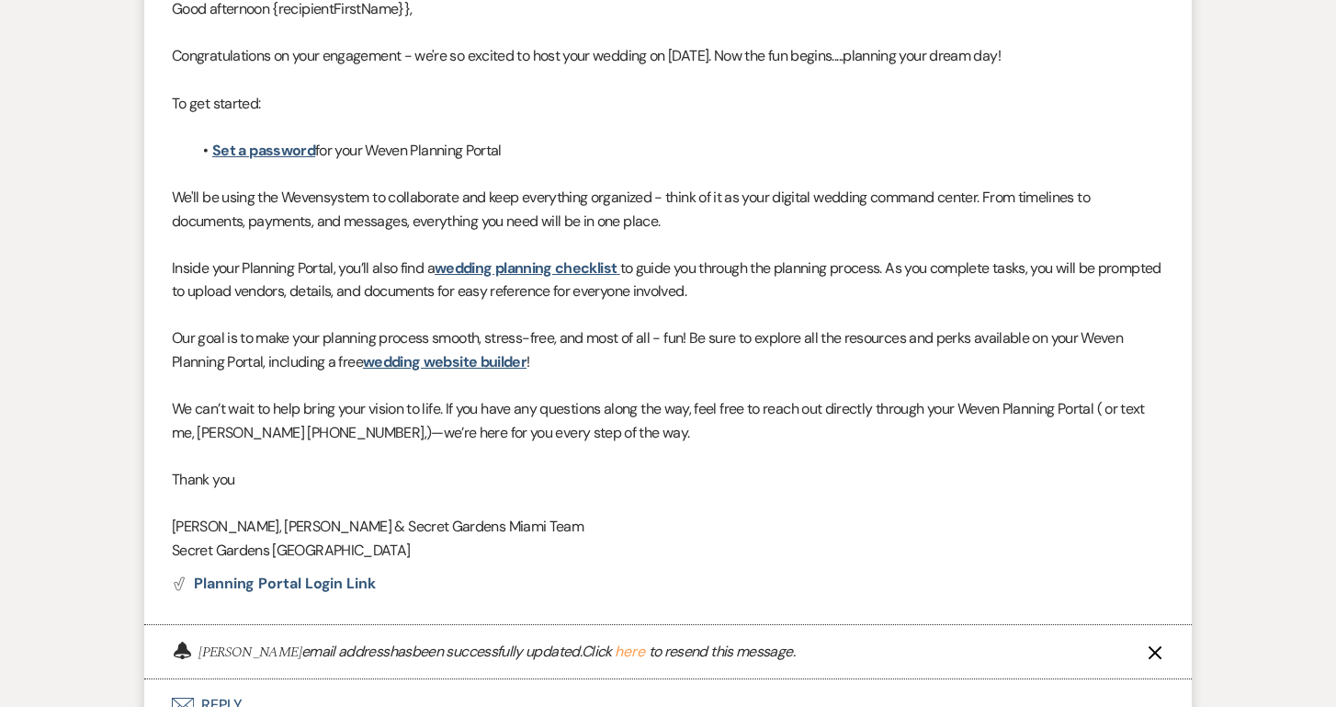
scroll to position [1193, 0]
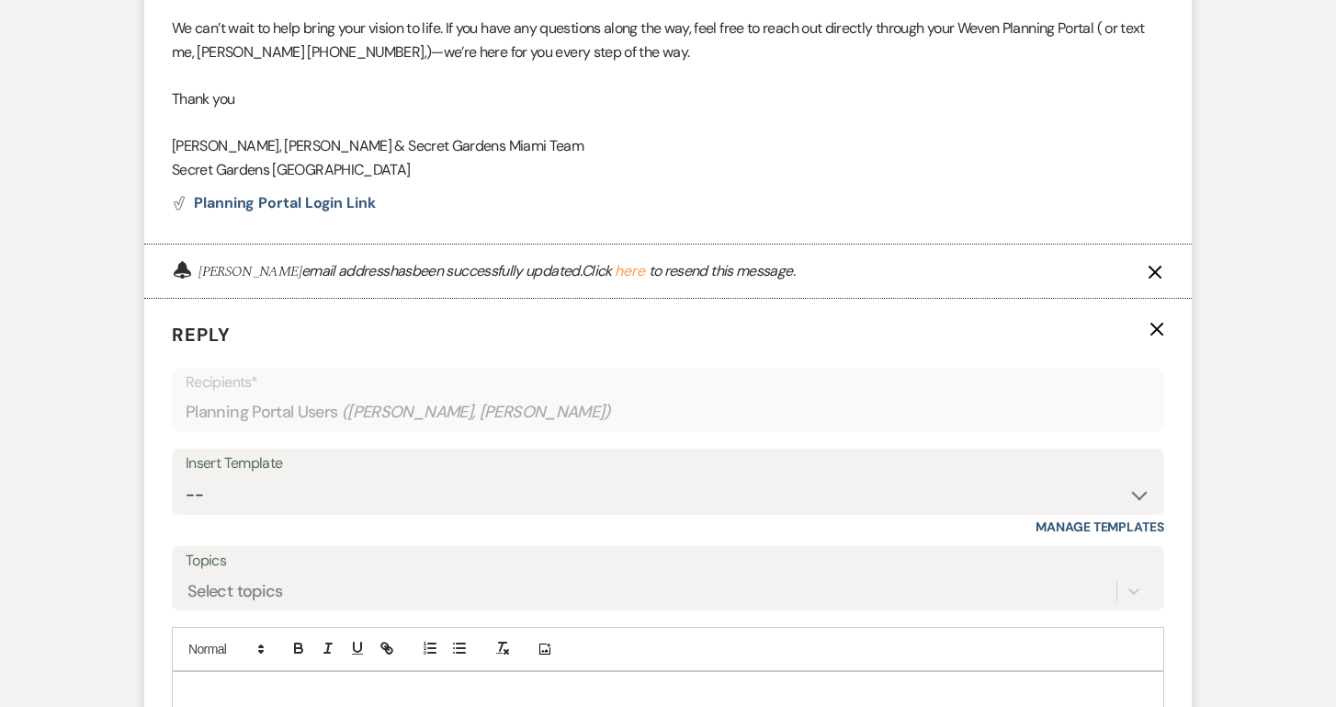
scroll to position [1610, 0]
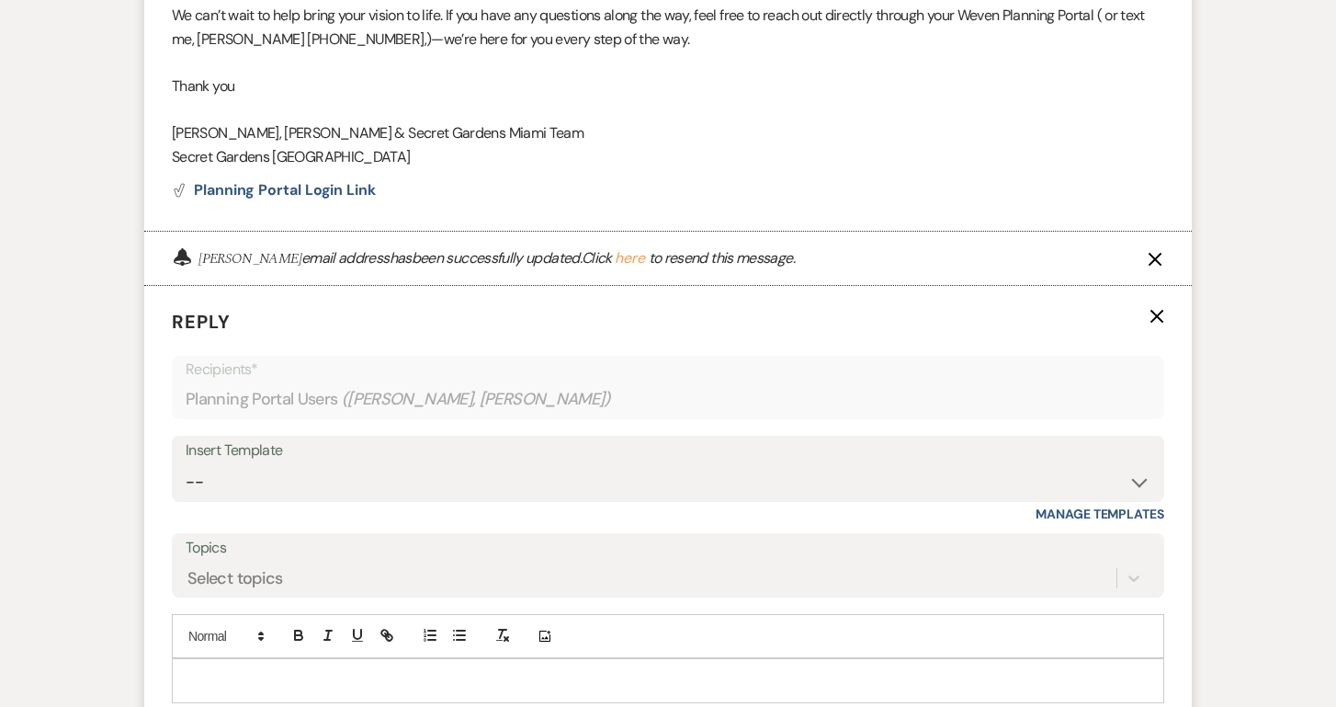
click at [322, 670] on p at bounding box center [668, 680] width 963 height 20
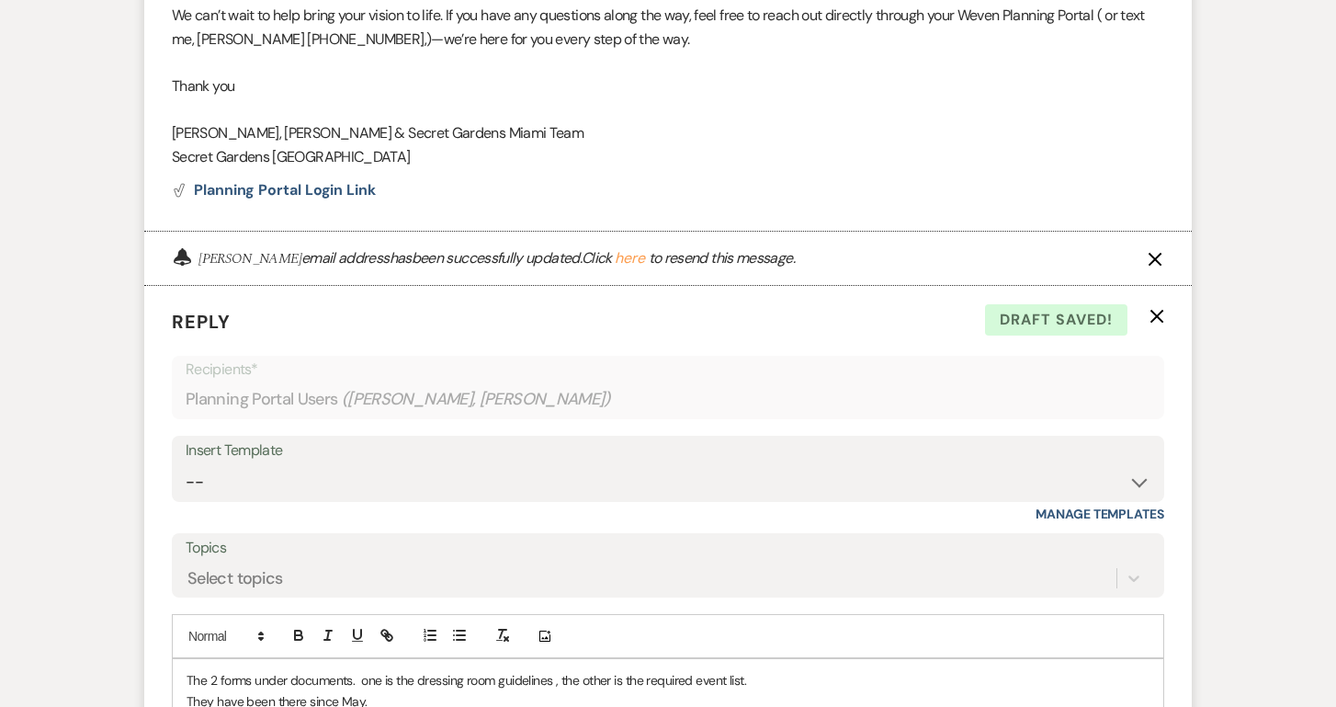
click at [1222, 641] on div "Messages Tasks Payments Vendors Rental Overview Timeline Docs & Files Contacts …" at bounding box center [668, 253] width 1336 height 3034
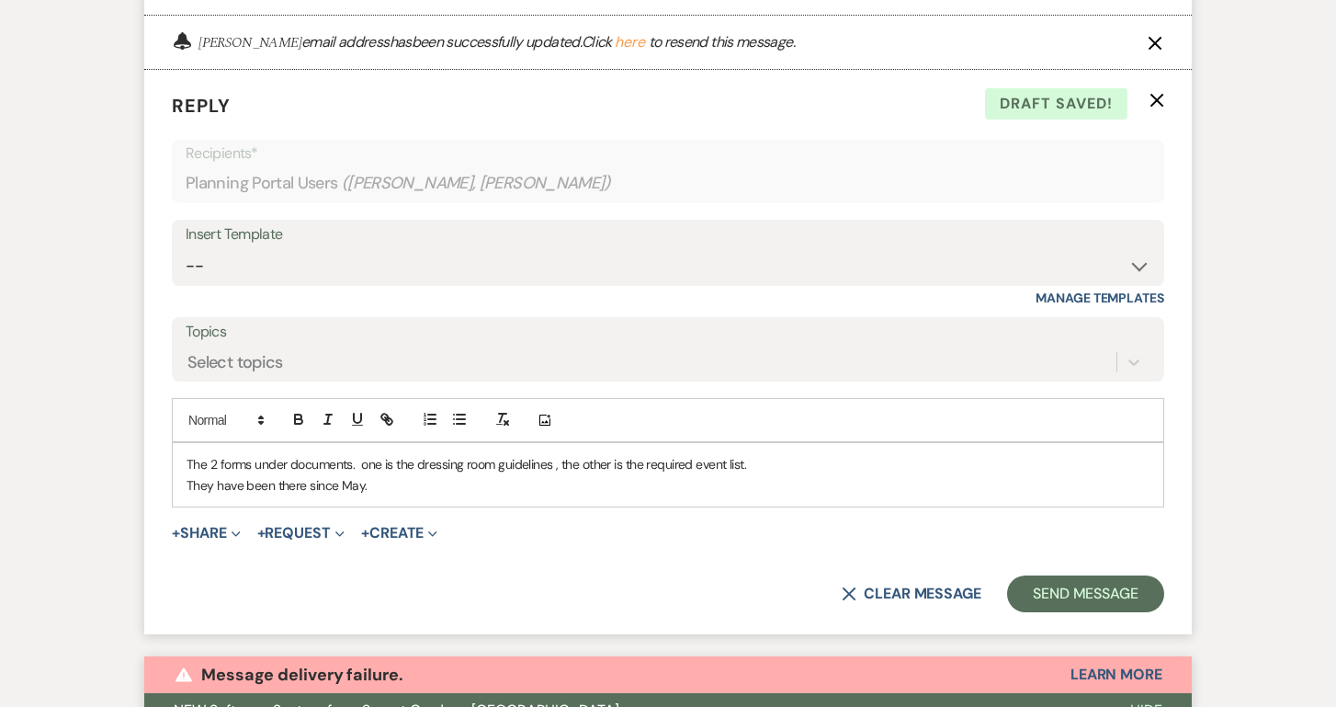
scroll to position [1828, 0]
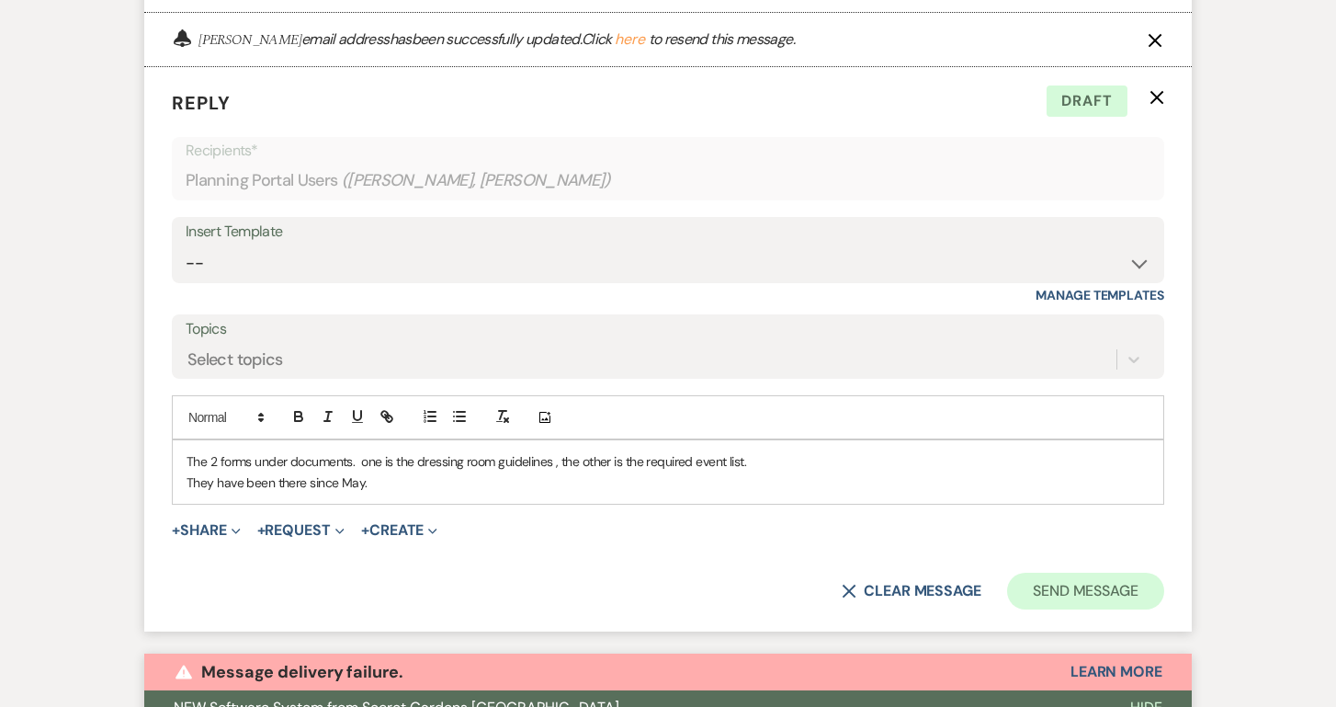
click at [1063, 572] on button "Send Message" at bounding box center [1085, 590] width 157 height 37
